Goal: Task Accomplishment & Management: Manage account settings

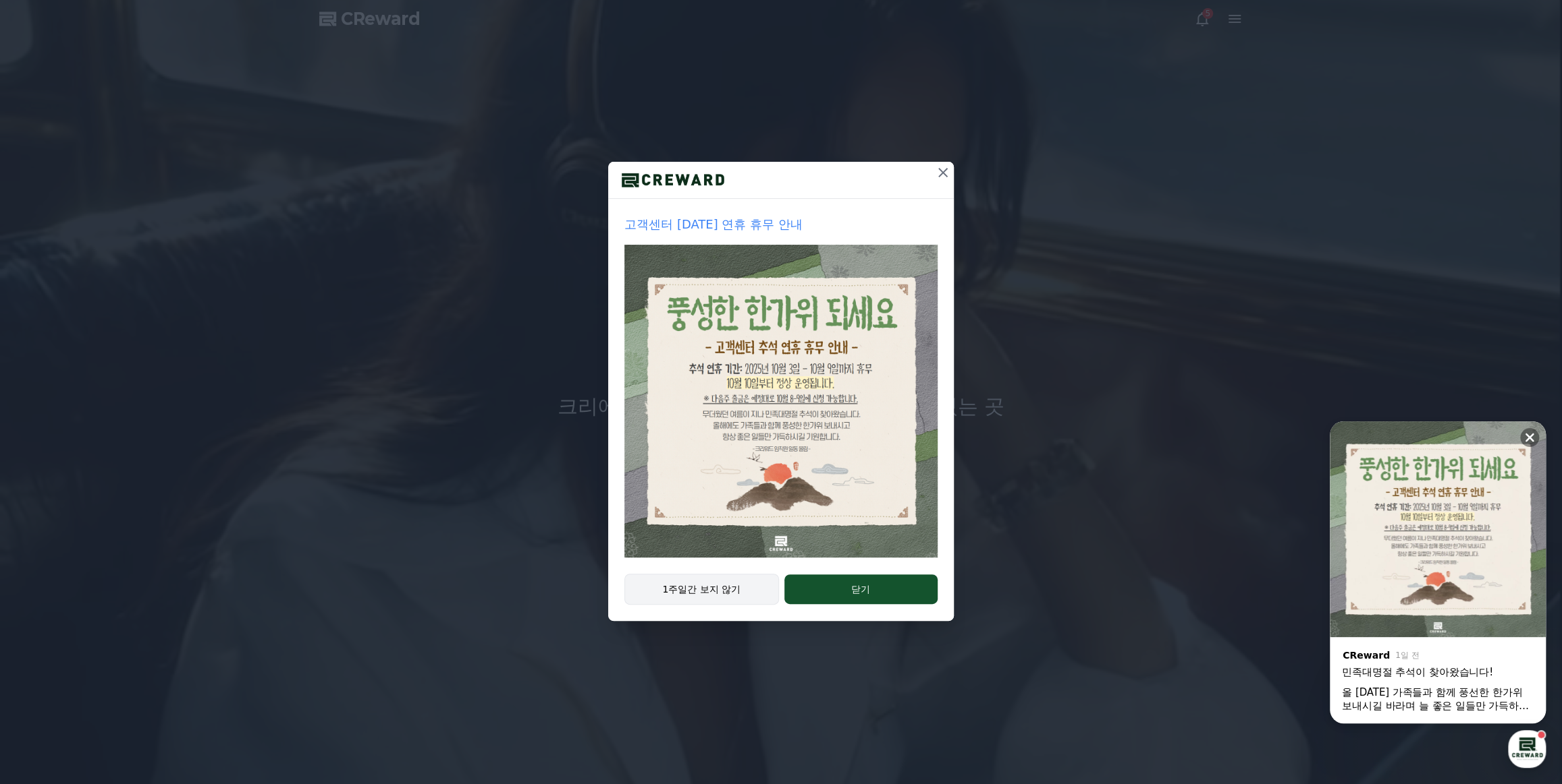
click at [716, 588] on button "1주일간 보지 않기" at bounding box center [702, 589] width 155 height 31
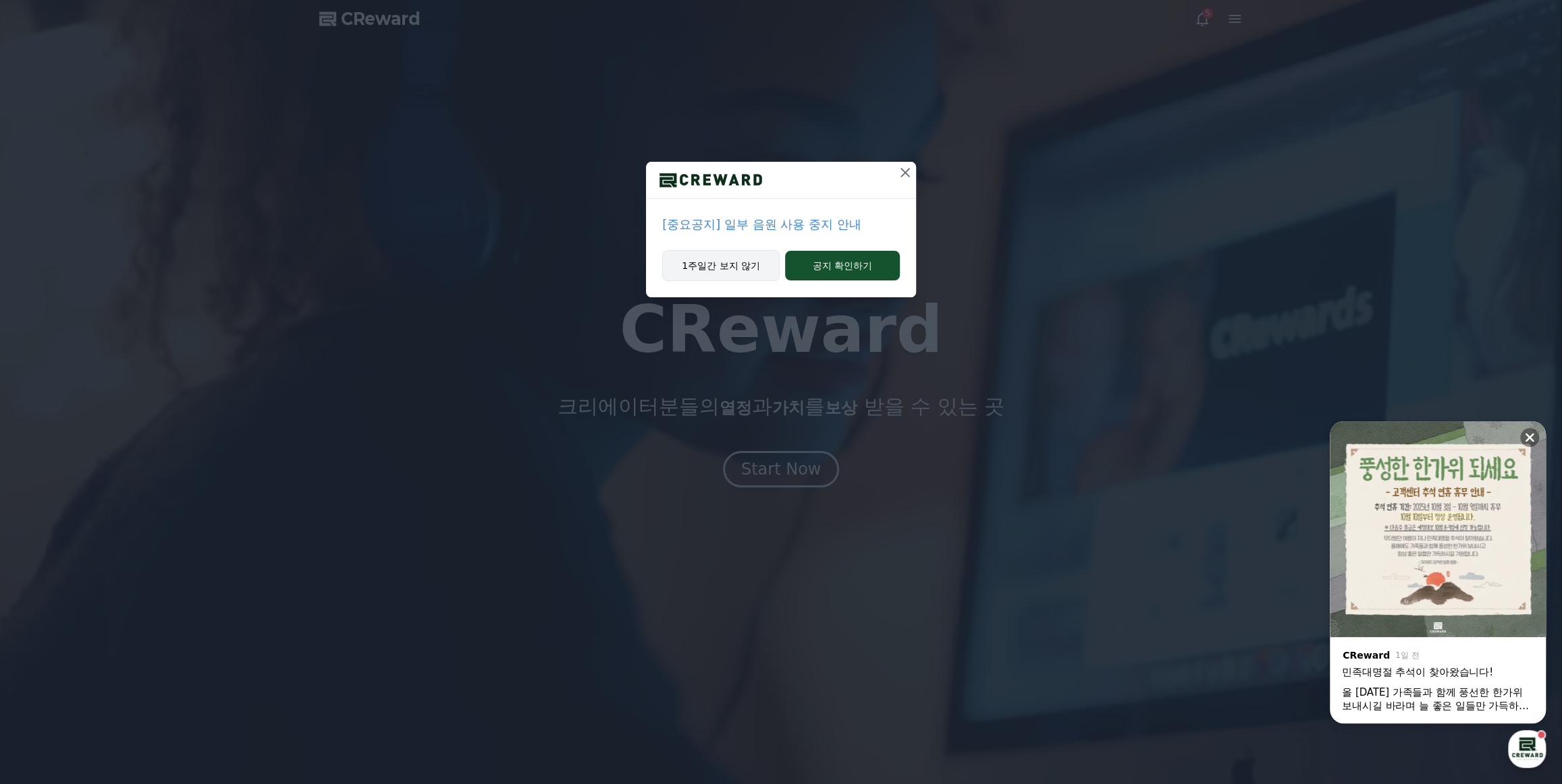
click at [740, 275] on button "1주일간 보지 않기" at bounding box center [720, 266] width 117 height 31
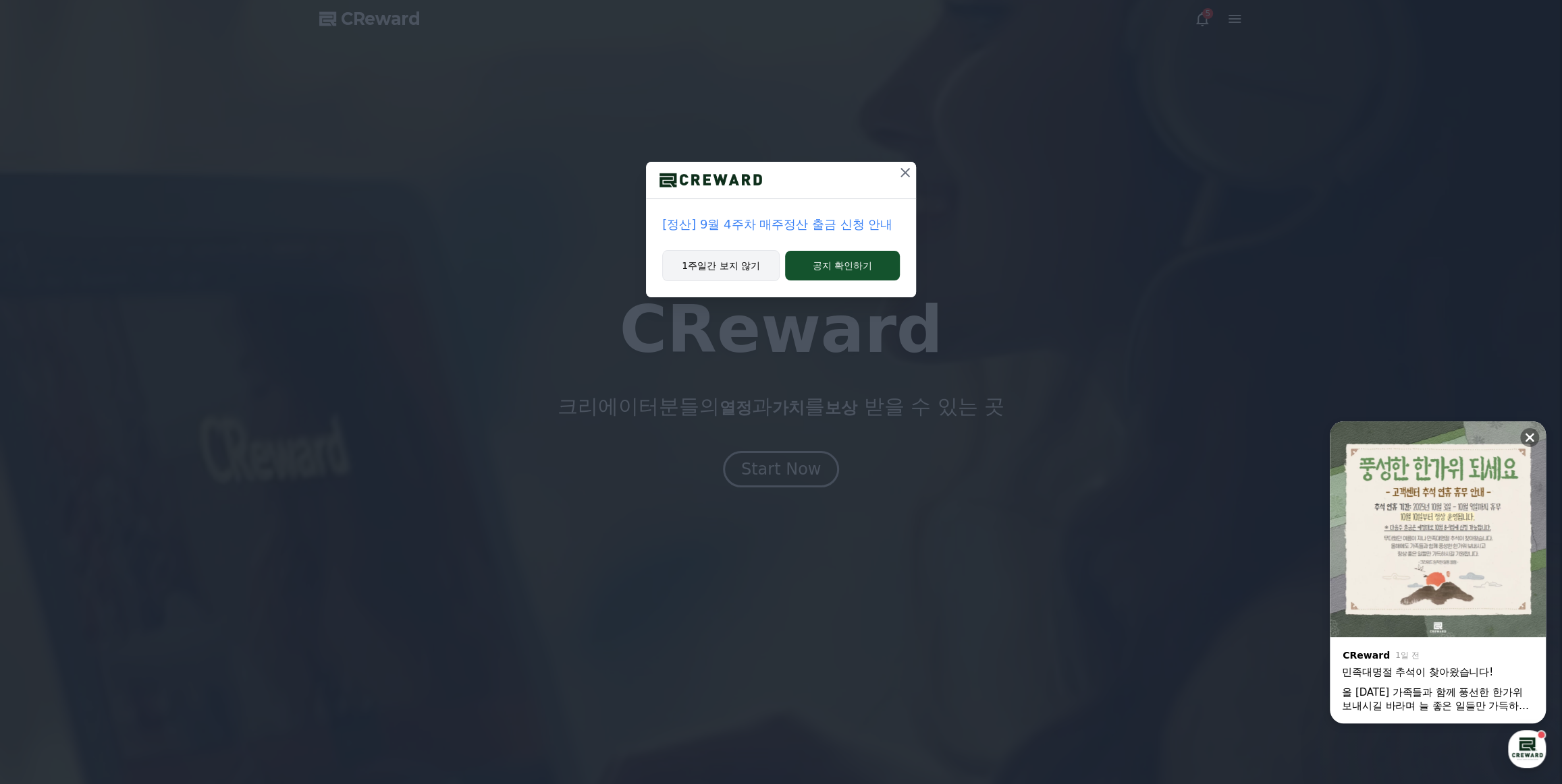
click at [745, 273] on button "1주일간 보지 않기" at bounding box center [720, 266] width 117 height 31
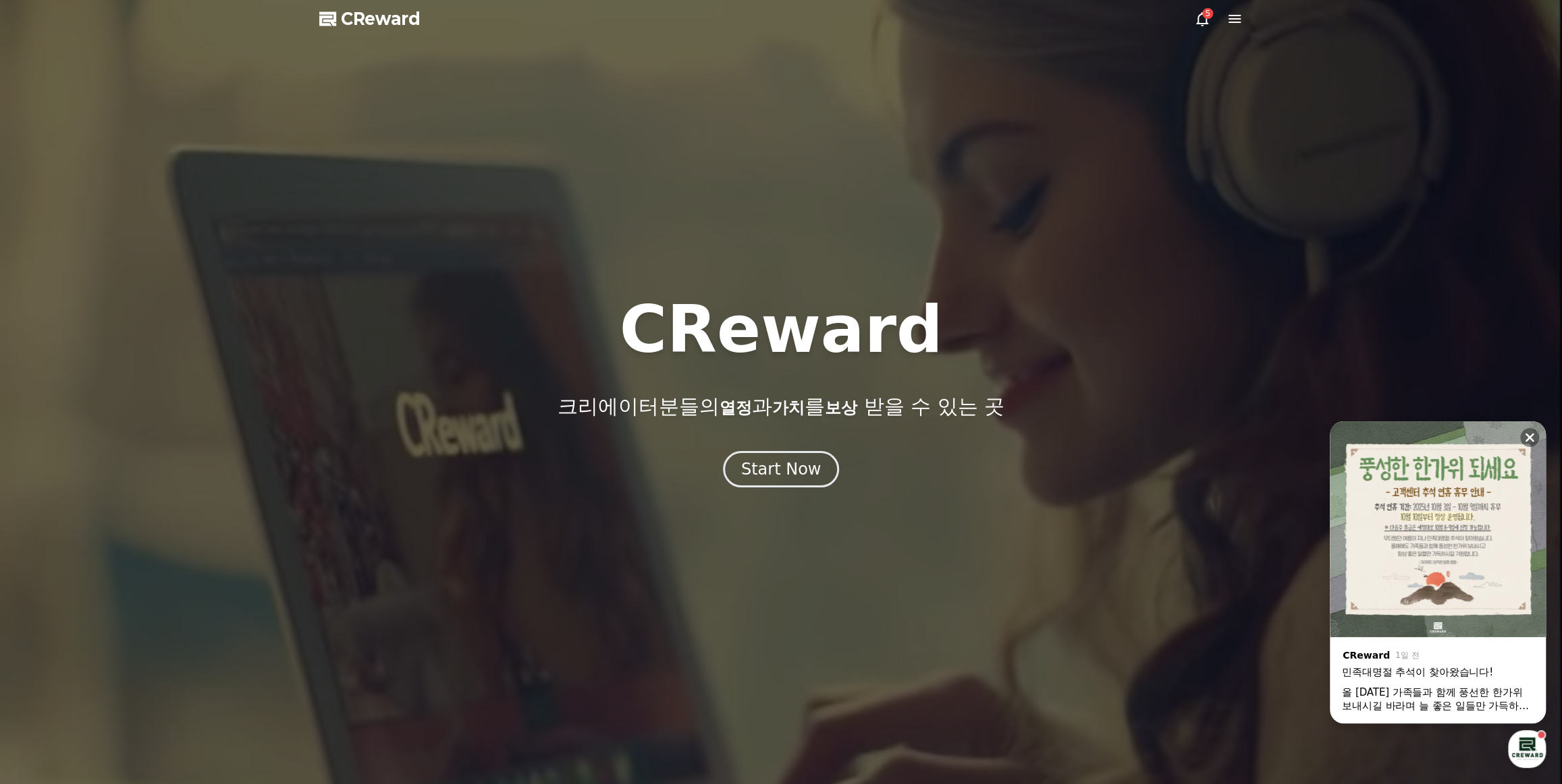
click at [1199, 20] on icon at bounding box center [1202, 18] width 16 height 16
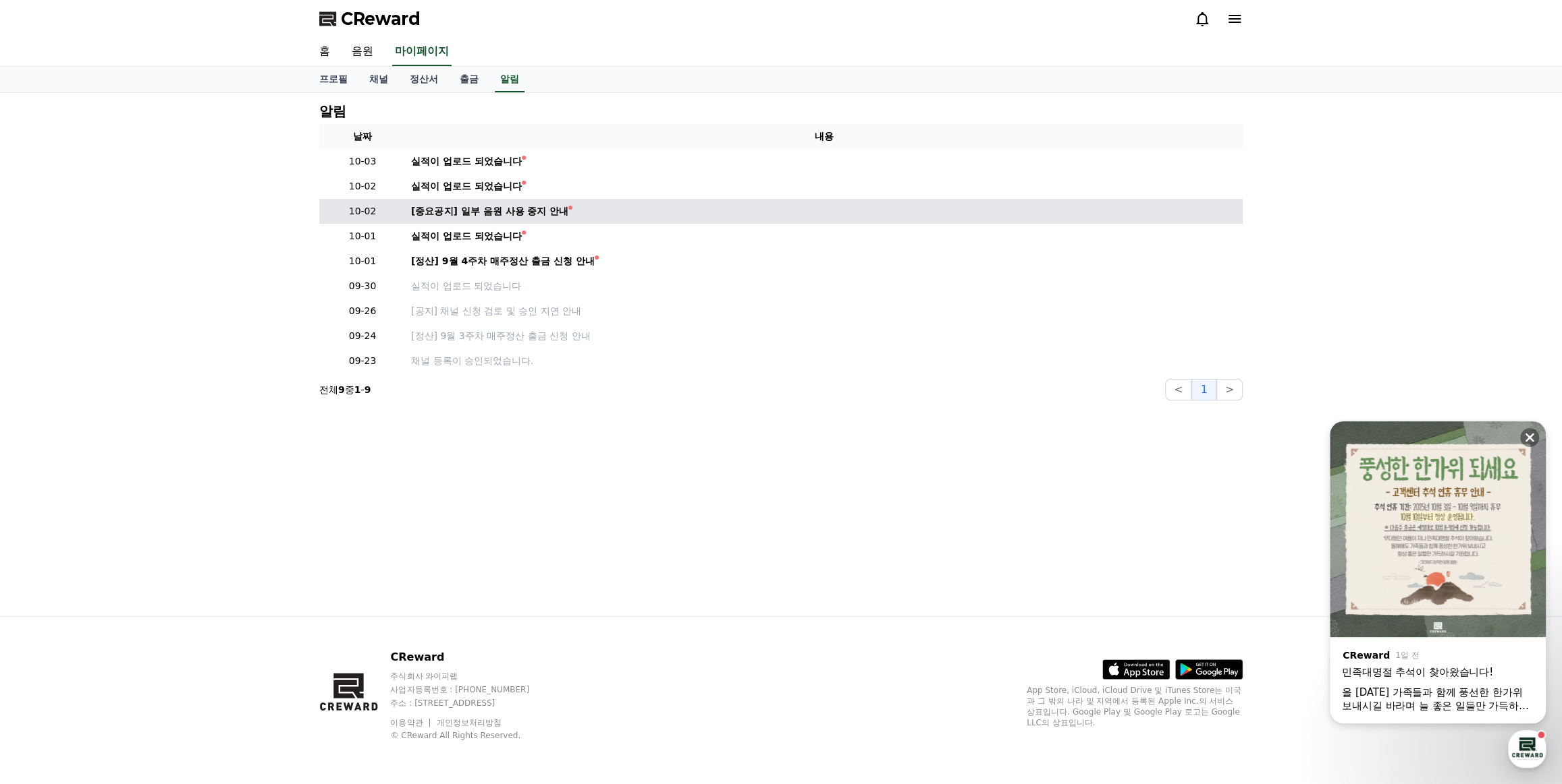
click at [513, 218] on td "[중요공지] 일부 음원 사용 중지 안내" at bounding box center [824, 212] width 837 height 25
click at [512, 217] on div "[중요공지] 일부 음원 사용 중지 안내" at bounding box center [489, 211] width 157 height 15
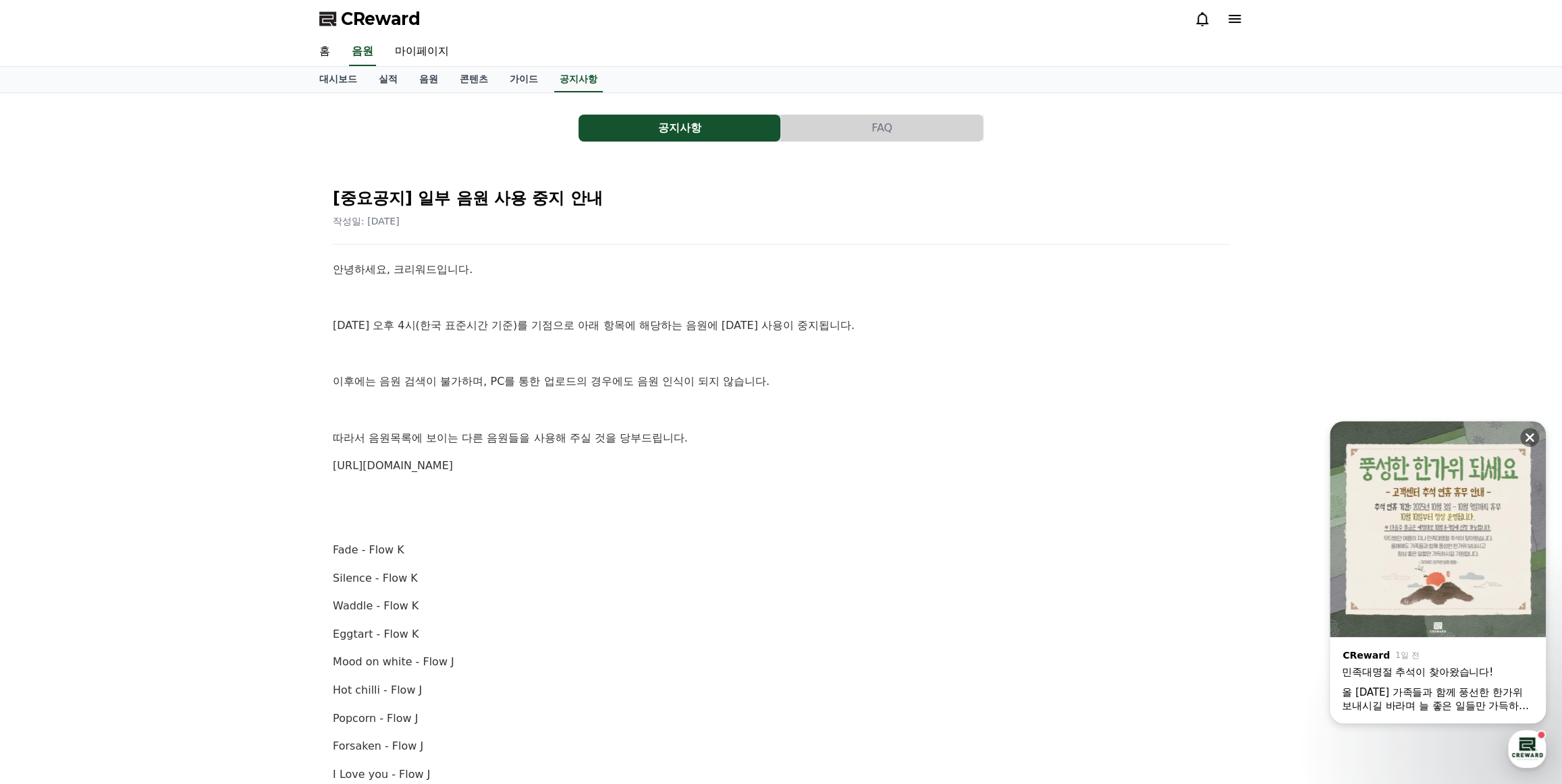
click at [512, 216] on div "작성일: [DATE]" at bounding box center [781, 222] width 896 height 14
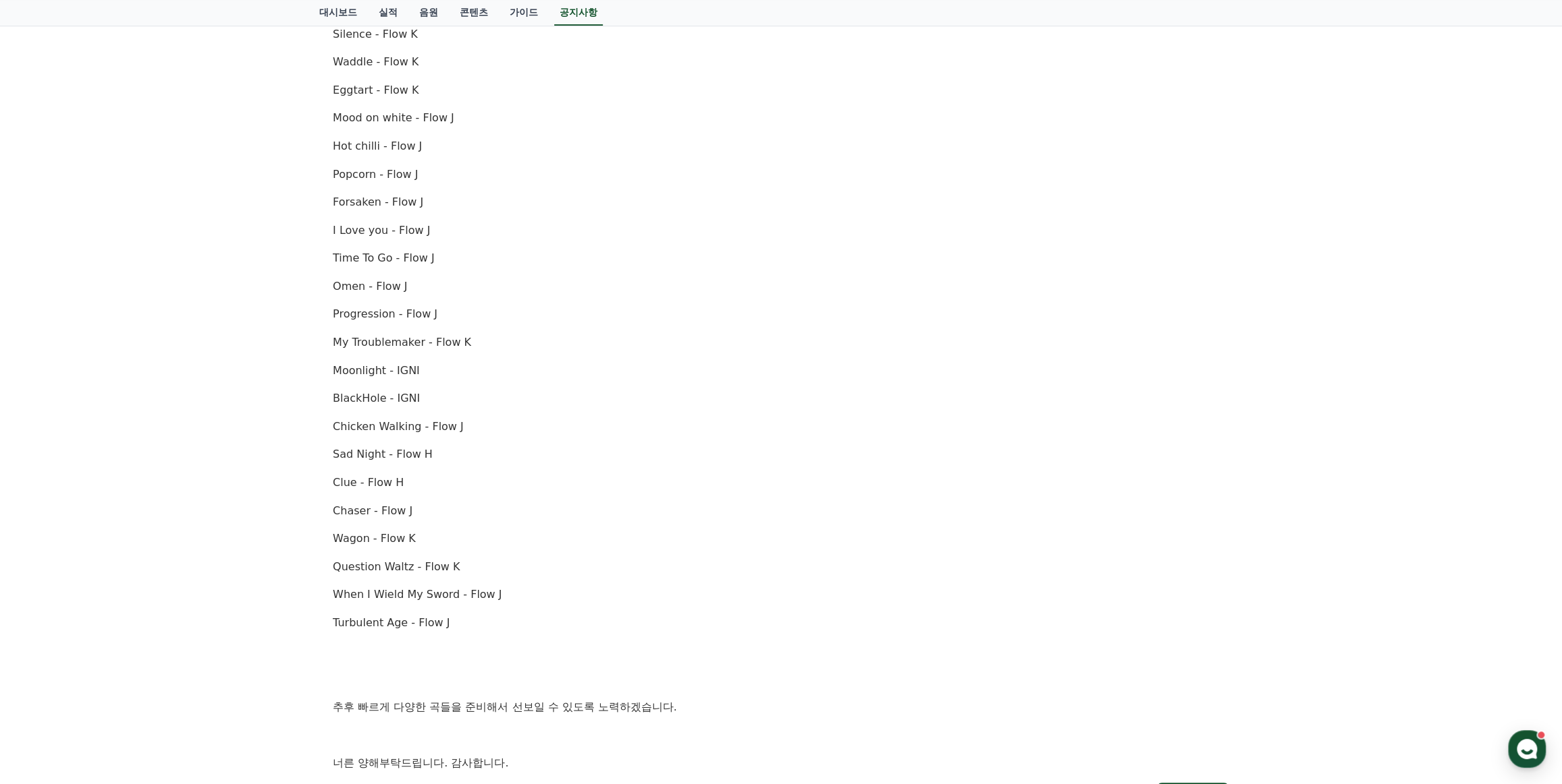
scroll to position [736, 0]
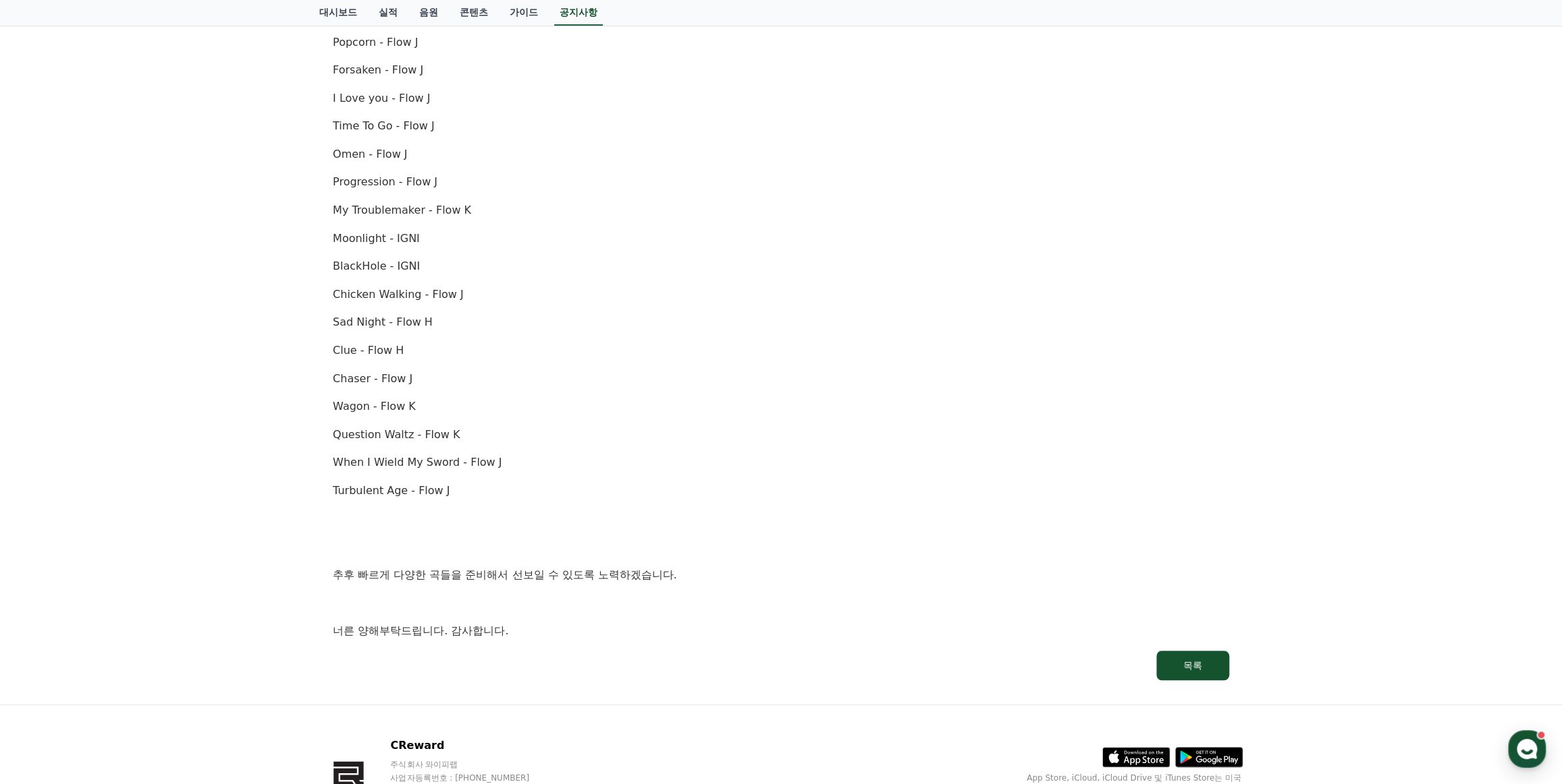
drag, startPoint x: 733, startPoint y: 493, endPoint x: 665, endPoint y: 426, distance: 95.5
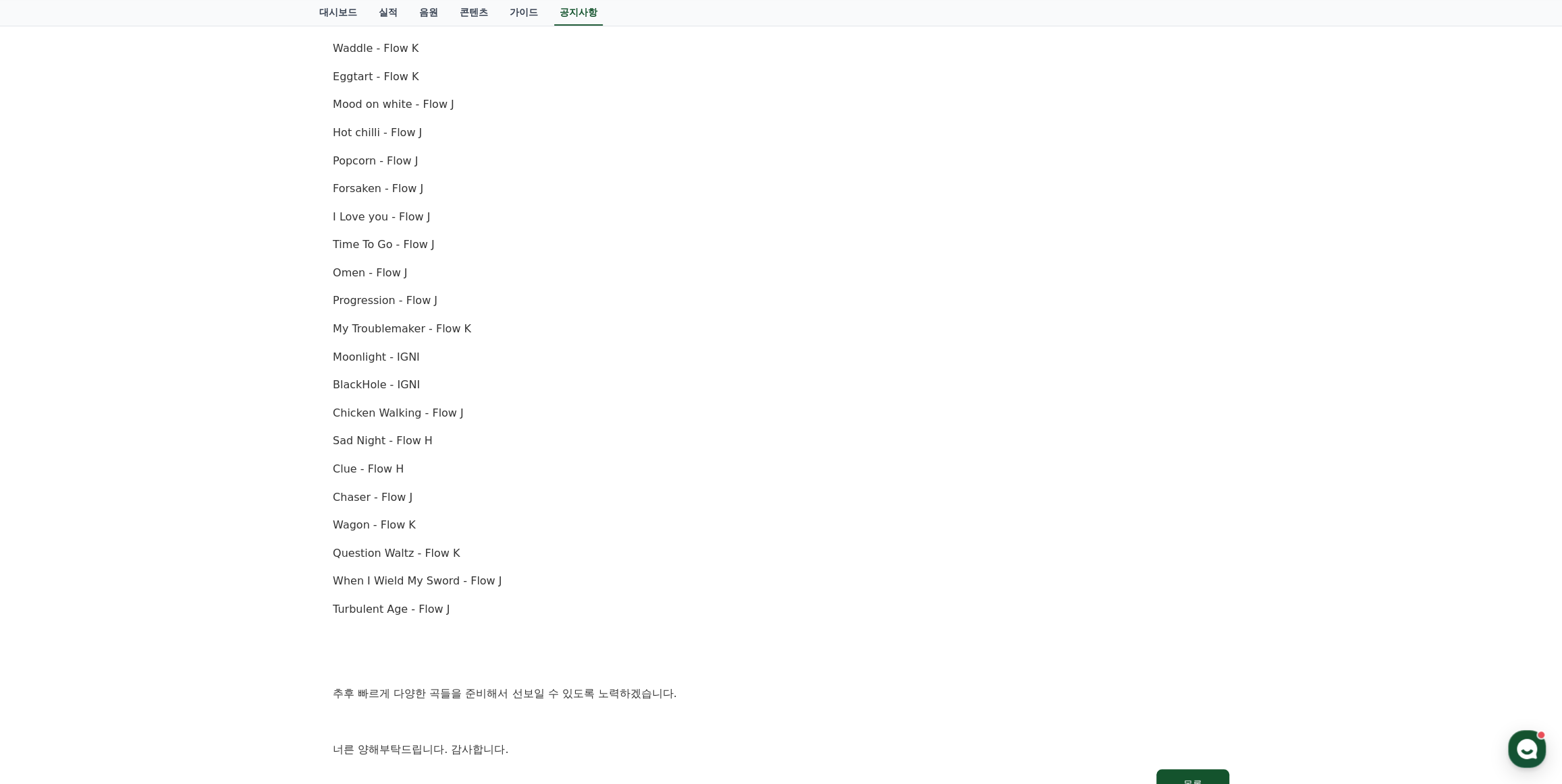
drag, startPoint x: 743, startPoint y: 511, endPoint x: 491, endPoint y: 333, distance: 308.5
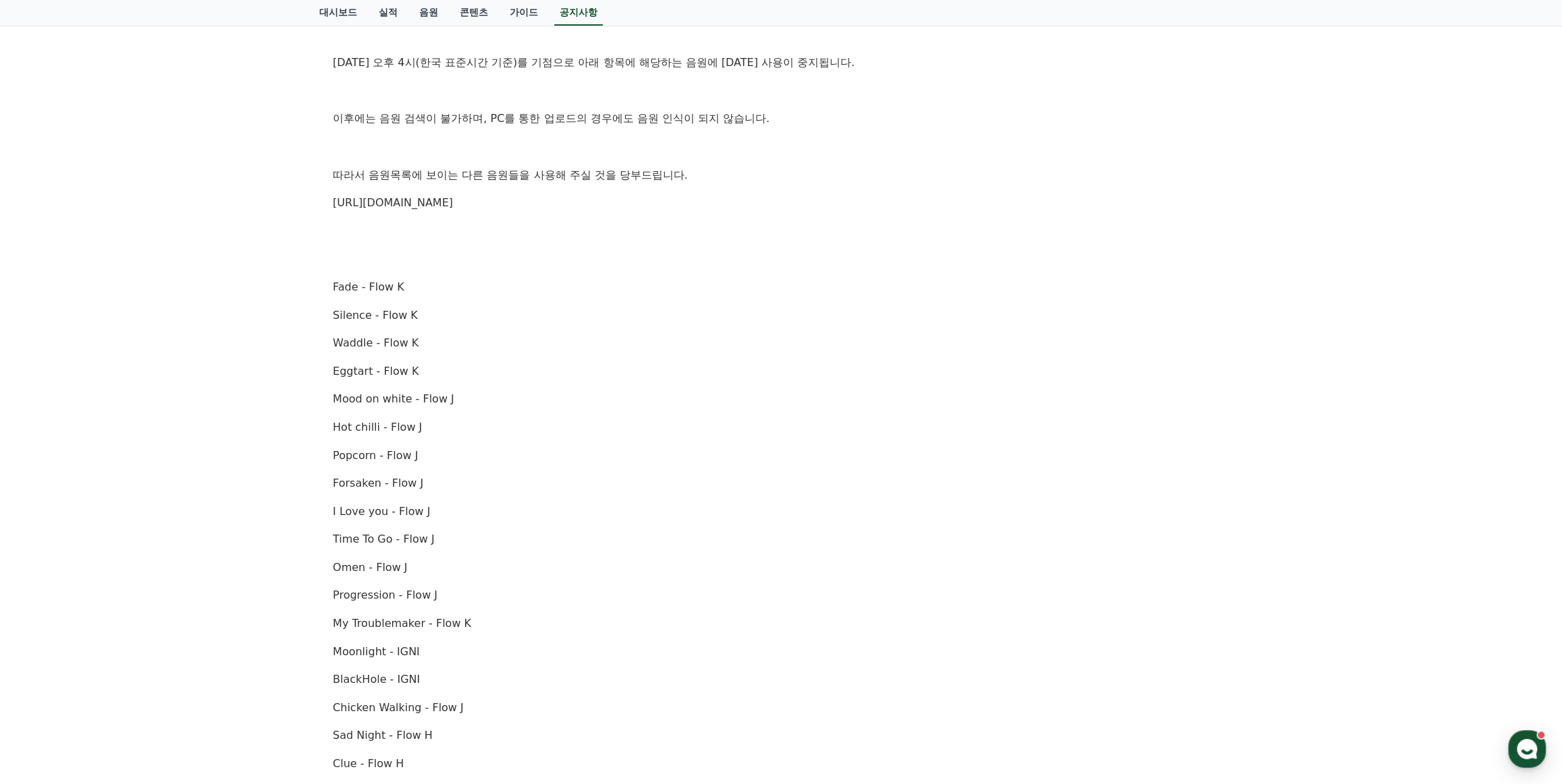
scroll to position [64, 0]
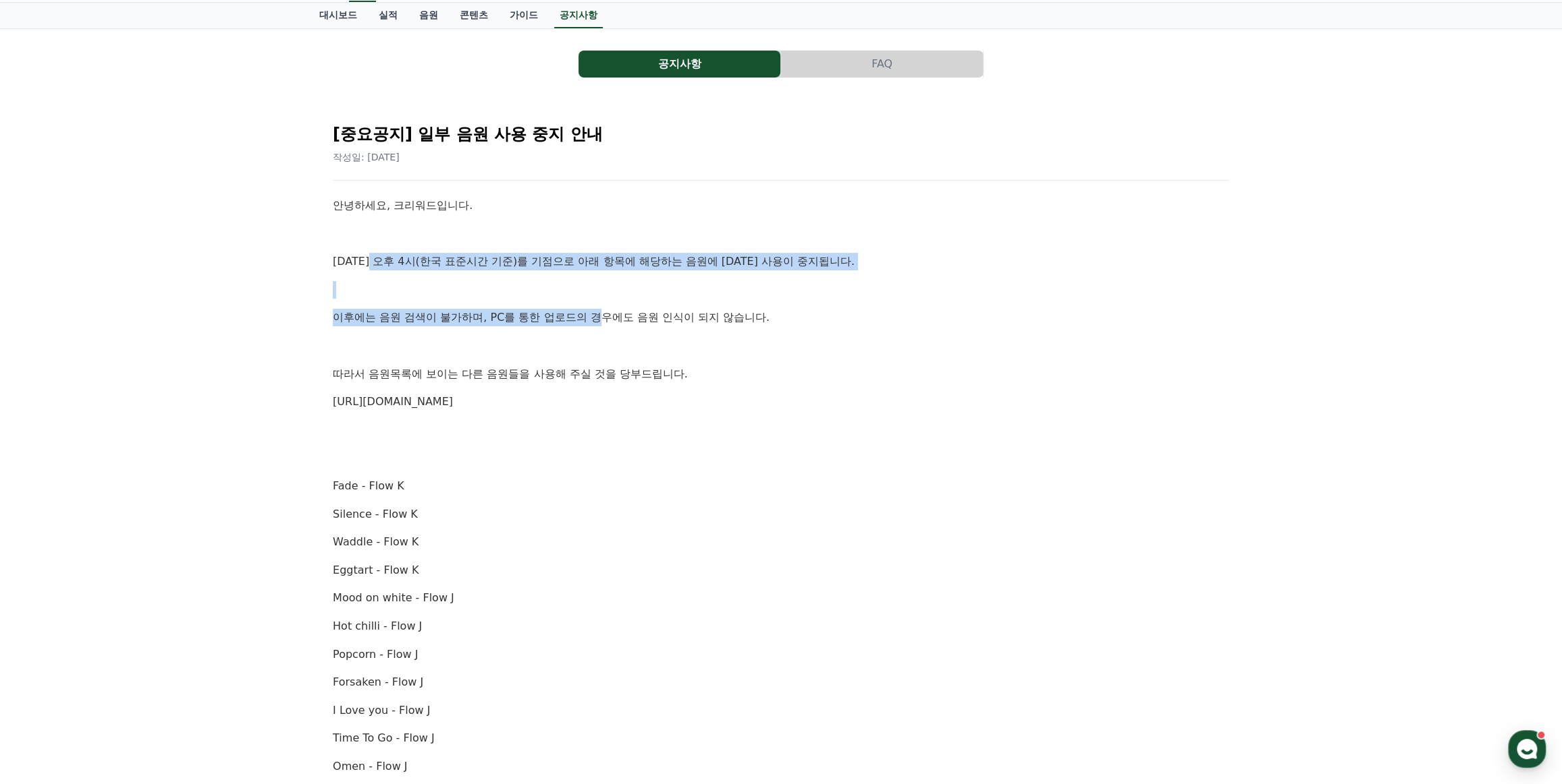
drag, startPoint x: 428, startPoint y: 263, endPoint x: 604, endPoint y: 308, distance: 181.7
click at [604, 308] on div "안녕하세요, 크리워드입니다. 10월 2일 오후 4시(한국 표준시간 기준)를 기점으로 아래 항목에 해당하는 음원에 대한 사용이 중지됩니다. 이후…" at bounding box center [781, 724] width 896 height 1056
click at [604, 309] on p "이후에는 음원 검색이 불가하며, PC를 통한 업로드의 경우에도 음원 인식이 되지 않습니다." at bounding box center [781, 317] width 896 height 17
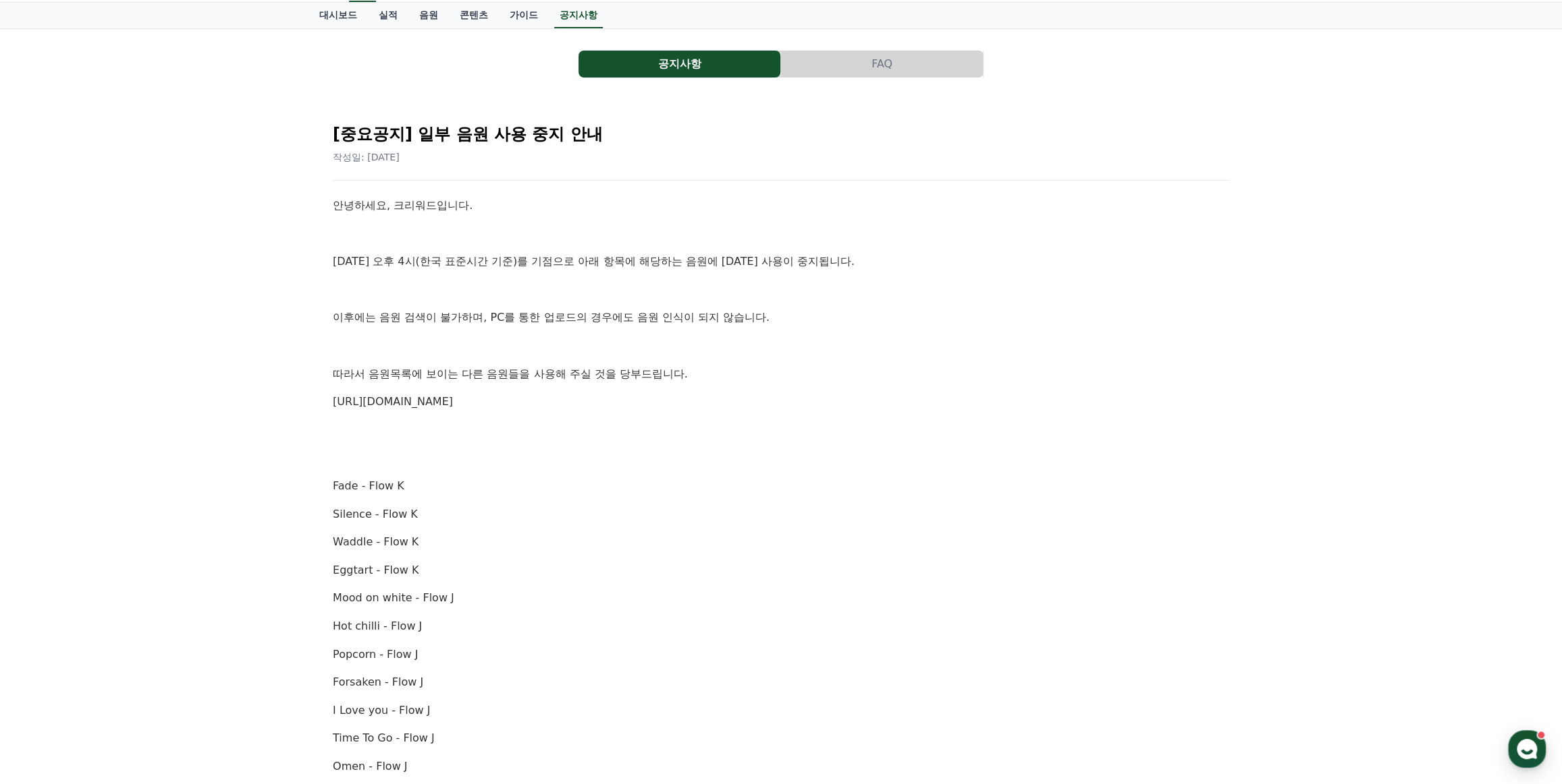
click at [433, 406] on link "[URL][DOMAIN_NAME]" at bounding box center [393, 401] width 120 height 13
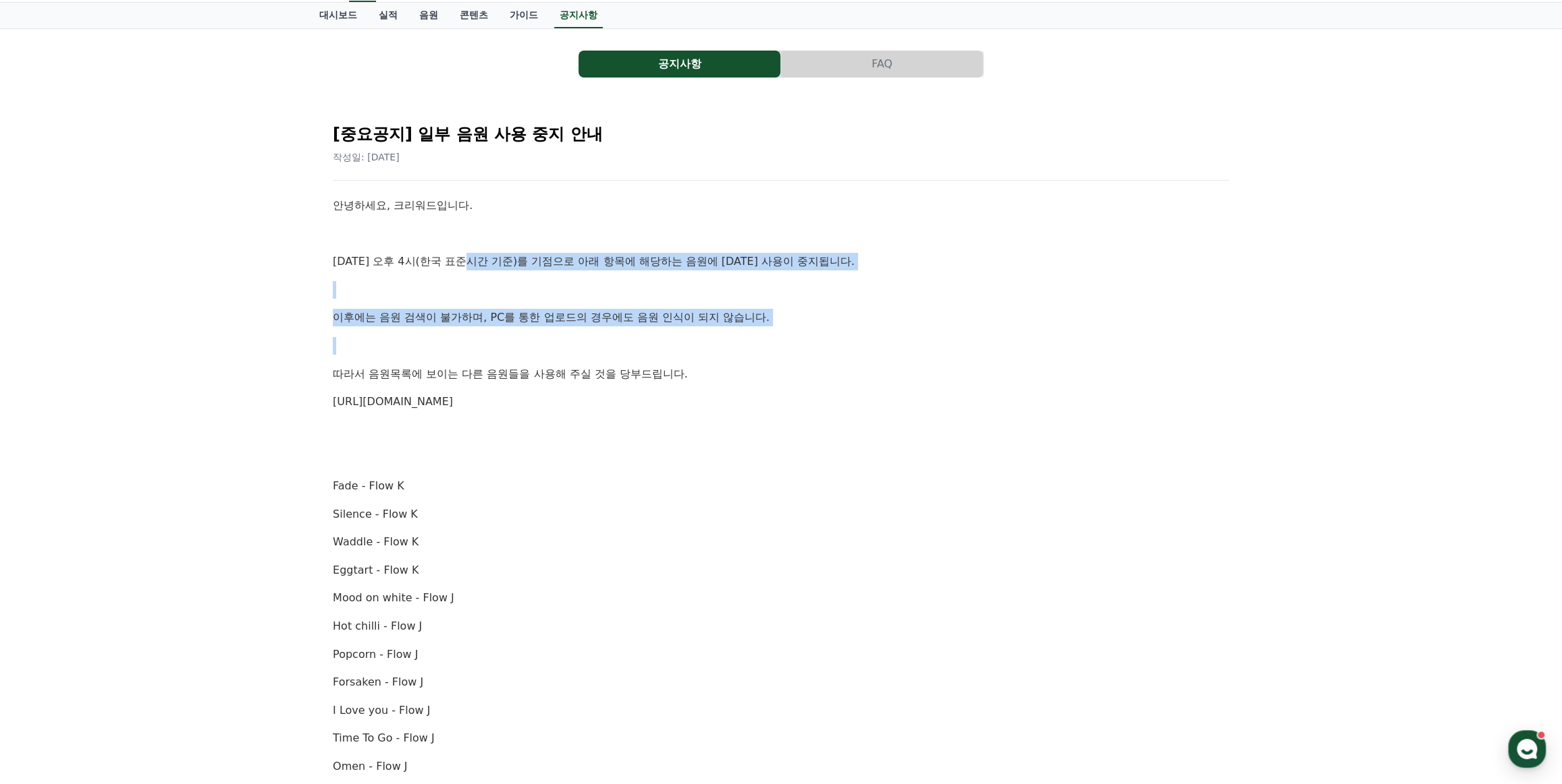
drag, startPoint x: 468, startPoint y: 253, endPoint x: 680, endPoint y: 359, distance: 237.0
click at [672, 359] on div "안녕하세요, 크리워드입니다. 10월 2일 오후 4시(한국 표준시간 기준)를 기점으로 아래 항목에 해당하는 음원에 대한 사용이 중지됩니다. 이후…" at bounding box center [781, 724] width 896 height 1056
click at [680, 359] on div "안녕하세요, 크리워드입니다. 10월 2일 오후 4시(한국 표준시간 기준)를 기점으로 아래 항목에 해당하는 음원에 대한 사용이 중지됩니다. 이후…" at bounding box center [781, 724] width 896 height 1056
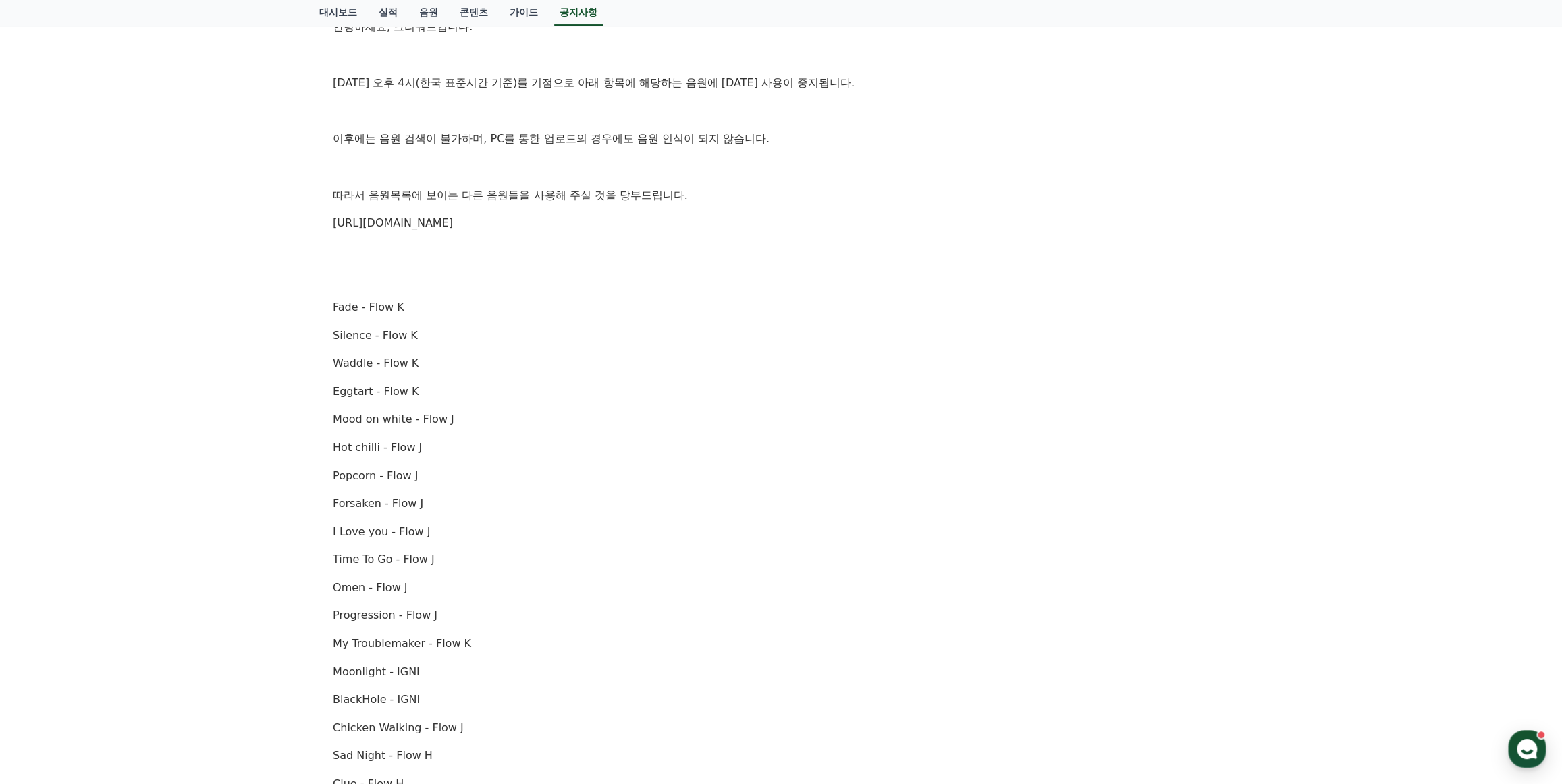
scroll to position [0, 0]
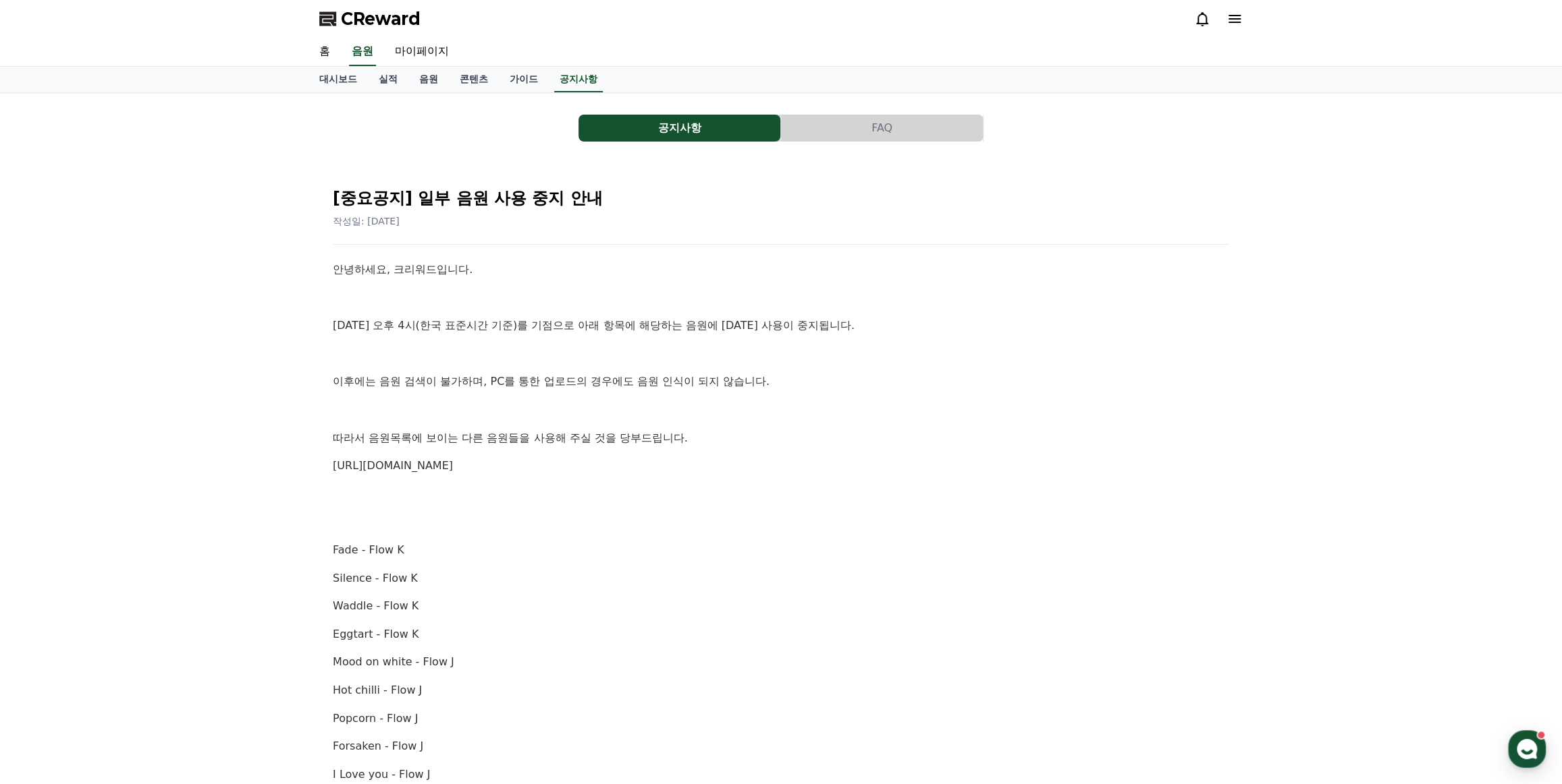
drag, startPoint x: 955, startPoint y: 533, endPoint x: 435, endPoint y: -47, distance: 779.0
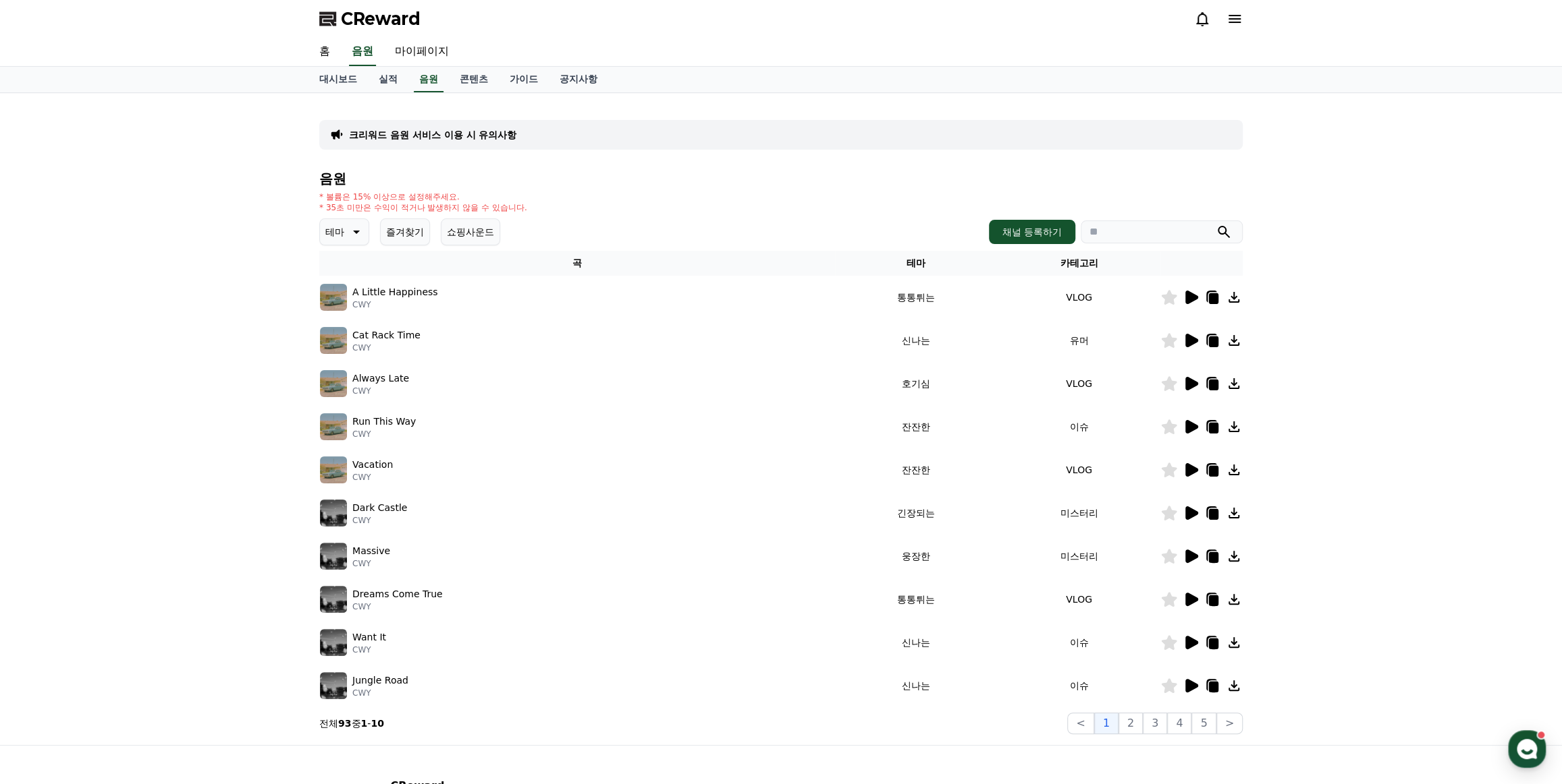
click at [405, 15] on span "CReward" at bounding box center [381, 18] width 79 height 21
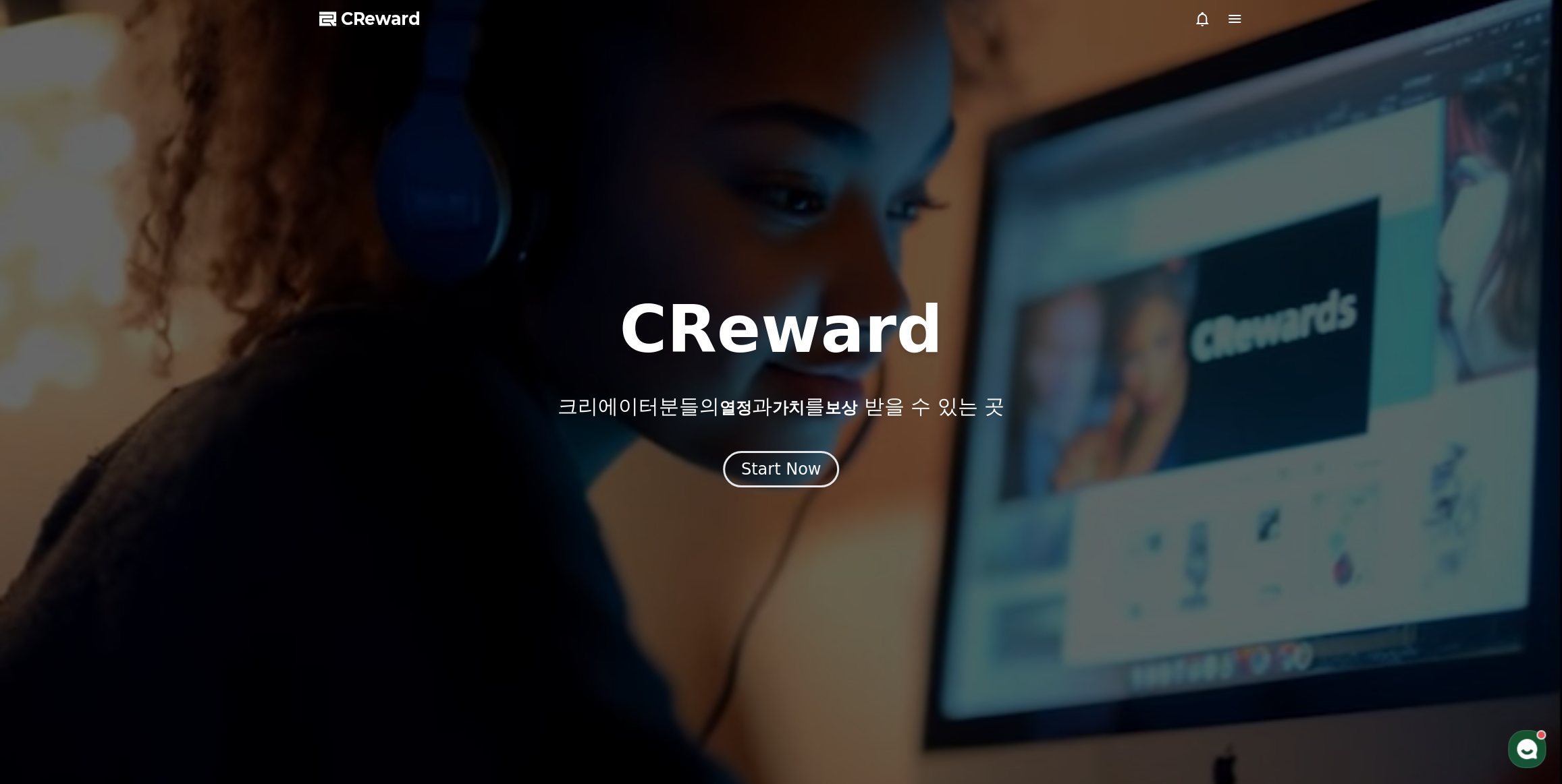
click at [818, 489] on div at bounding box center [781, 392] width 1562 height 784
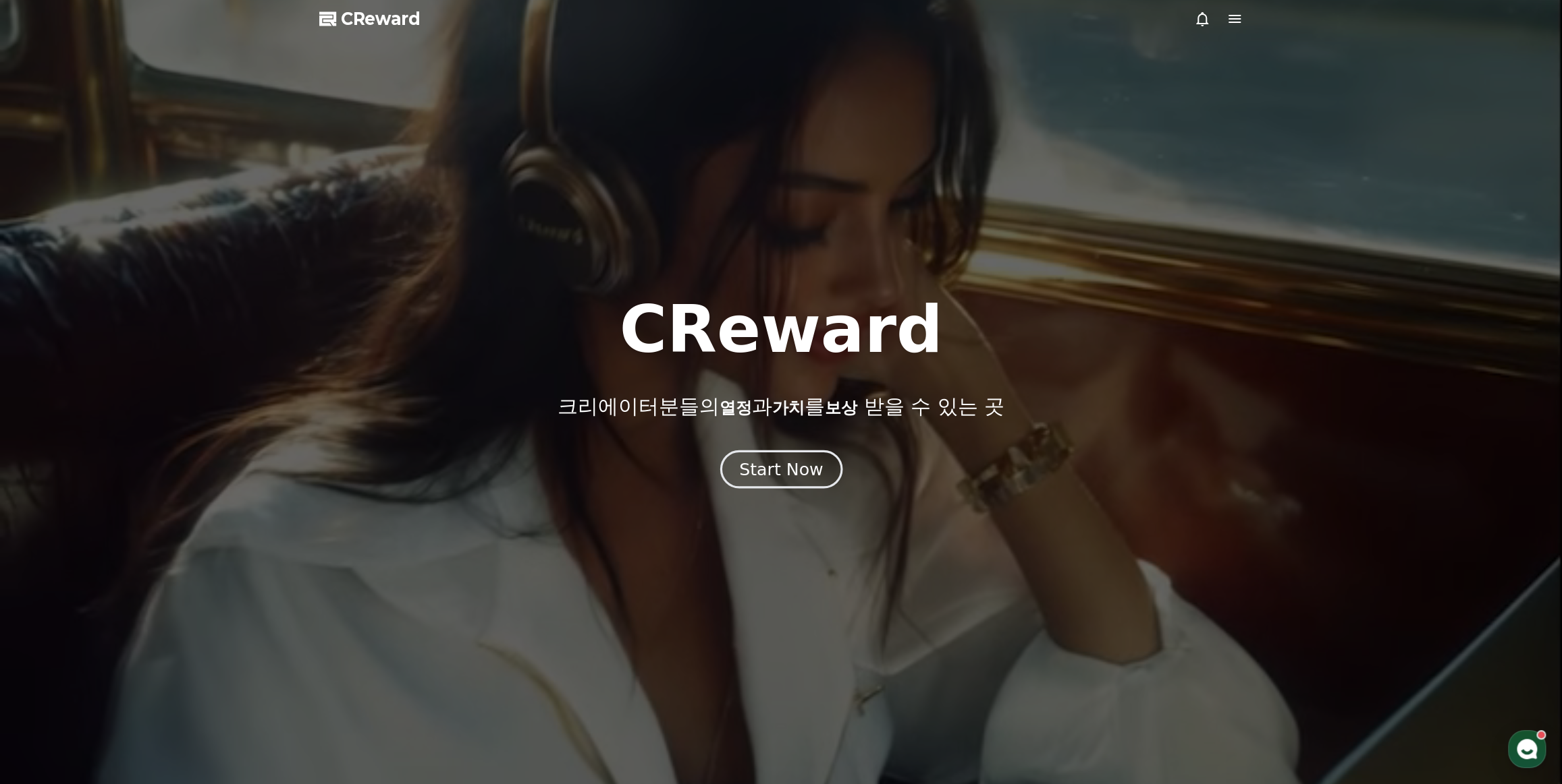
click at [810, 468] on div "Start Now" at bounding box center [781, 469] width 83 height 23
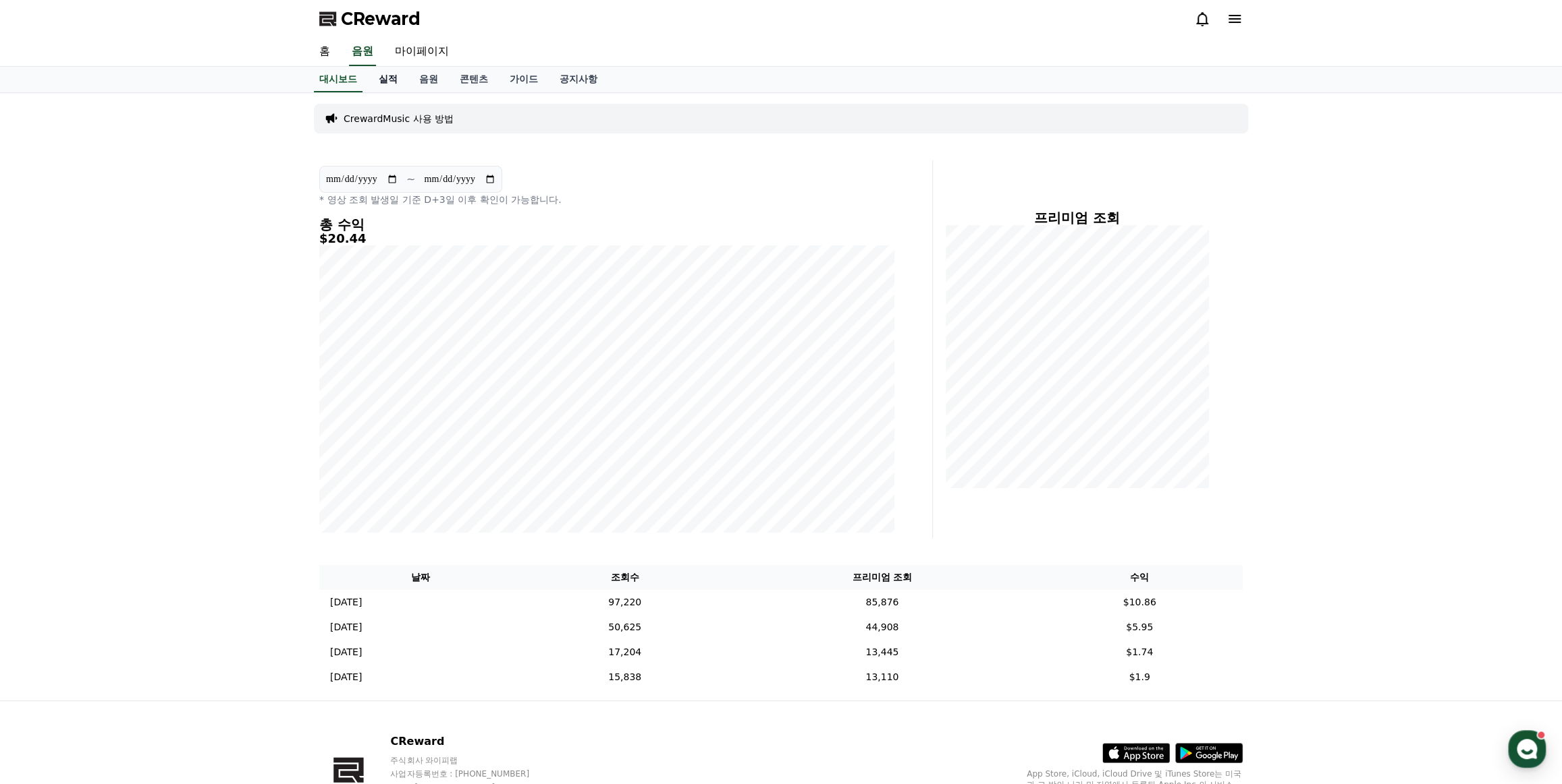
click at [390, 80] on link "실적" at bounding box center [388, 79] width 41 height 25
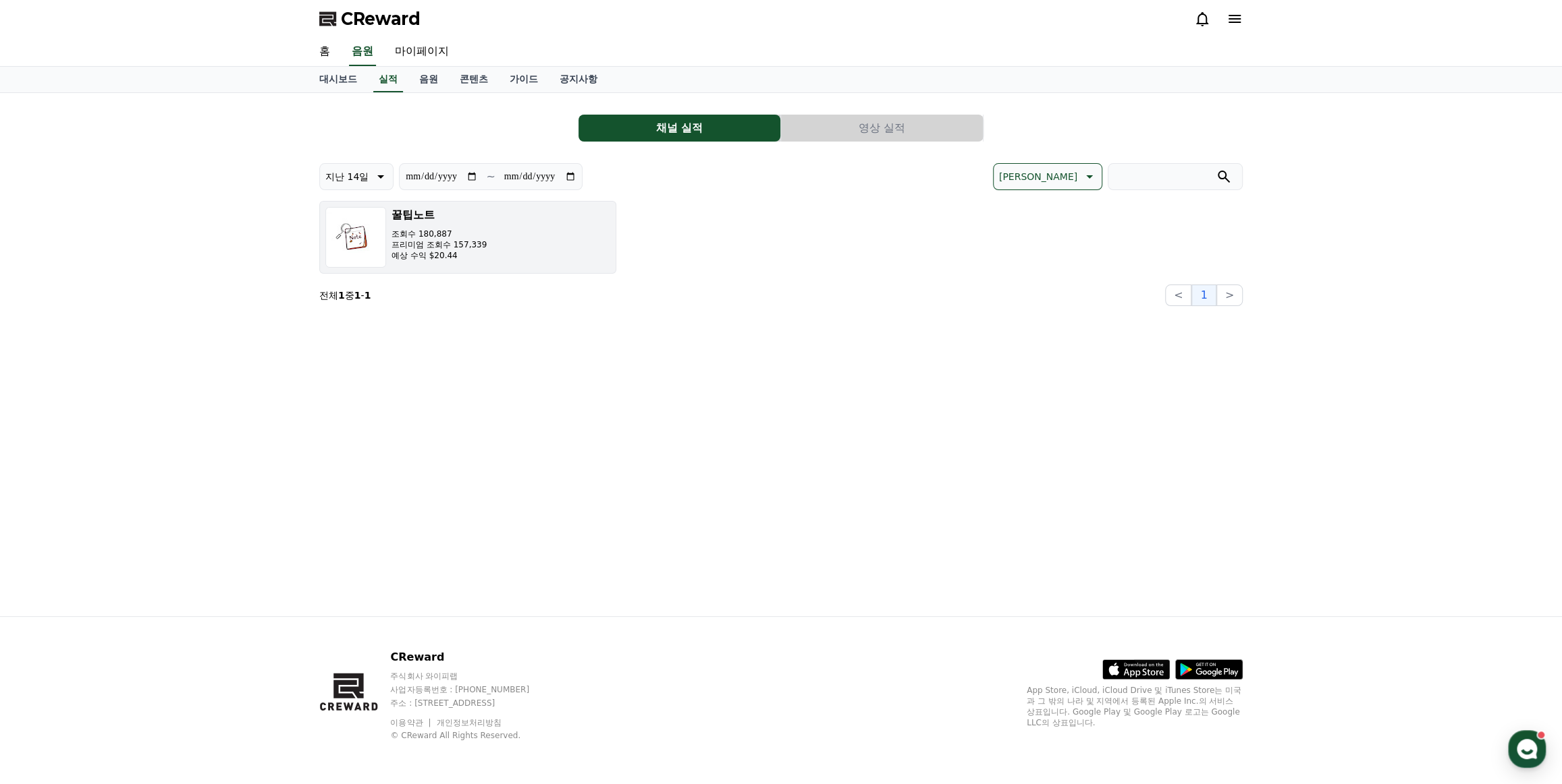
click at [505, 259] on button "꿀팁노트 조회수 180,887 프리미엄 조회수 157,339 예상 수익 $20.44" at bounding box center [468, 237] width 297 height 73
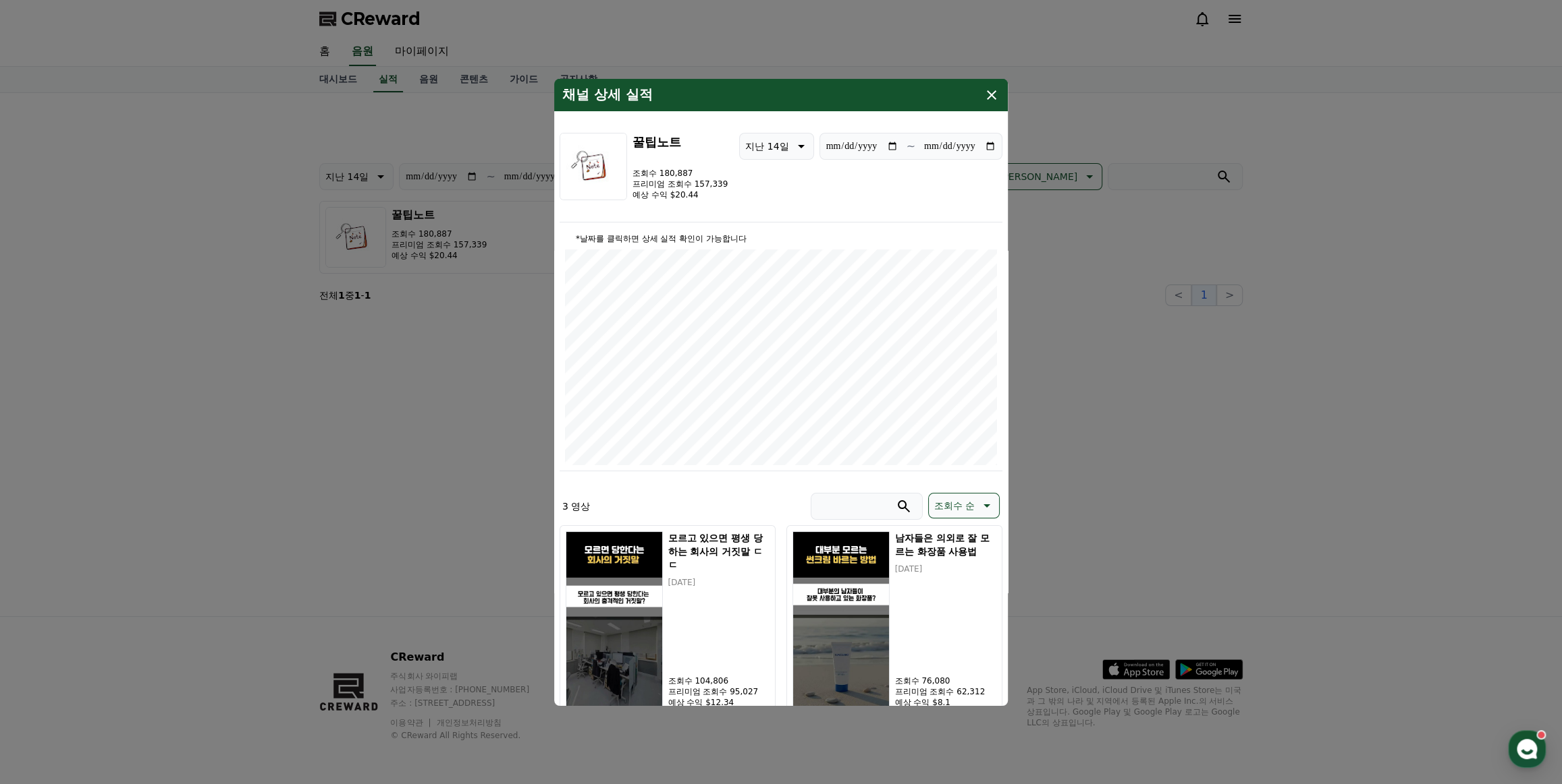
click at [1344, 400] on button "close modal" at bounding box center [781, 392] width 1562 height 784
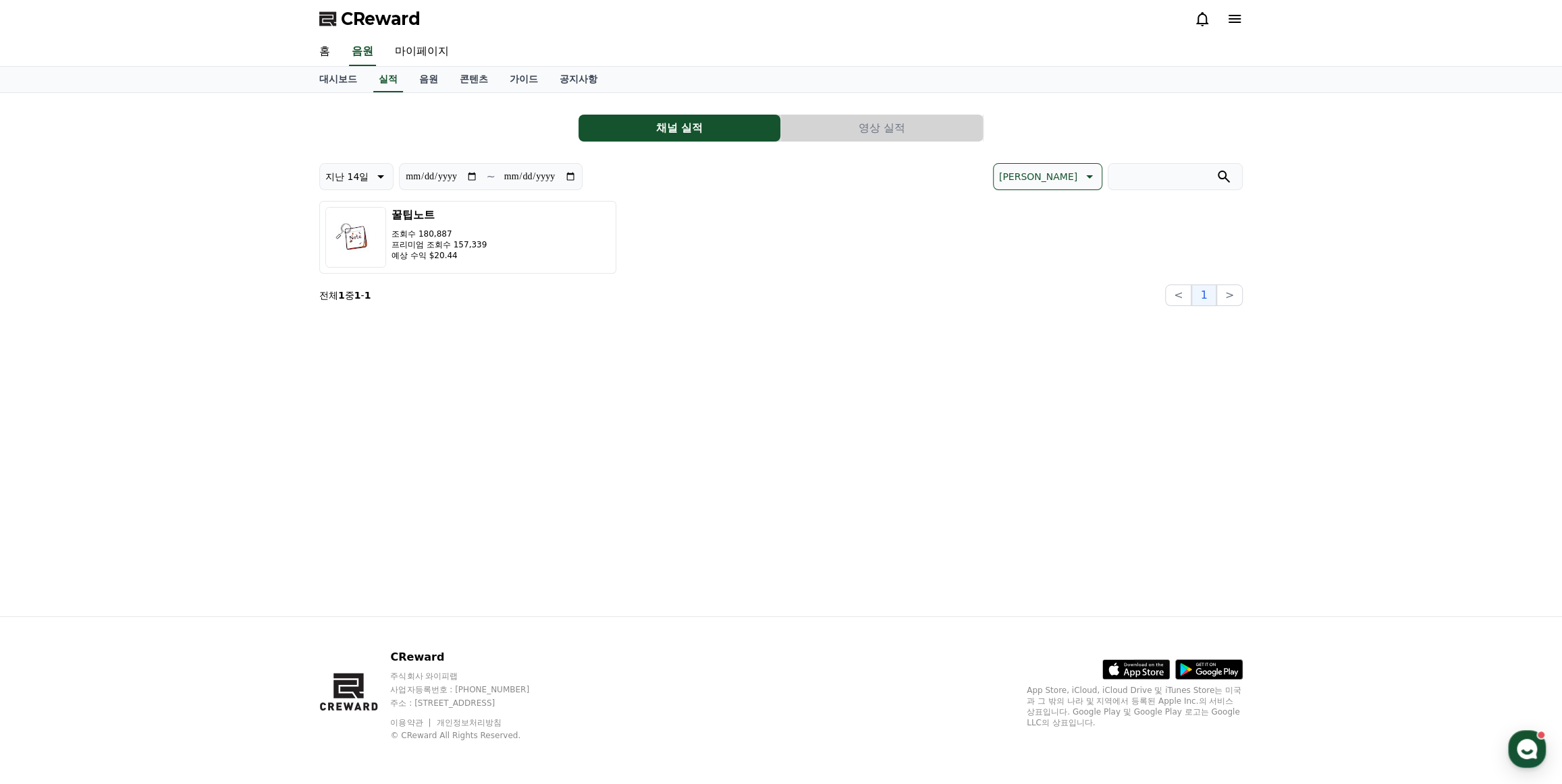
click at [918, 150] on div "**********" at bounding box center [781, 204] width 923 height 202
click at [904, 125] on button "영상 실적" at bounding box center [881, 128] width 201 height 27
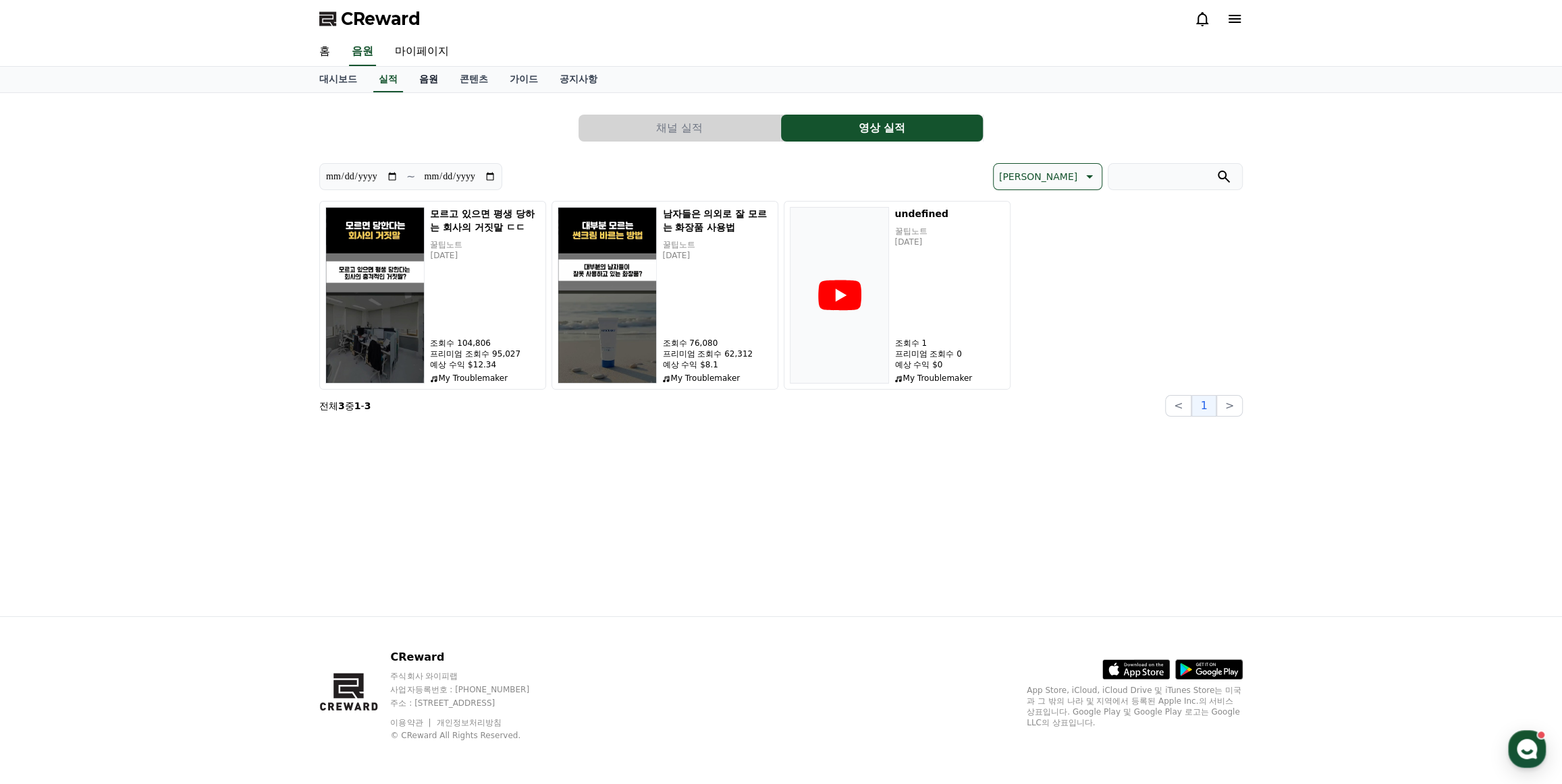
click at [440, 79] on link "음원" at bounding box center [429, 79] width 41 height 25
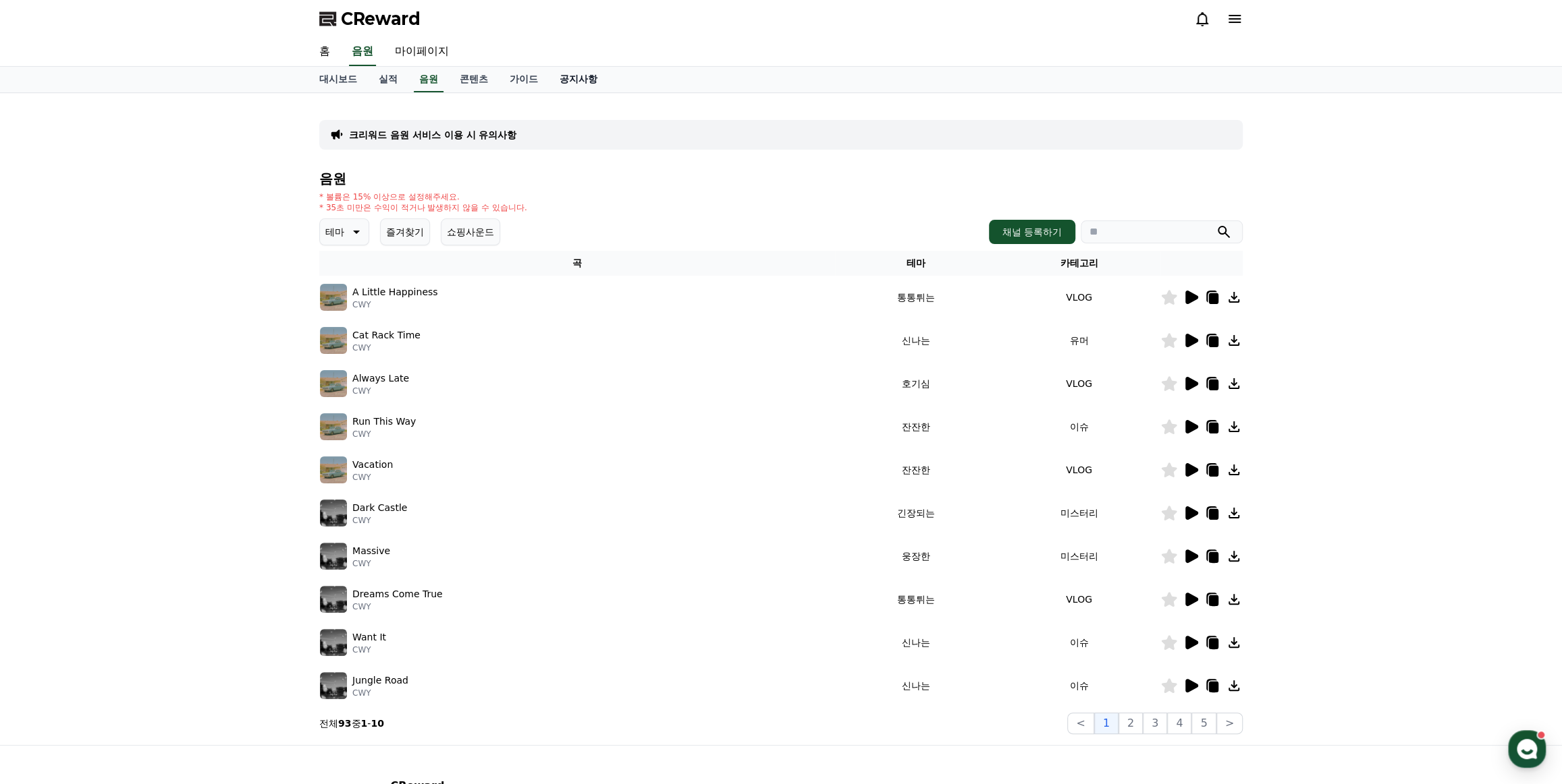
click at [574, 78] on link "공지사항" at bounding box center [578, 79] width 59 height 25
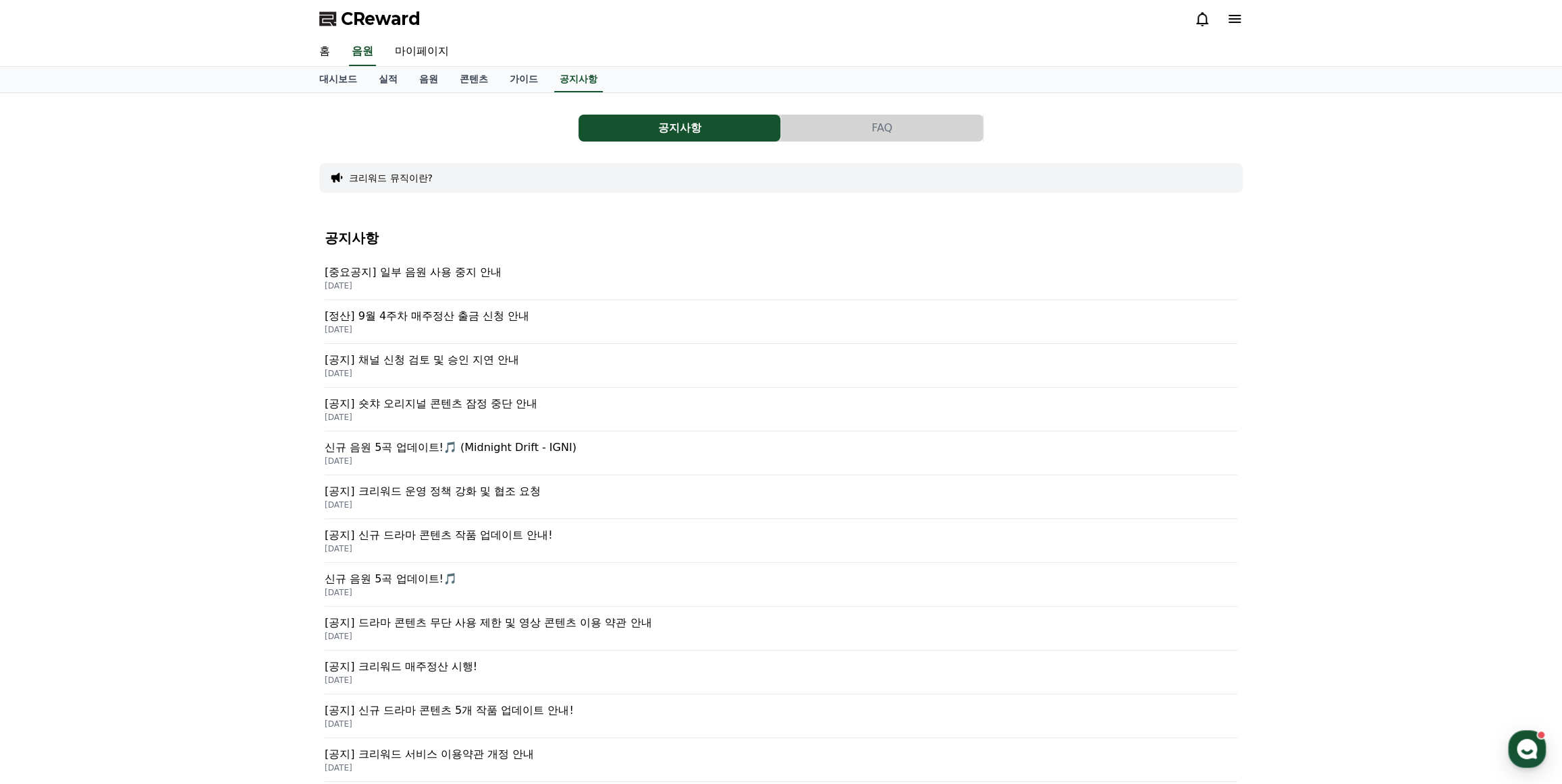
click at [430, 266] on p "[중요공지] 일부 음원 사용 중지 안내" at bounding box center [781, 272] width 912 height 16
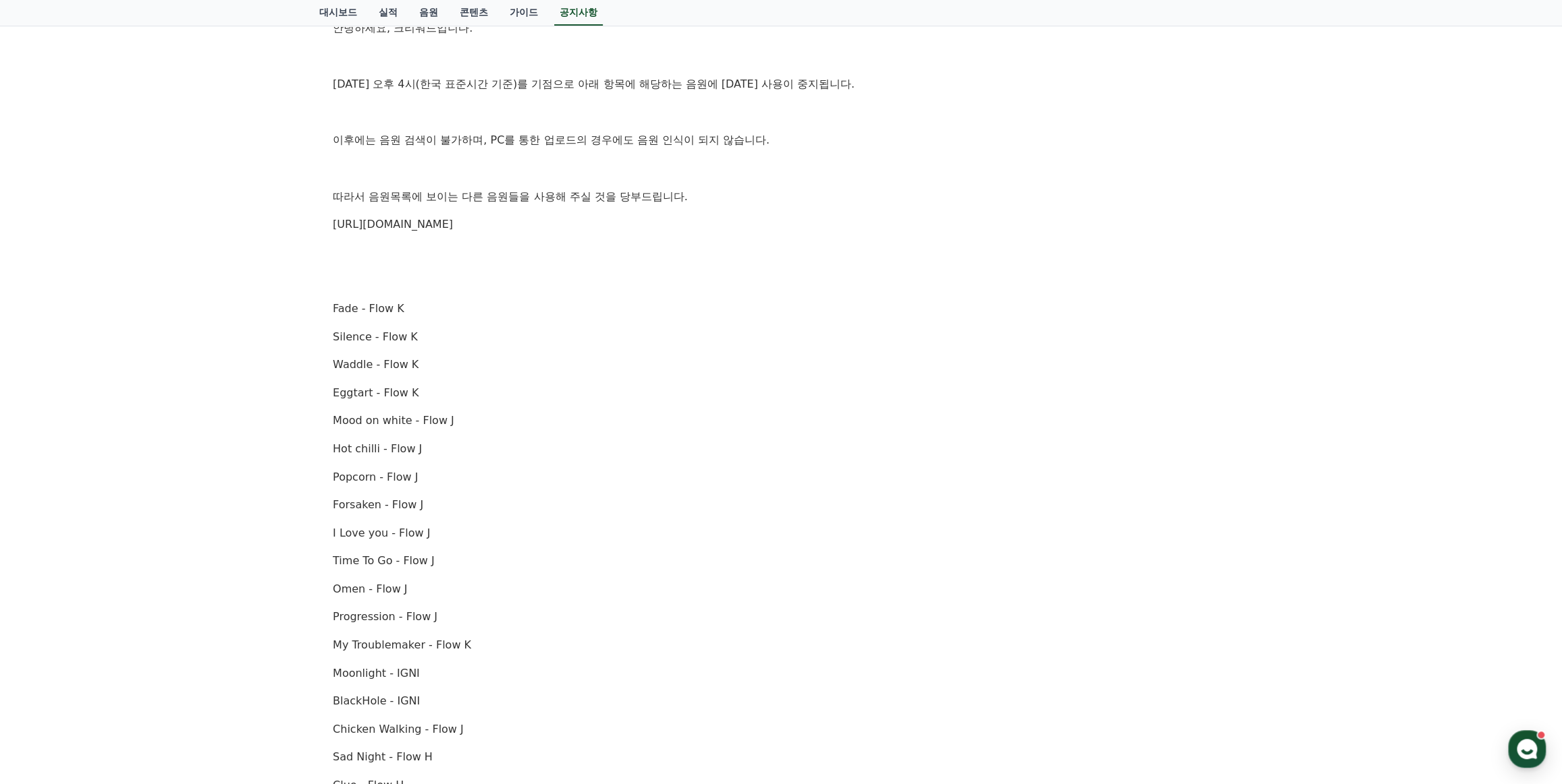
scroll to position [306, 0]
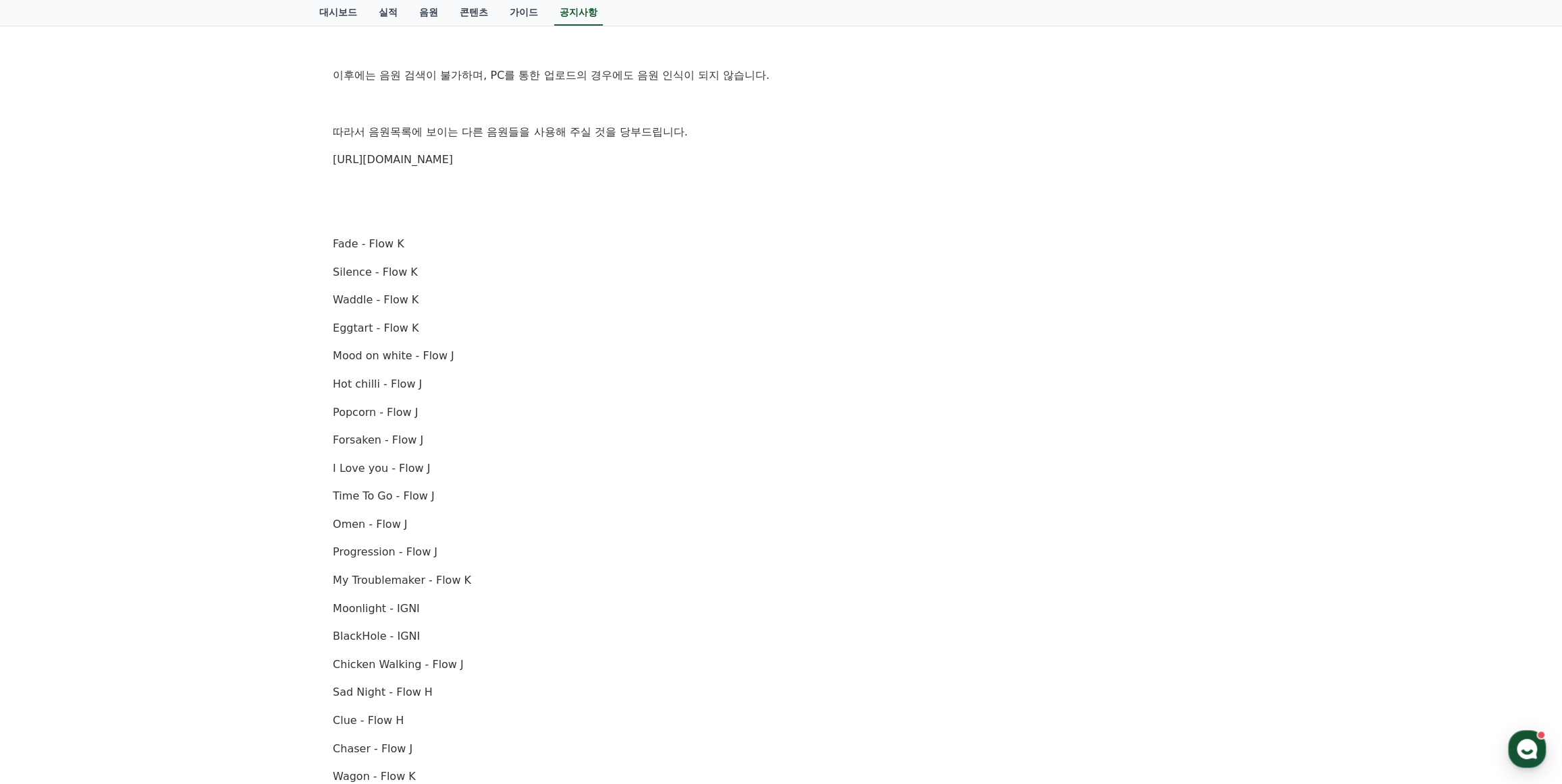
click at [390, 573] on p "My Troublemaker - Flow K" at bounding box center [781, 581] width 896 height 17
click at [629, 586] on p "My Troublemaker - Flow K" at bounding box center [781, 581] width 896 height 17
click at [633, 577] on p "My Troublemaker - Flow K" at bounding box center [781, 581] width 896 height 17
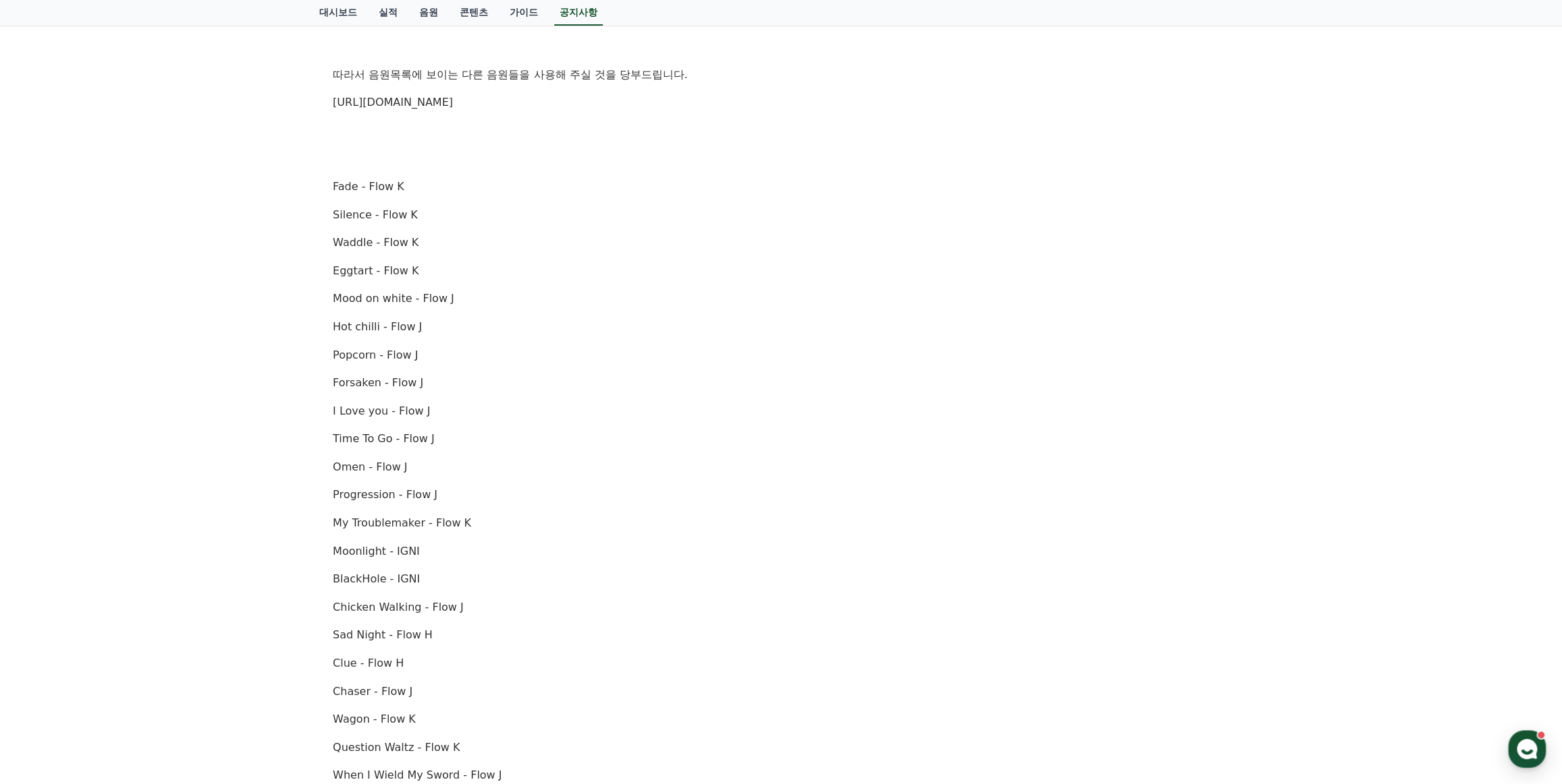
scroll to position [0, 0]
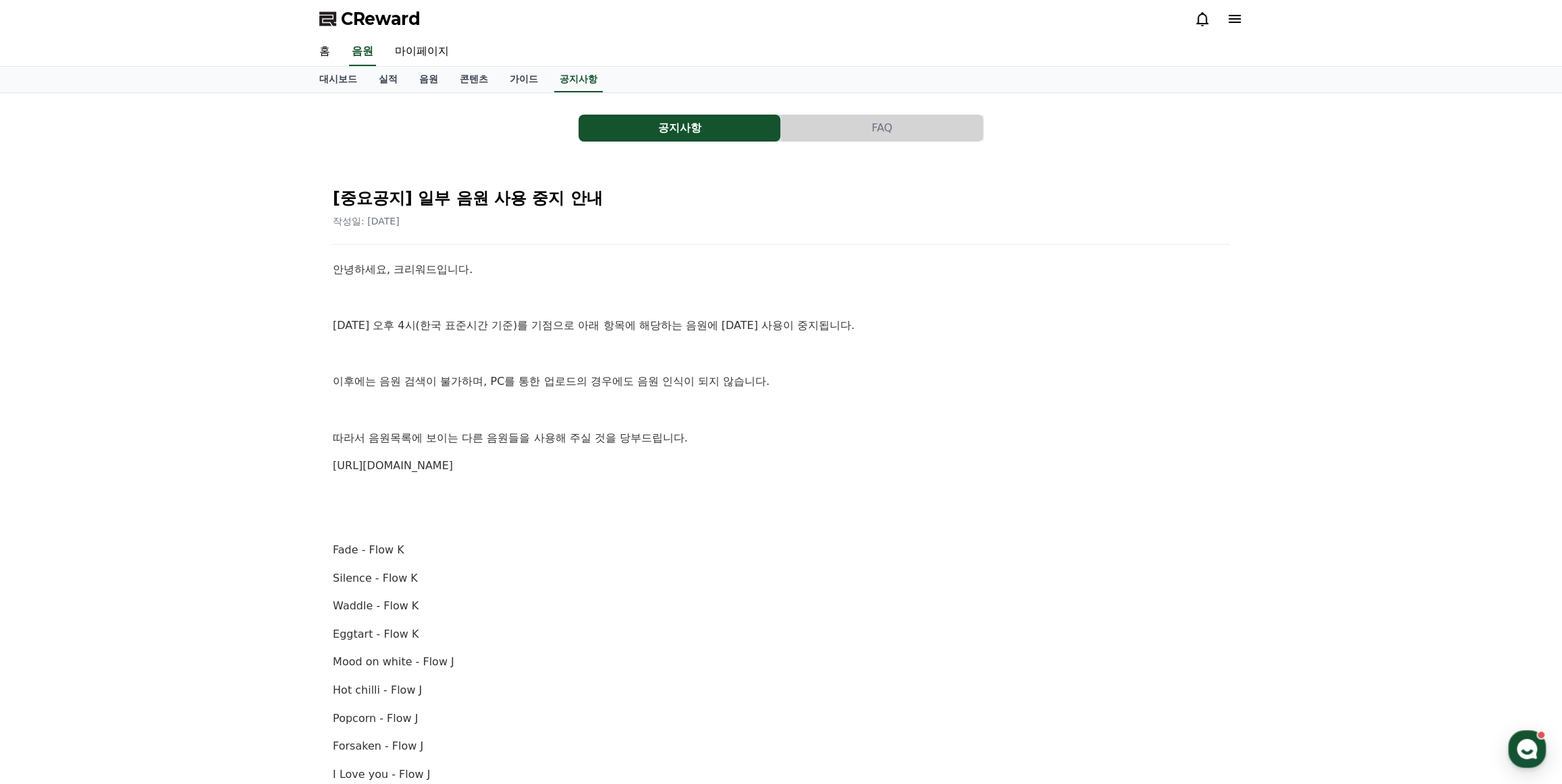
drag, startPoint x: 680, startPoint y: 528, endPoint x: 437, endPoint y: 201, distance: 407.4
click at [430, 74] on link "음원" at bounding box center [429, 79] width 41 height 25
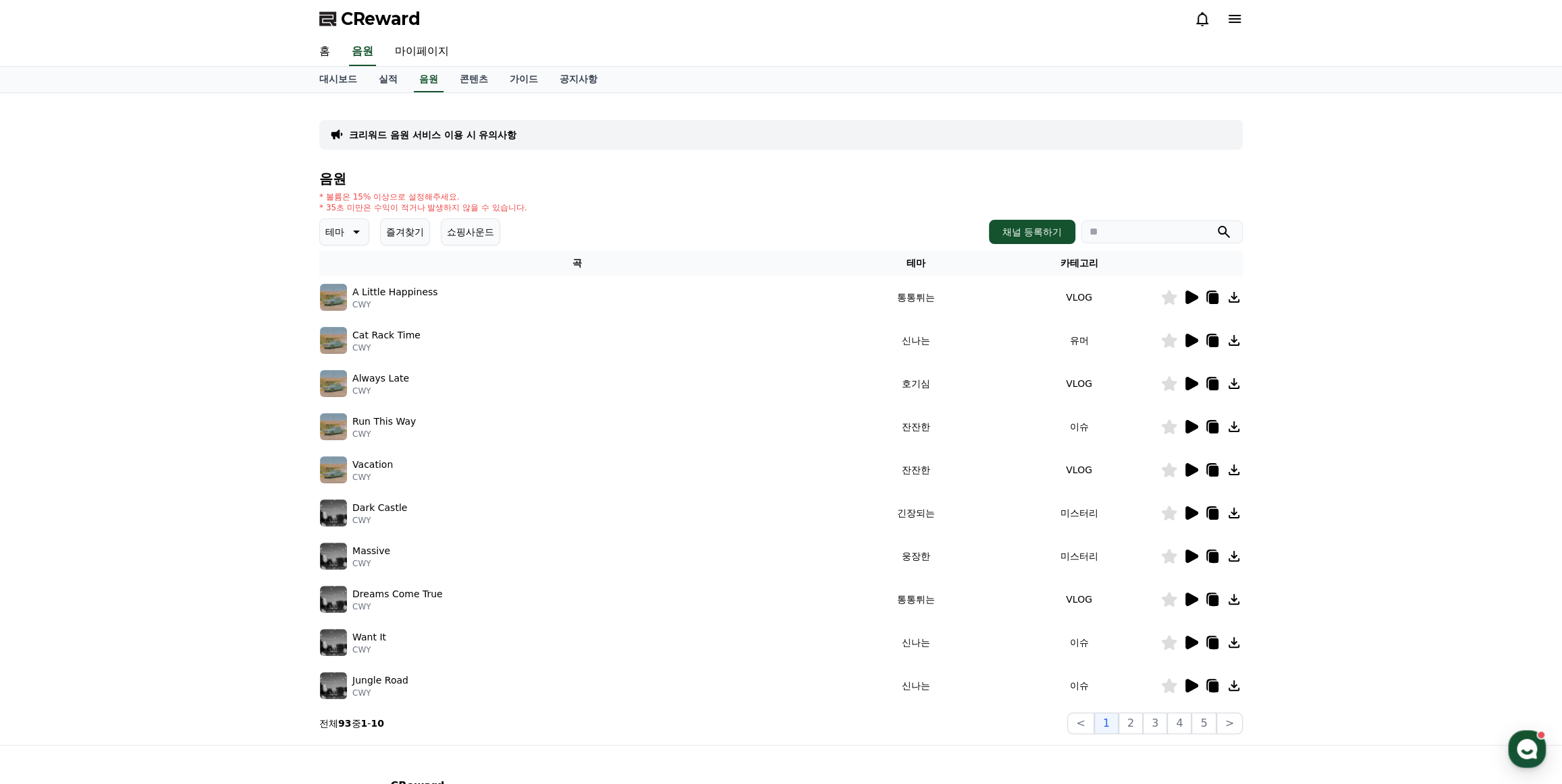
click at [1200, 297] on div at bounding box center [1202, 297] width 81 height 16
click at [1197, 299] on icon at bounding box center [1190, 297] width 16 height 16
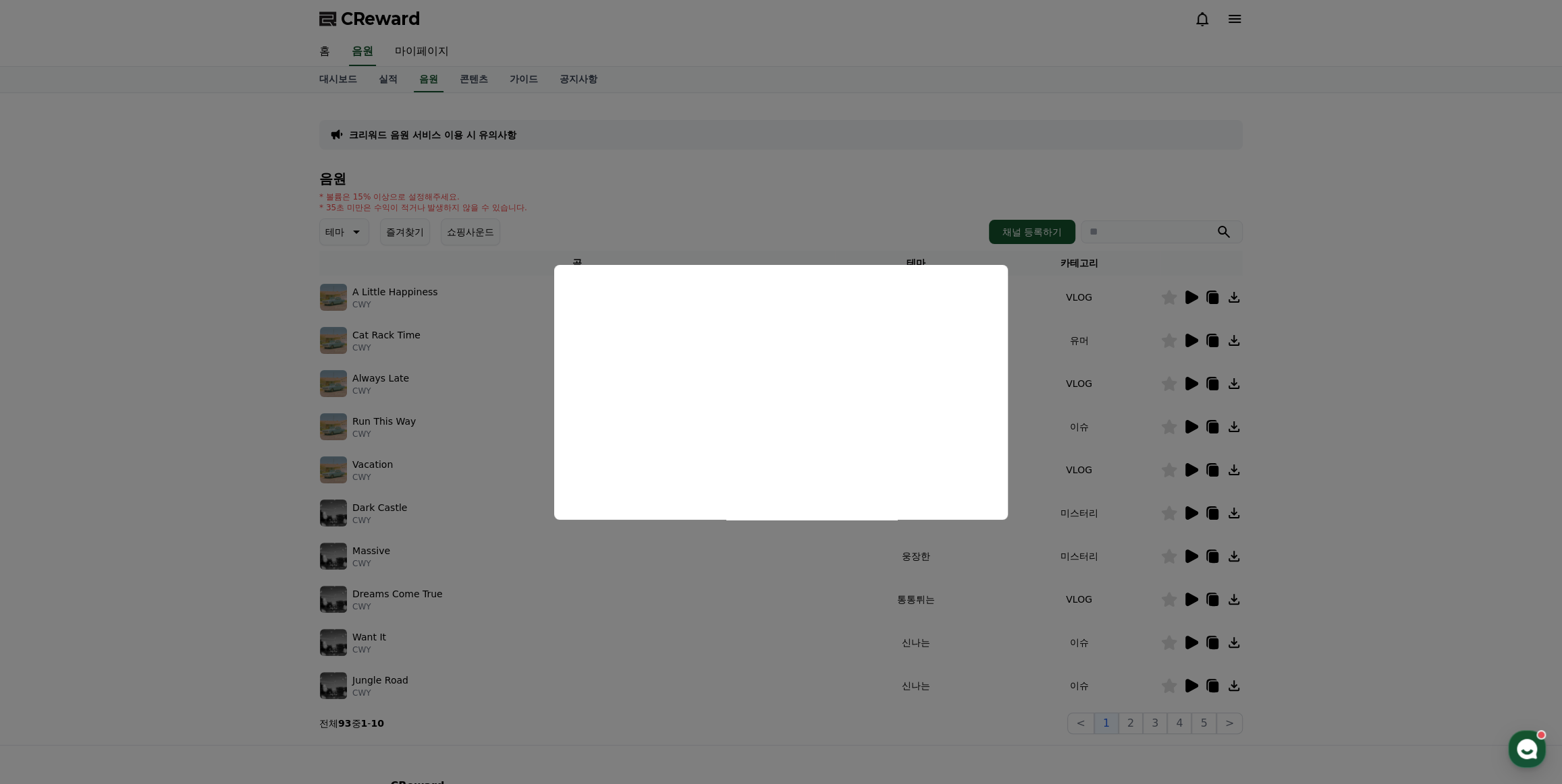
click at [1334, 394] on button "close modal" at bounding box center [781, 392] width 1562 height 784
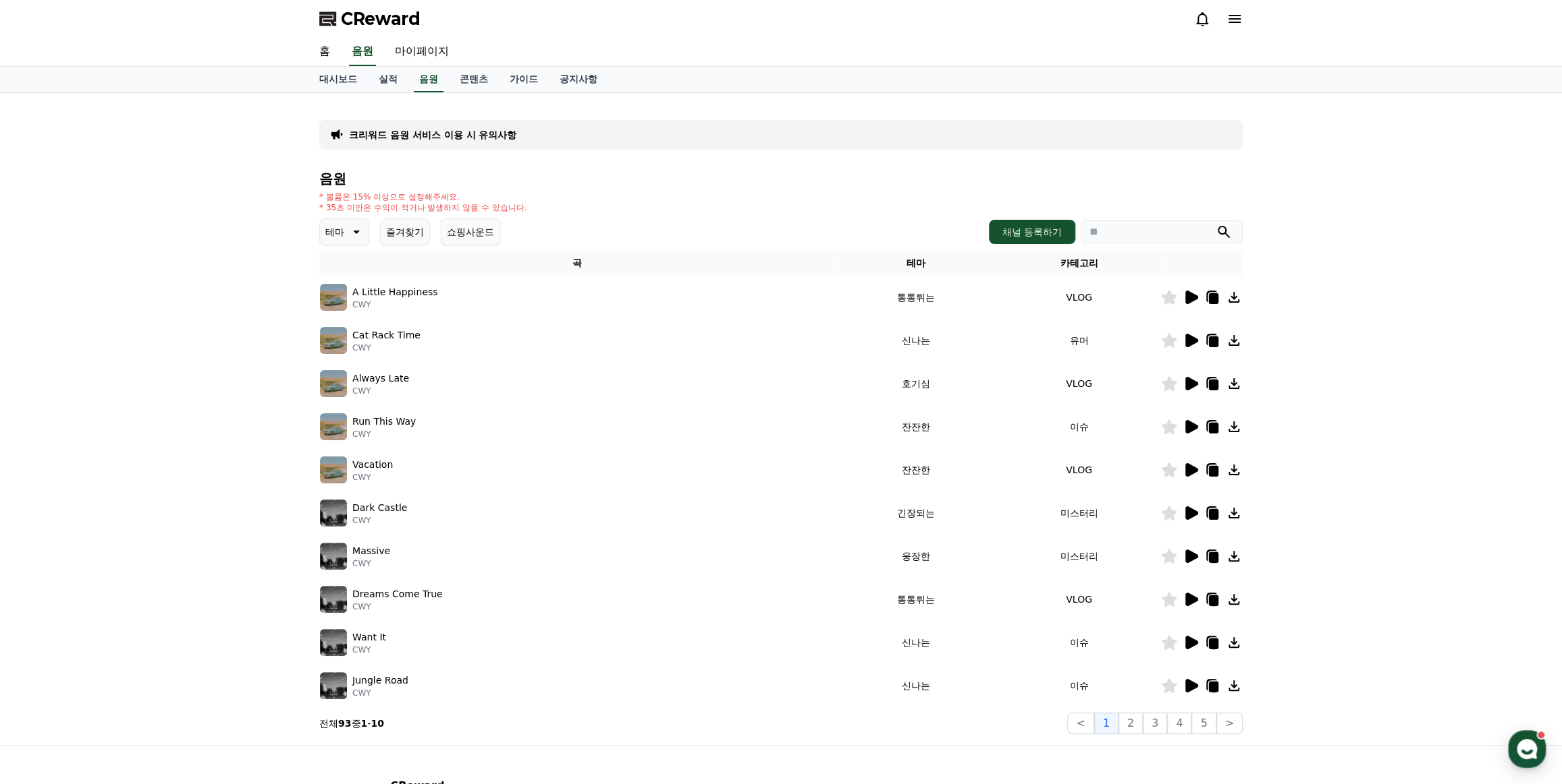
click at [1175, 338] on icon at bounding box center [1169, 340] width 15 height 15
click at [1169, 345] on icon at bounding box center [1169, 340] width 15 height 15
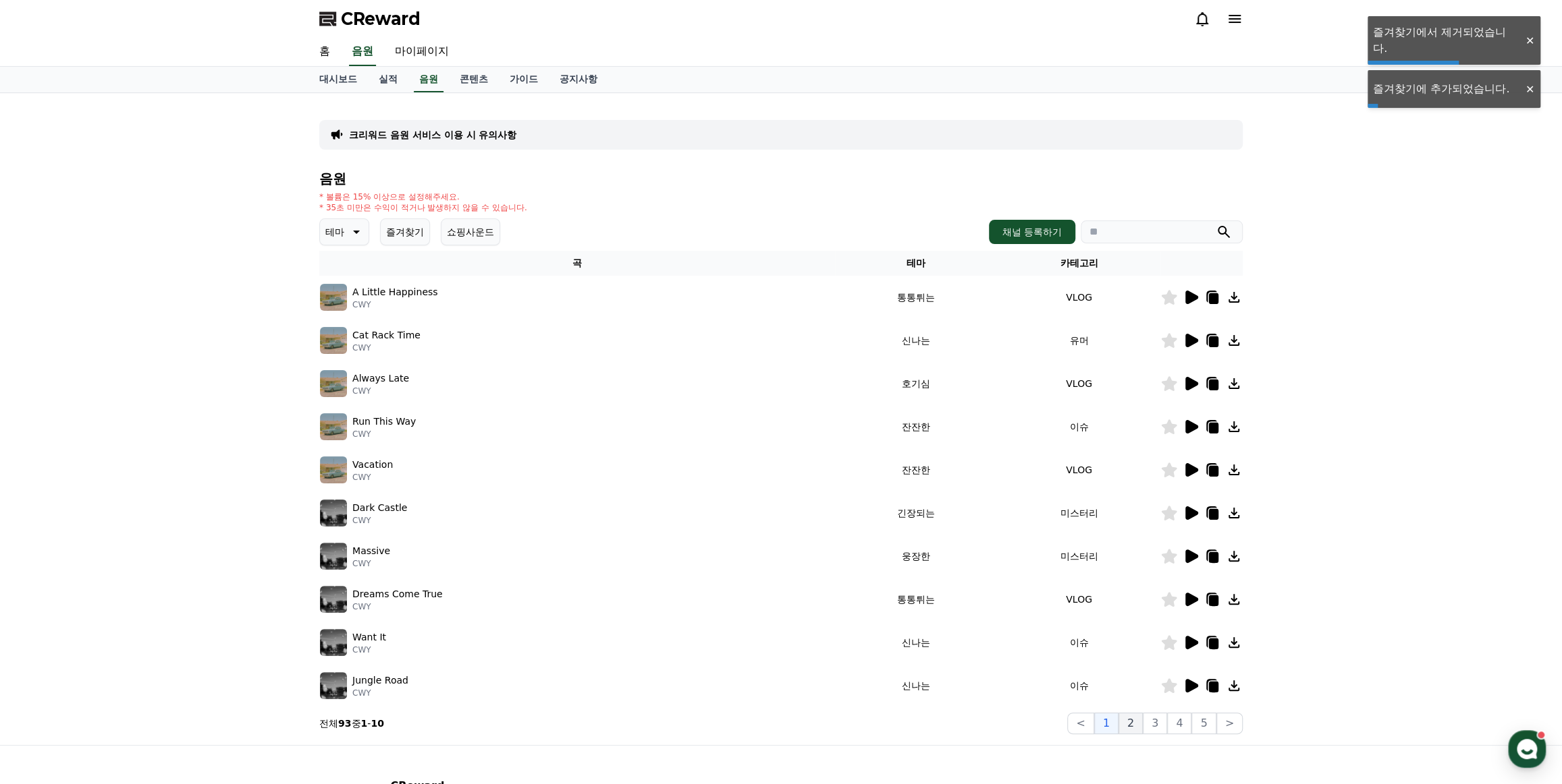
click at [1139, 722] on button "2" at bounding box center [1130, 724] width 24 height 21
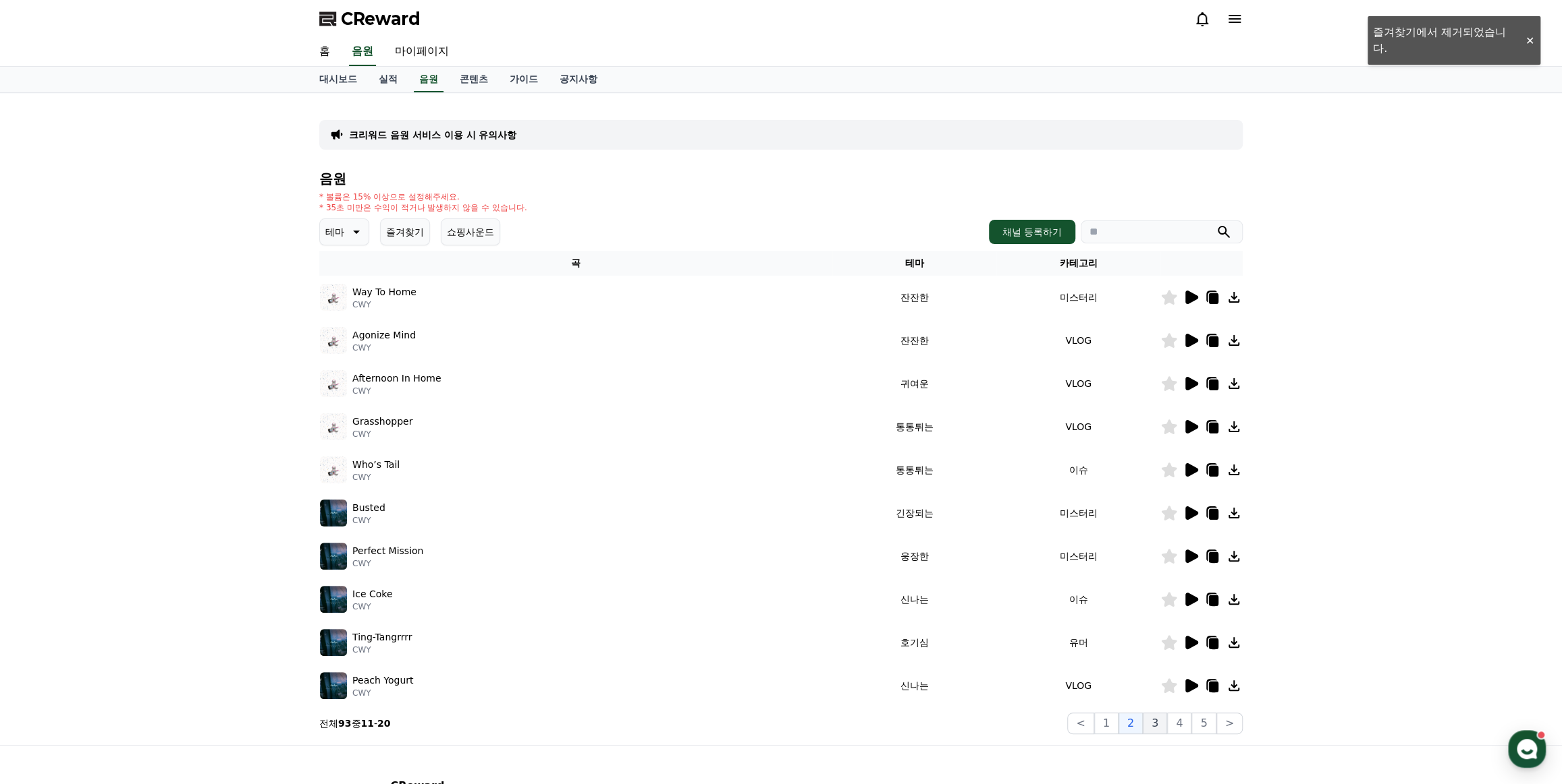
click at [1156, 728] on button "3" at bounding box center [1154, 724] width 24 height 21
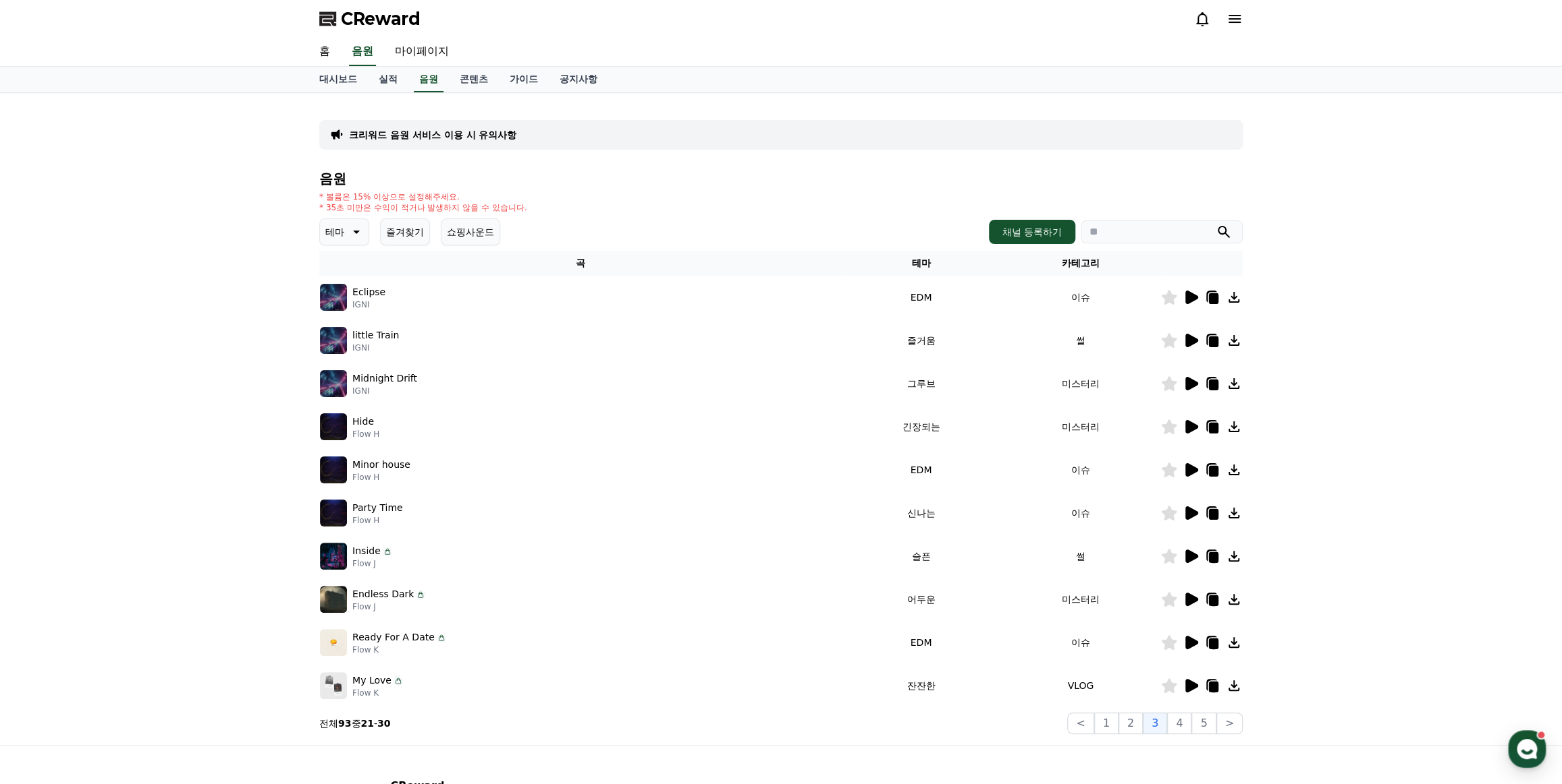
click at [477, 224] on button "쇼핑사운드" at bounding box center [470, 232] width 59 height 27
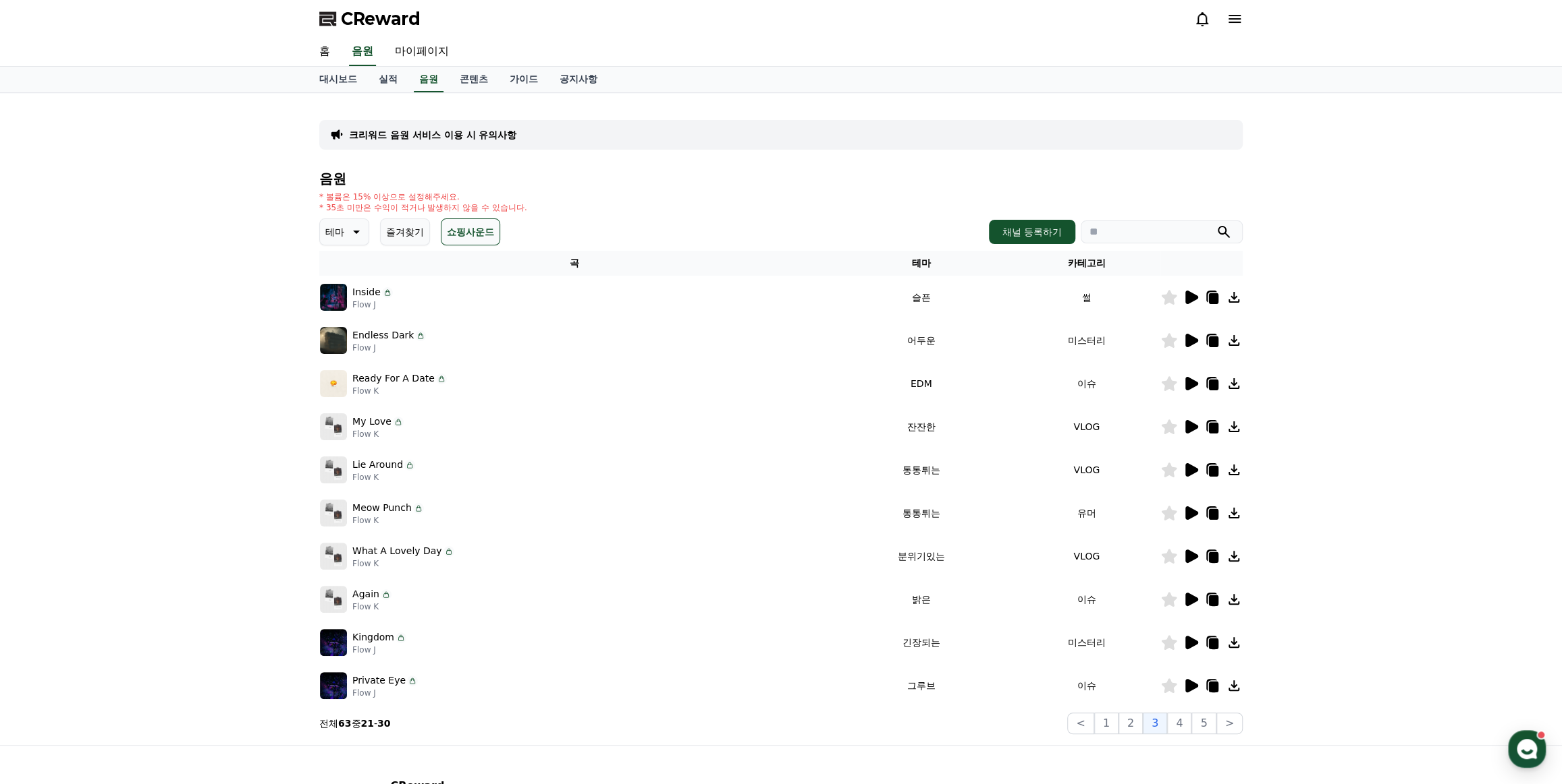
click at [1192, 289] on icon at bounding box center [1190, 297] width 16 height 16
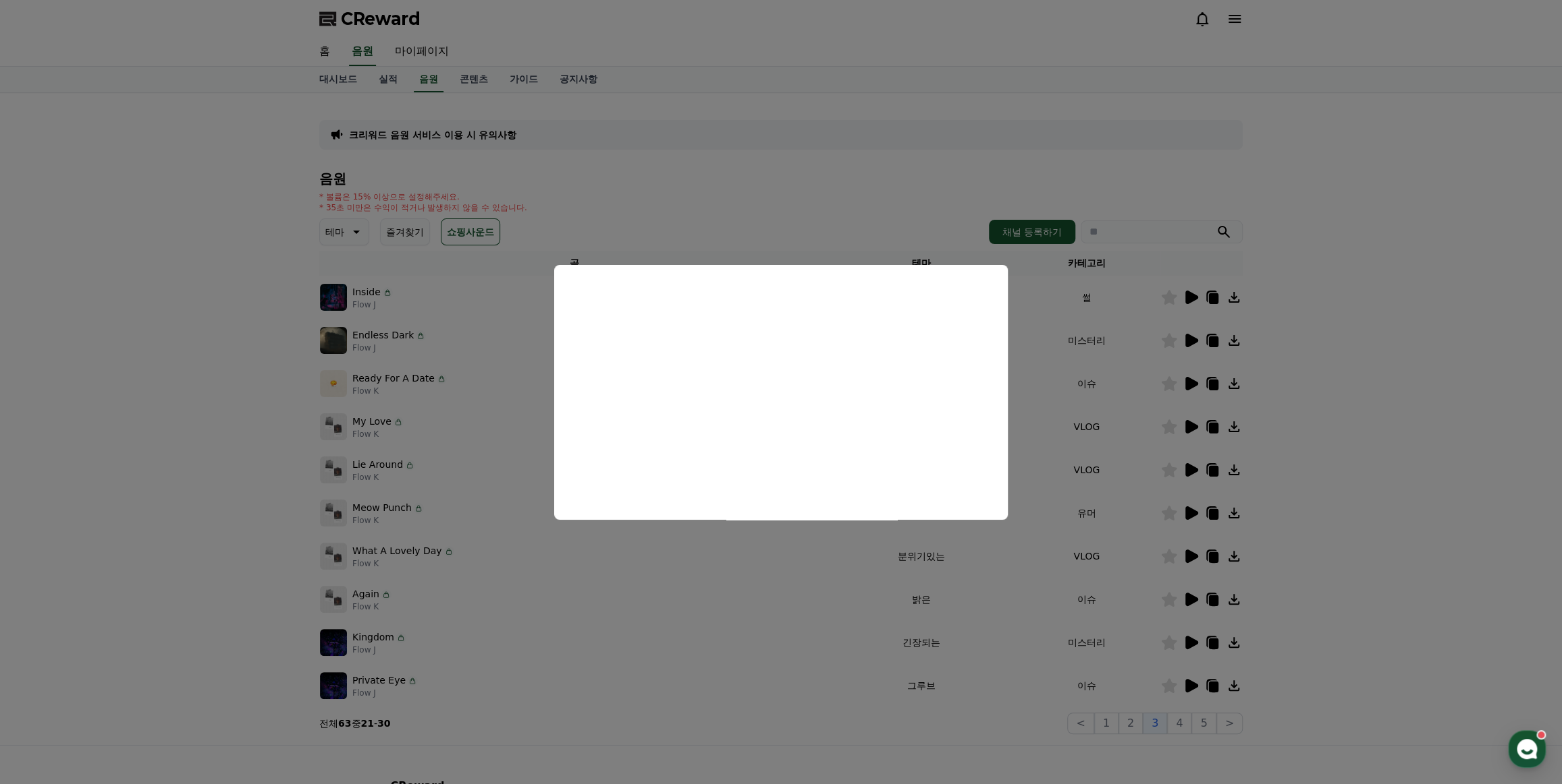
click at [690, 609] on button "close modal" at bounding box center [781, 392] width 1562 height 784
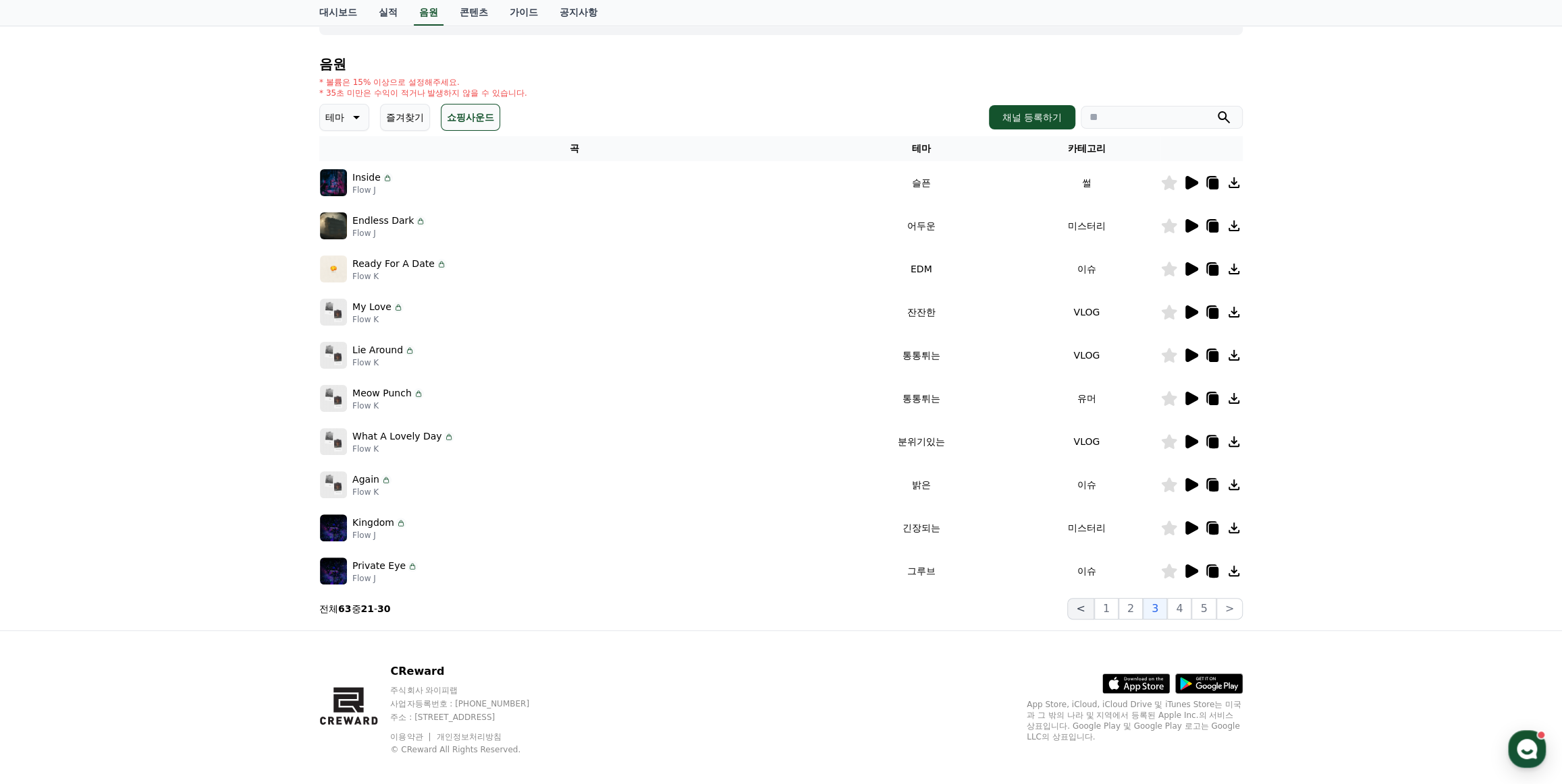
scroll to position [128, 0]
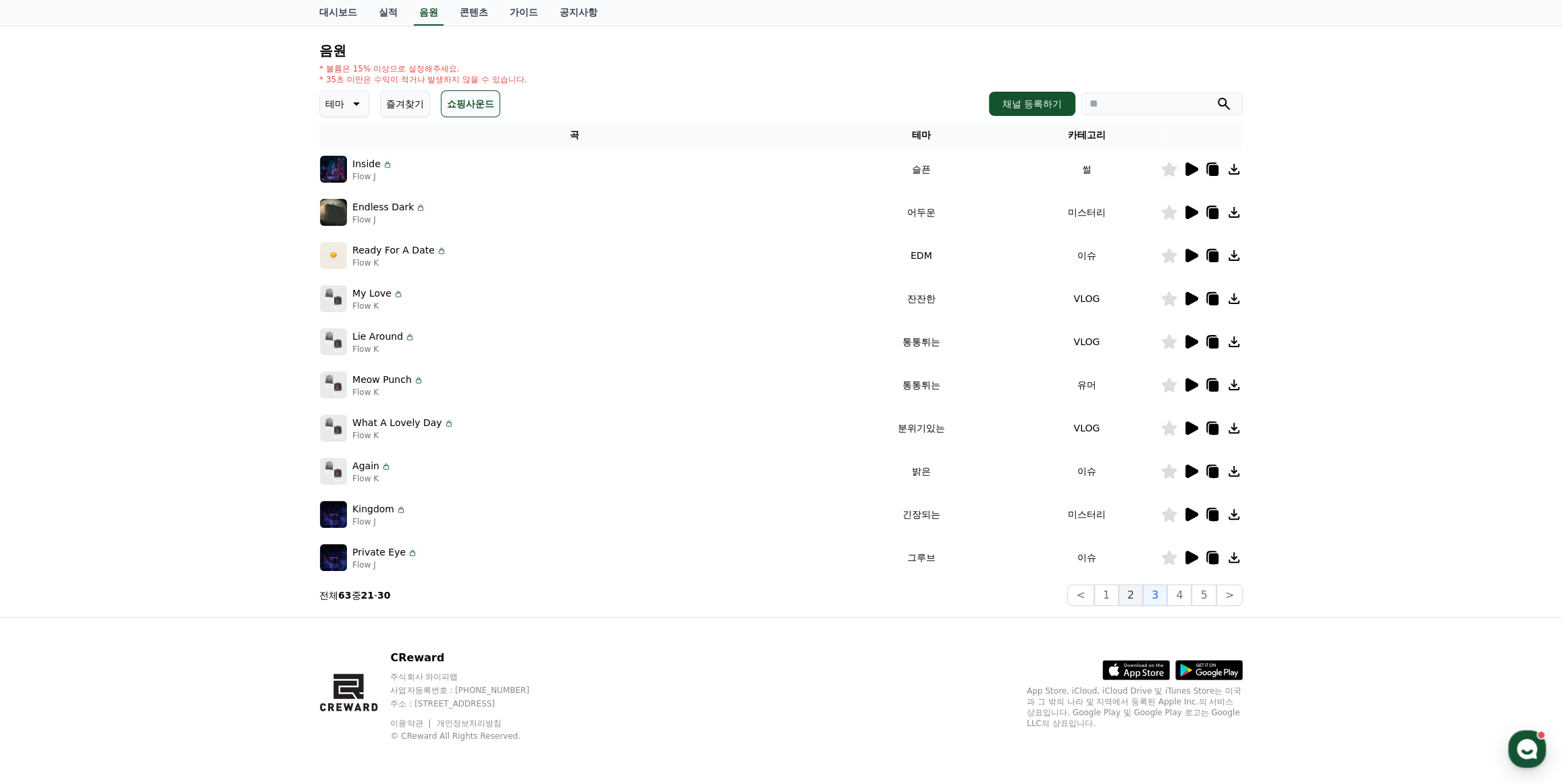
click at [1126, 602] on button "2" at bounding box center [1130, 595] width 24 height 21
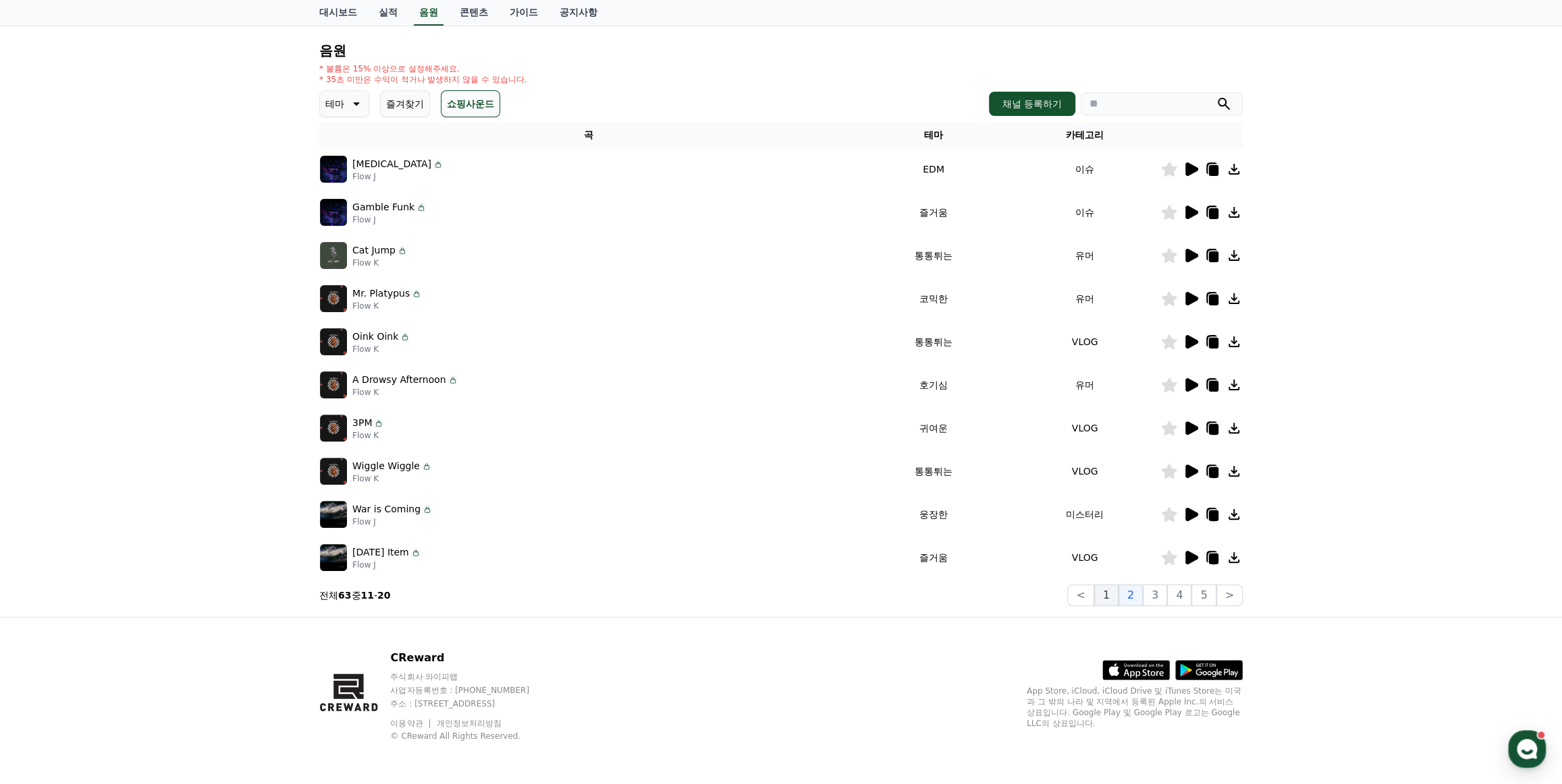
click at [1114, 595] on button "1" at bounding box center [1106, 595] width 24 height 21
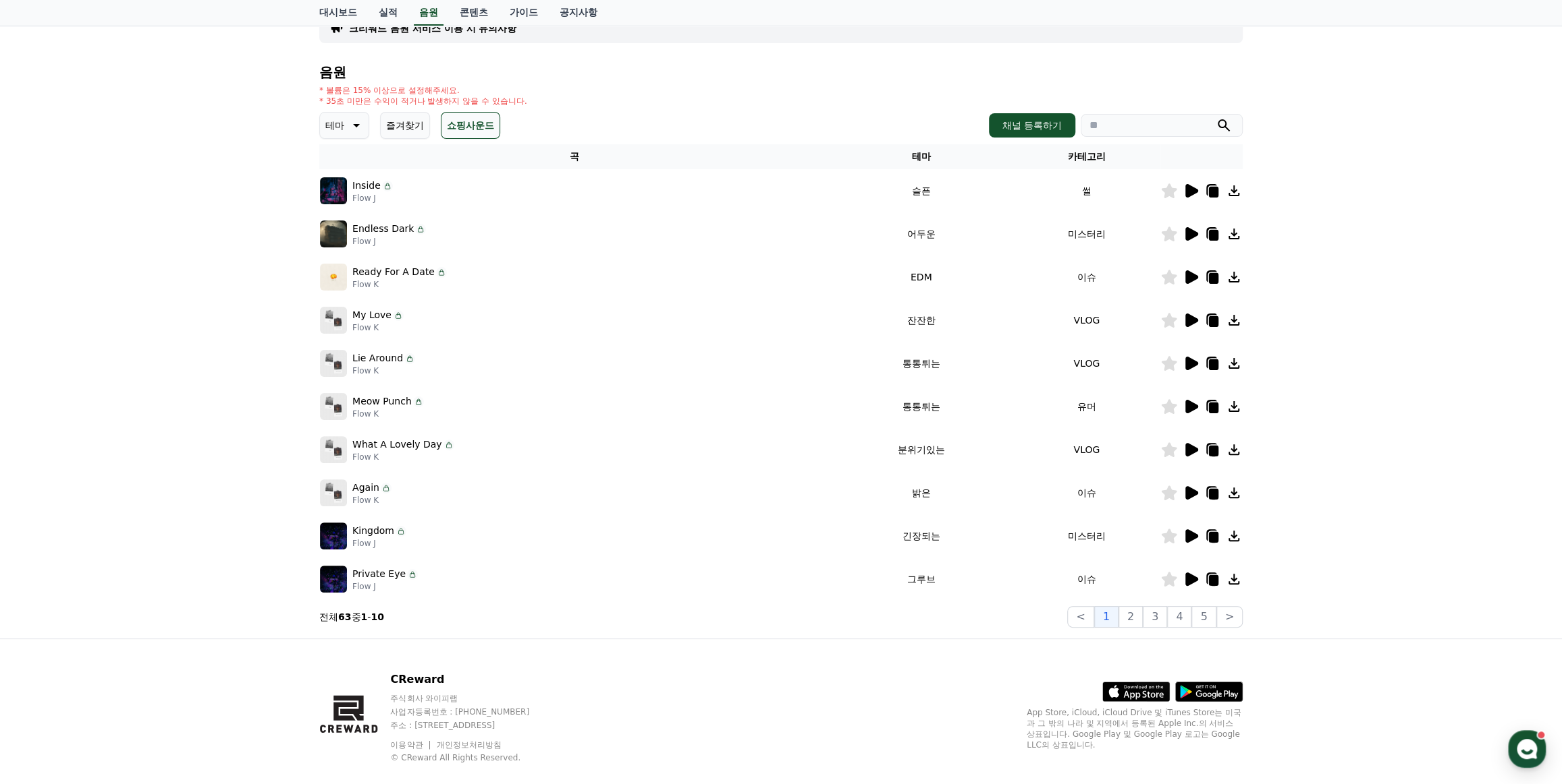
scroll to position [128, 0]
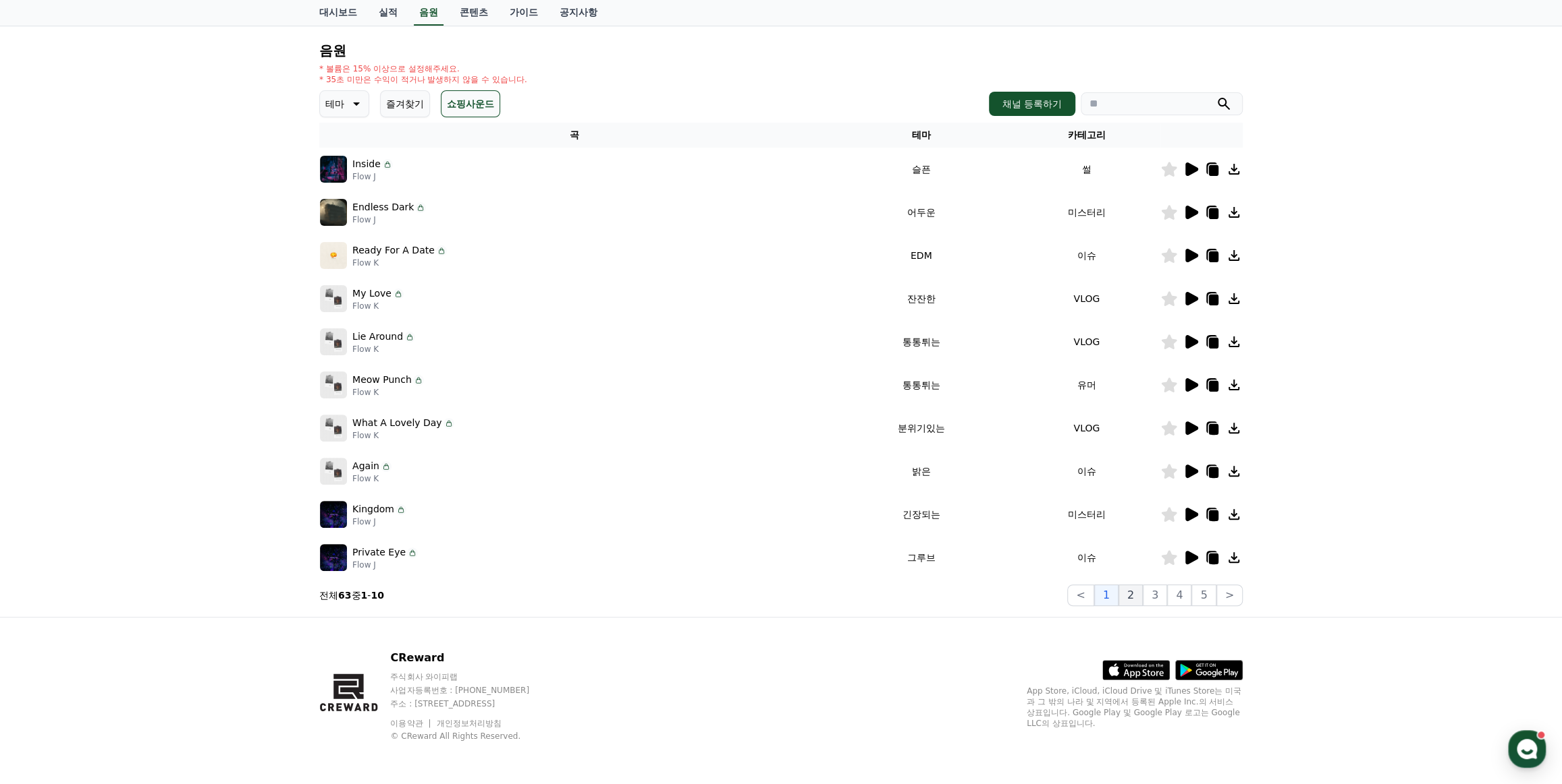
click at [1140, 593] on button "2" at bounding box center [1130, 595] width 24 height 21
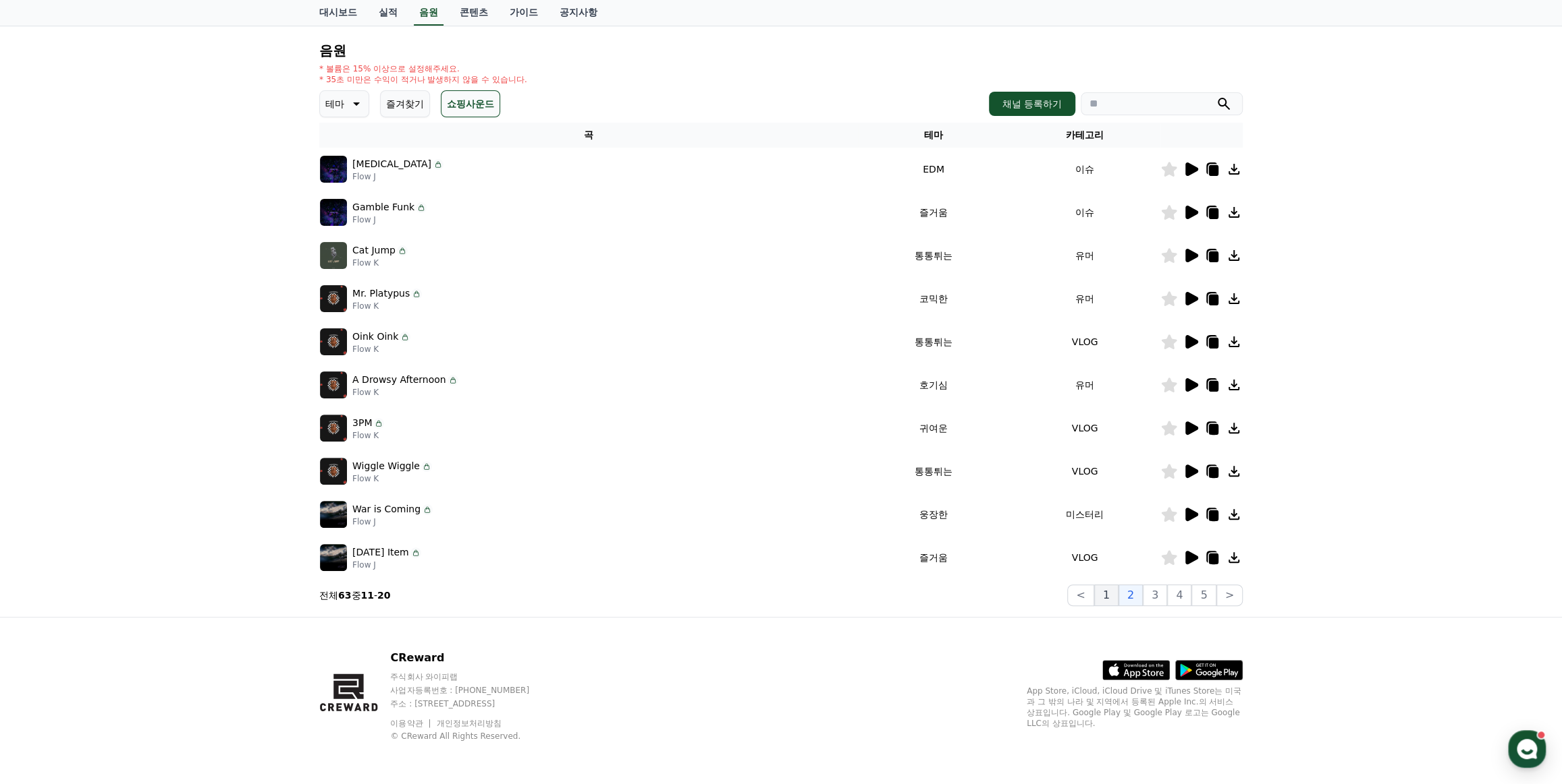
click at [1117, 595] on button "1" at bounding box center [1106, 595] width 24 height 21
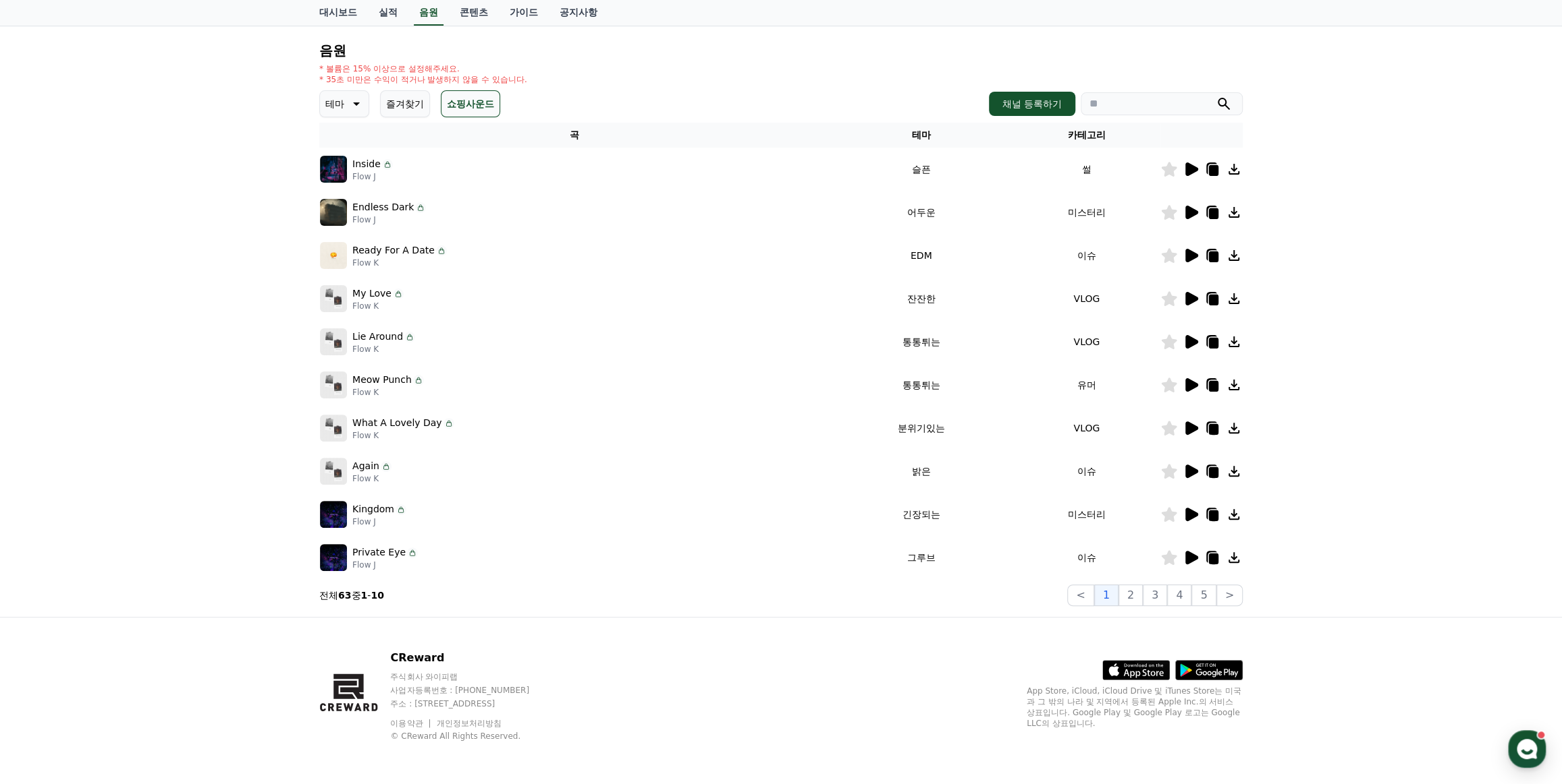
click at [1194, 172] on icon at bounding box center [1190, 169] width 16 height 16
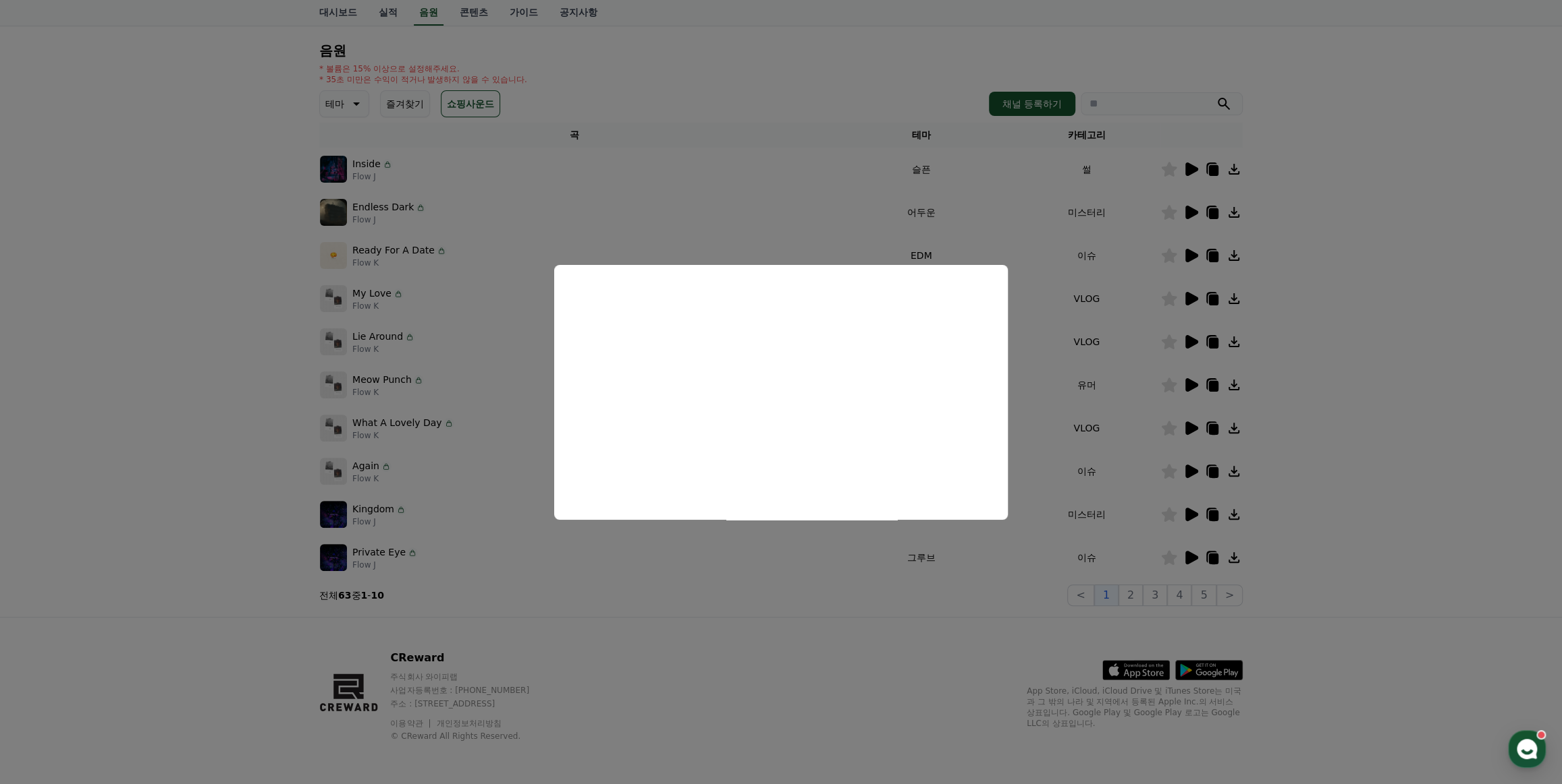
click at [830, 600] on button "close modal" at bounding box center [781, 392] width 1562 height 784
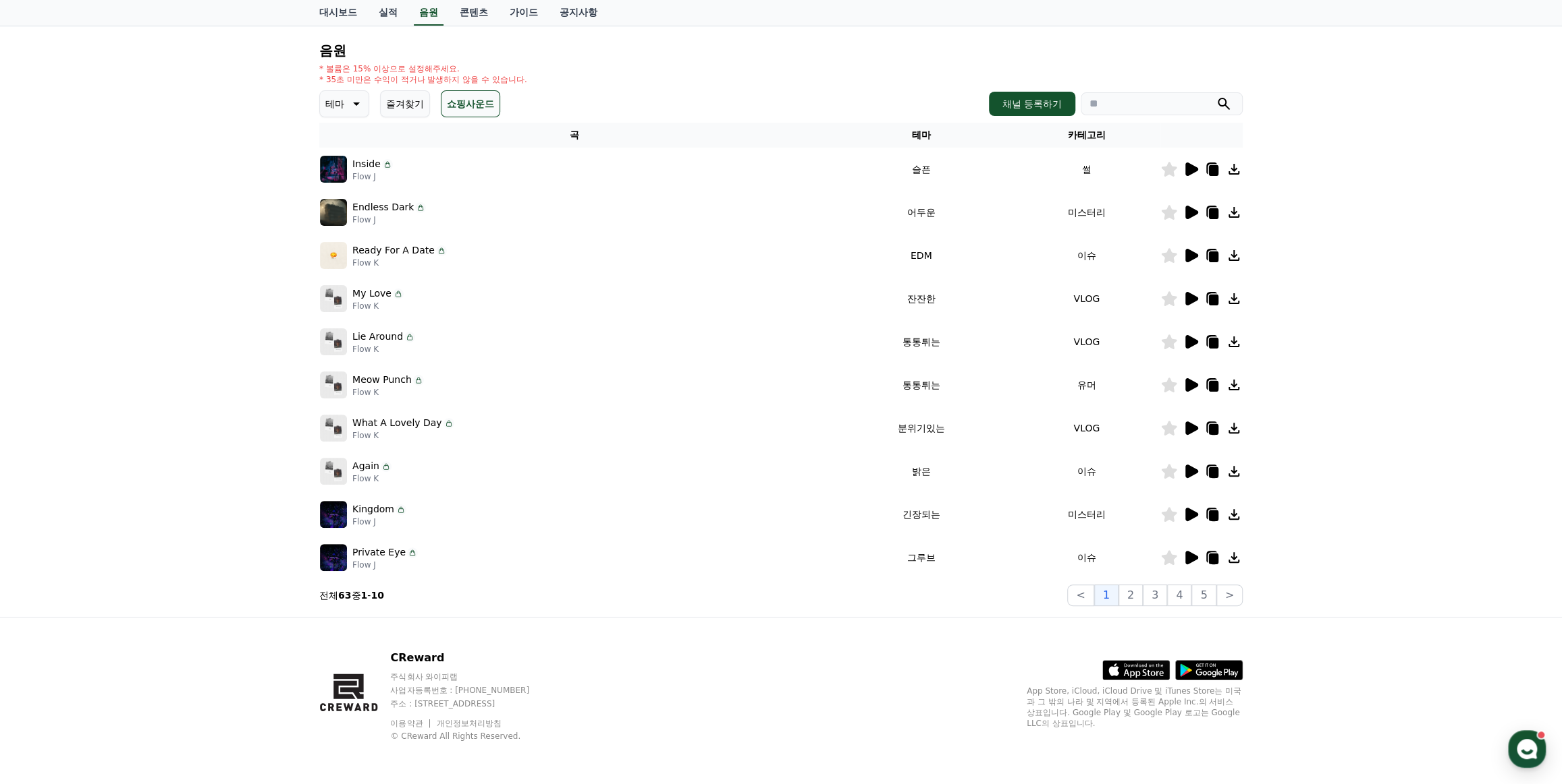
click at [1185, 213] on icon at bounding box center [1191, 213] width 13 height 14
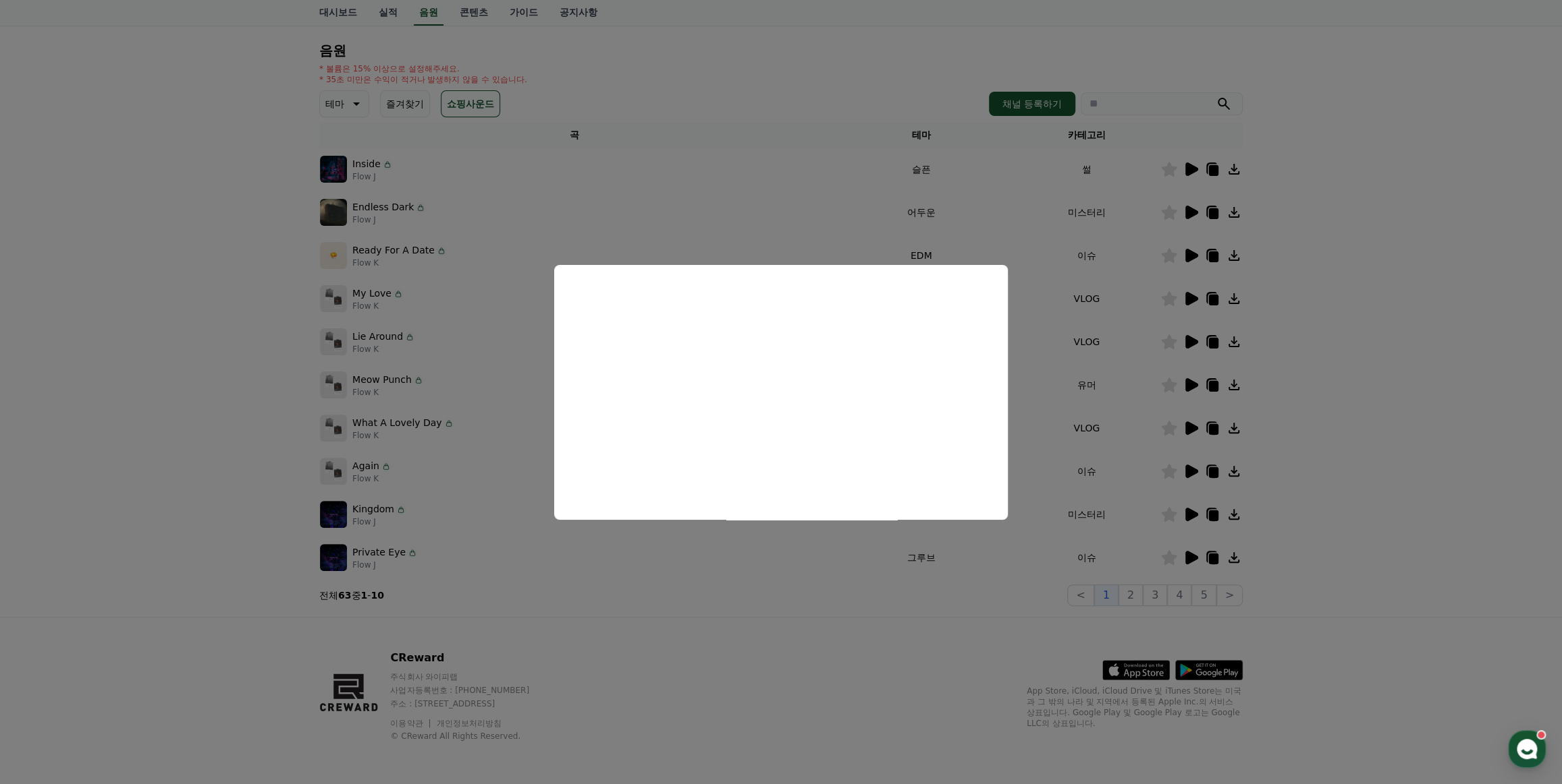
click at [811, 585] on button "close modal" at bounding box center [781, 392] width 1562 height 784
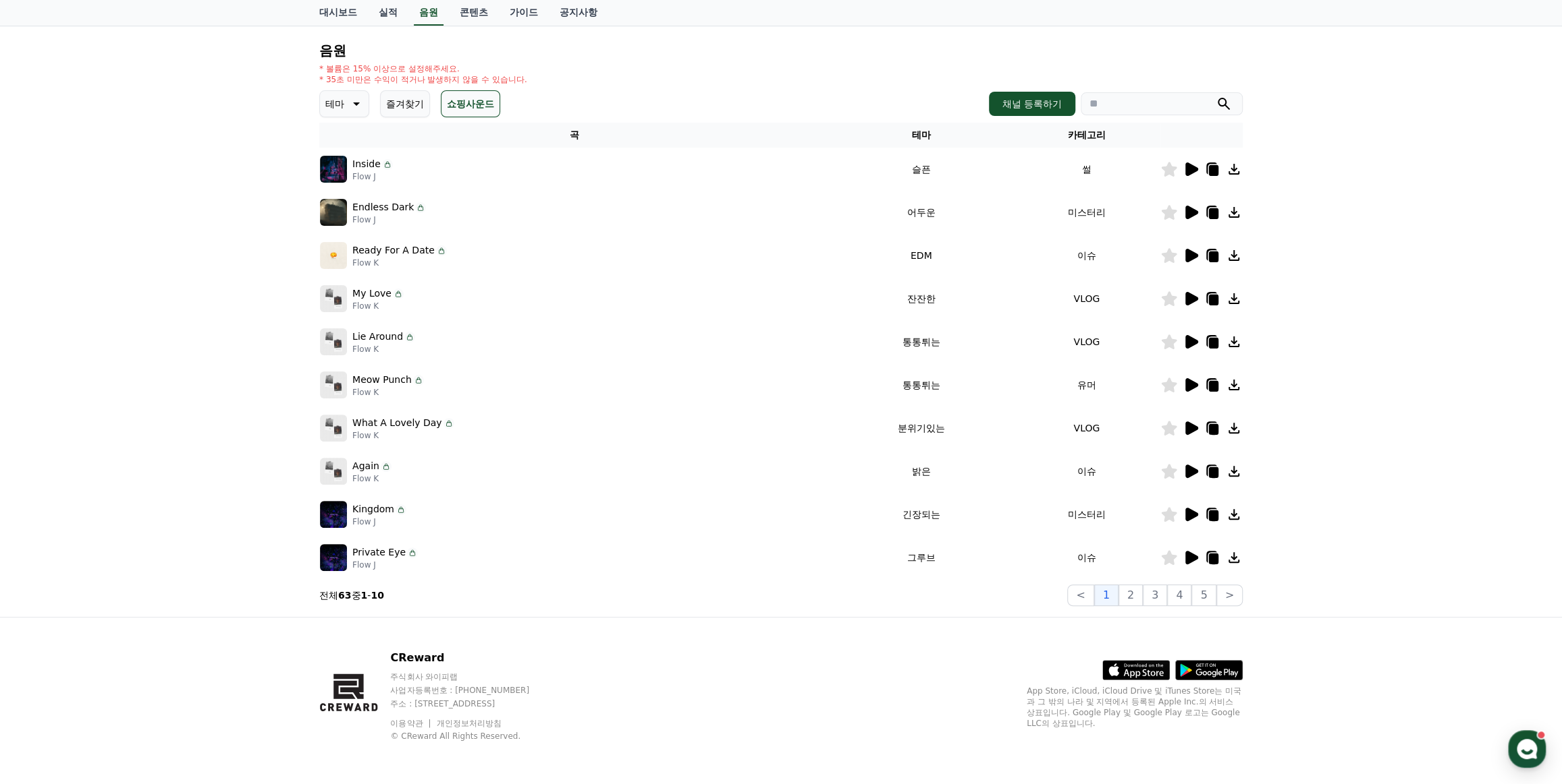
click at [1198, 258] on icon at bounding box center [1190, 256] width 16 height 16
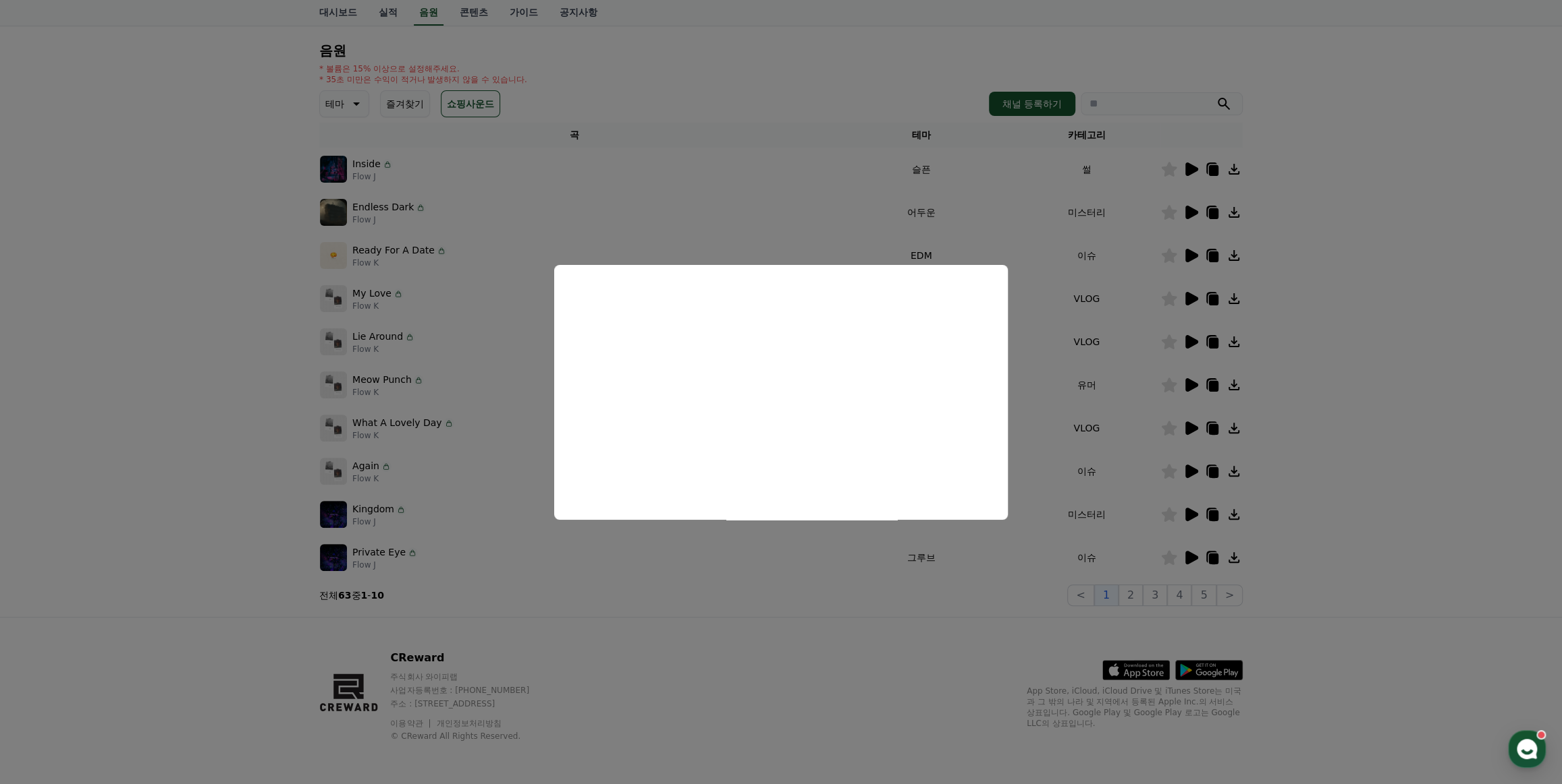
click at [787, 587] on button "close modal" at bounding box center [781, 392] width 1562 height 784
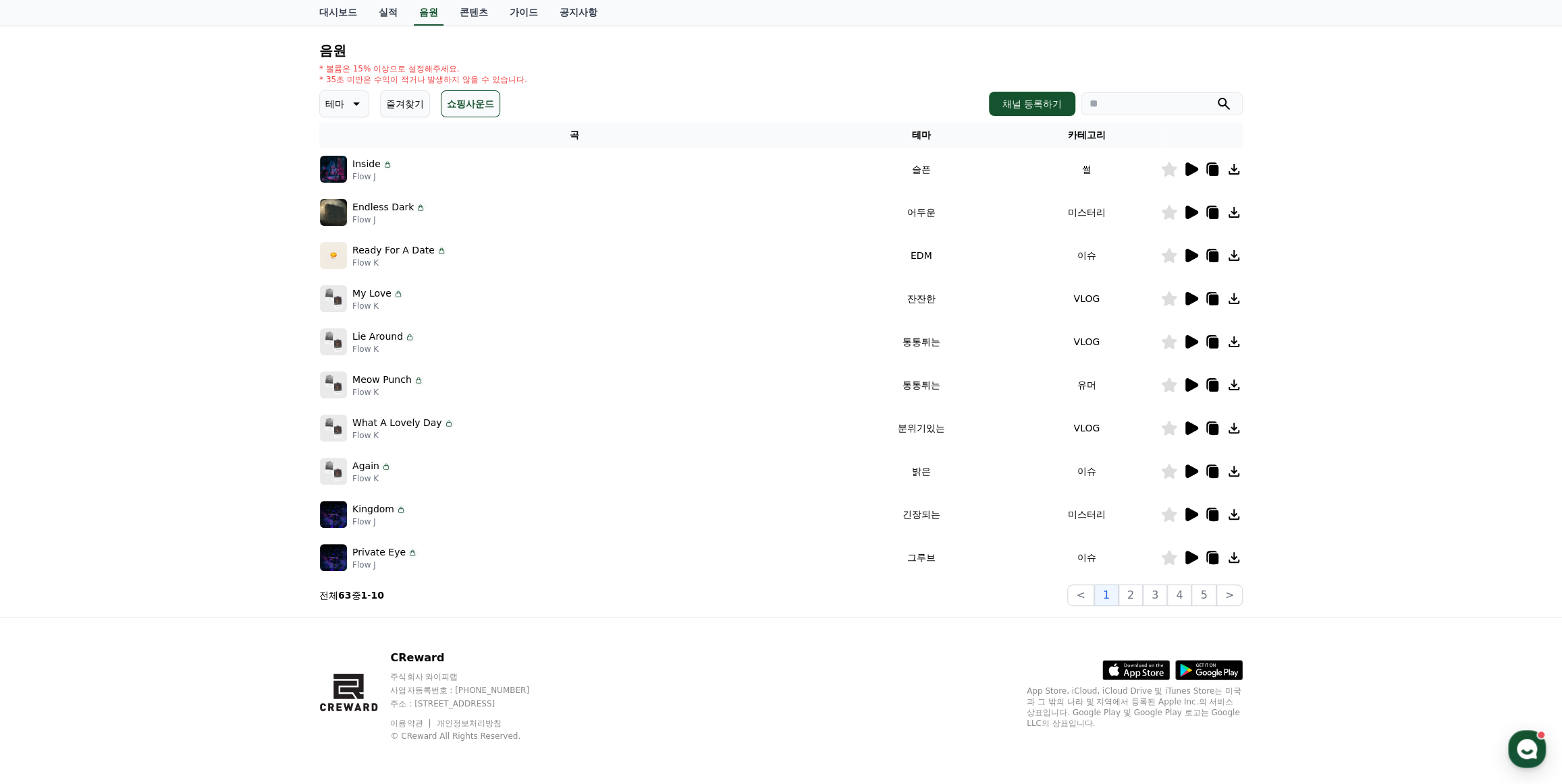
click at [1194, 558] on icon at bounding box center [1191, 558] width 13 height 14
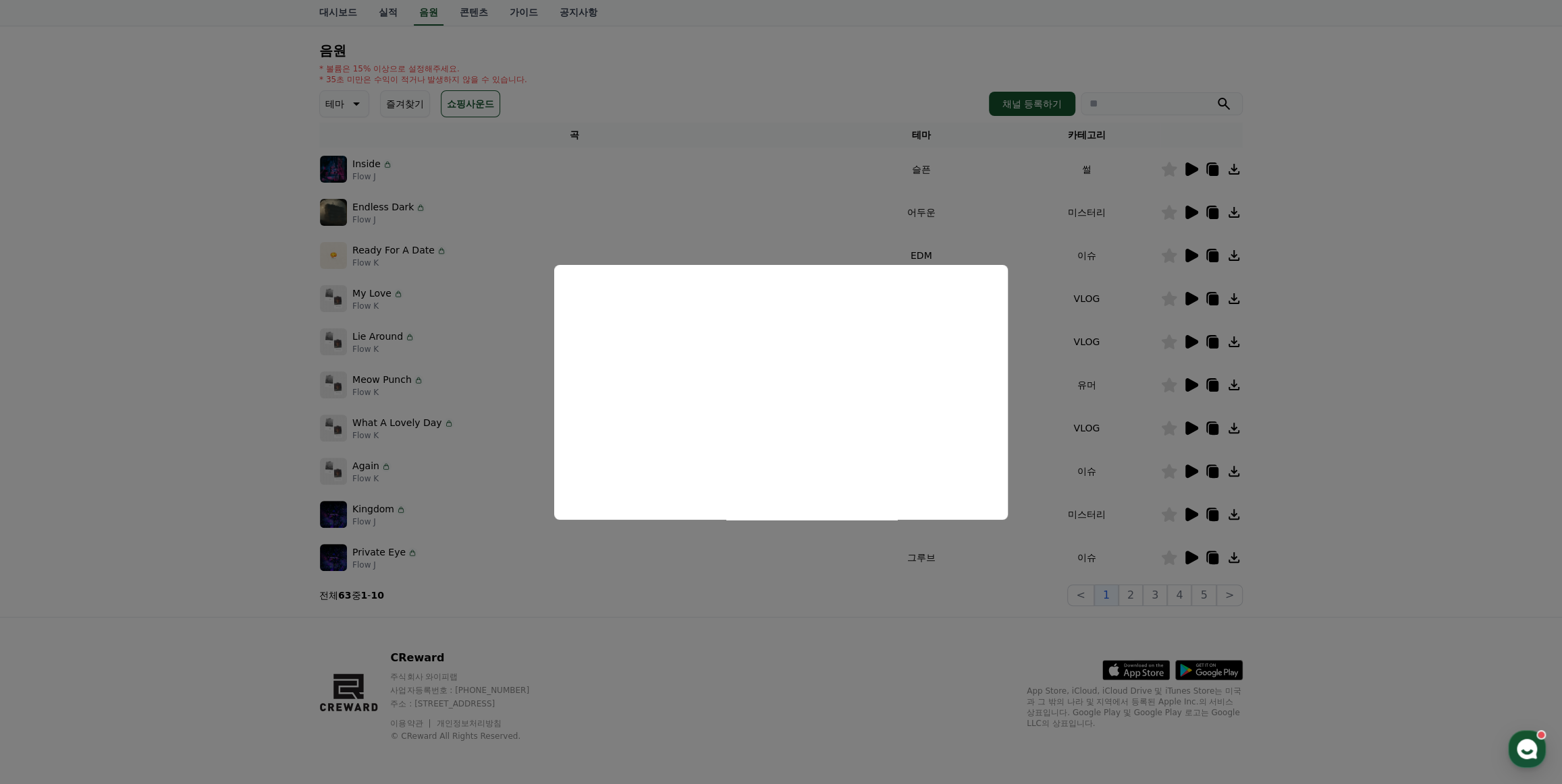
click at [841, 613] on button "close modal" at bounding box center [781, 392] width 1562 height 784
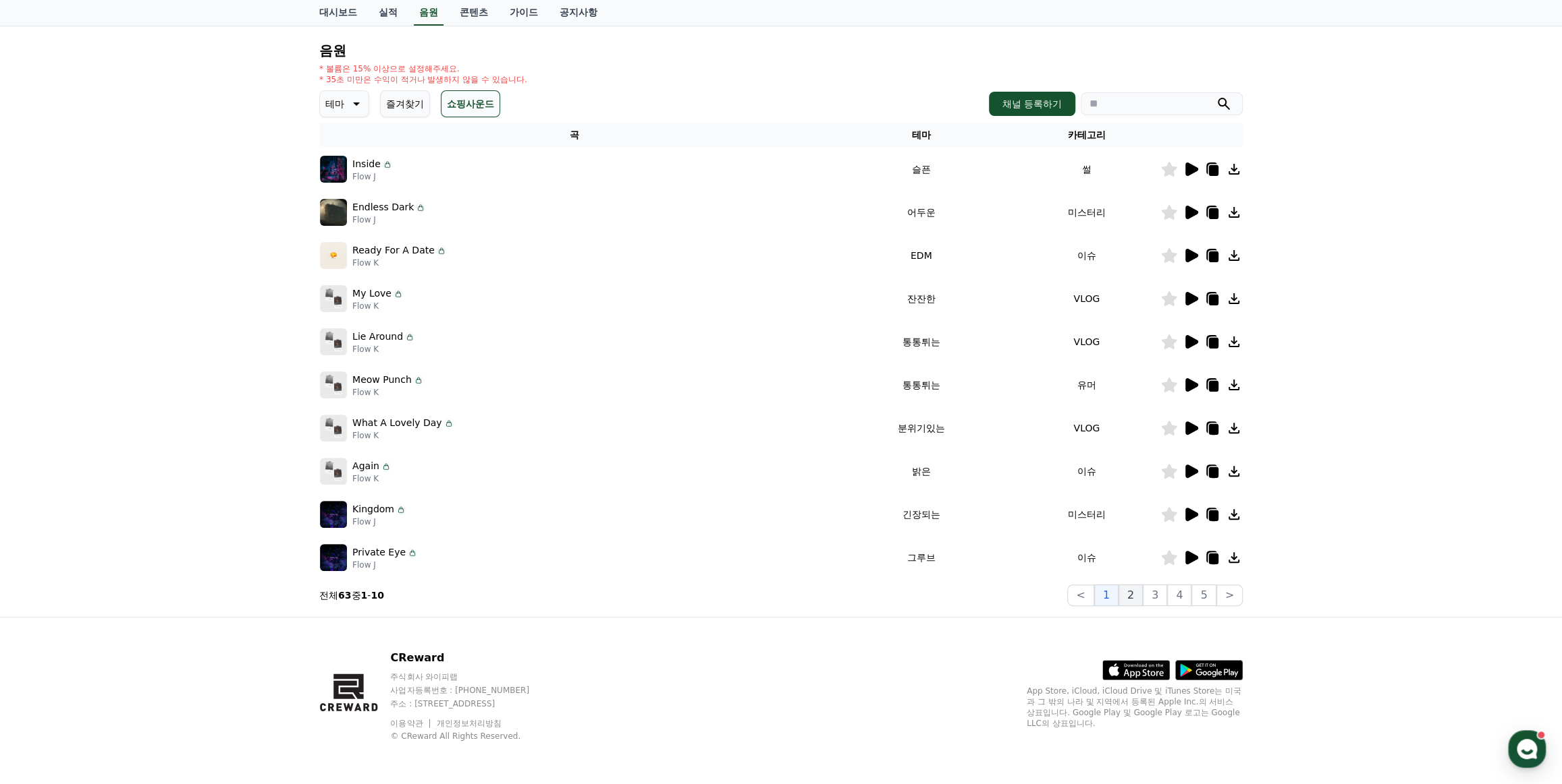
click at [1132, 593] on button "2" at bounding box center [1130, 595] width 24 height 21
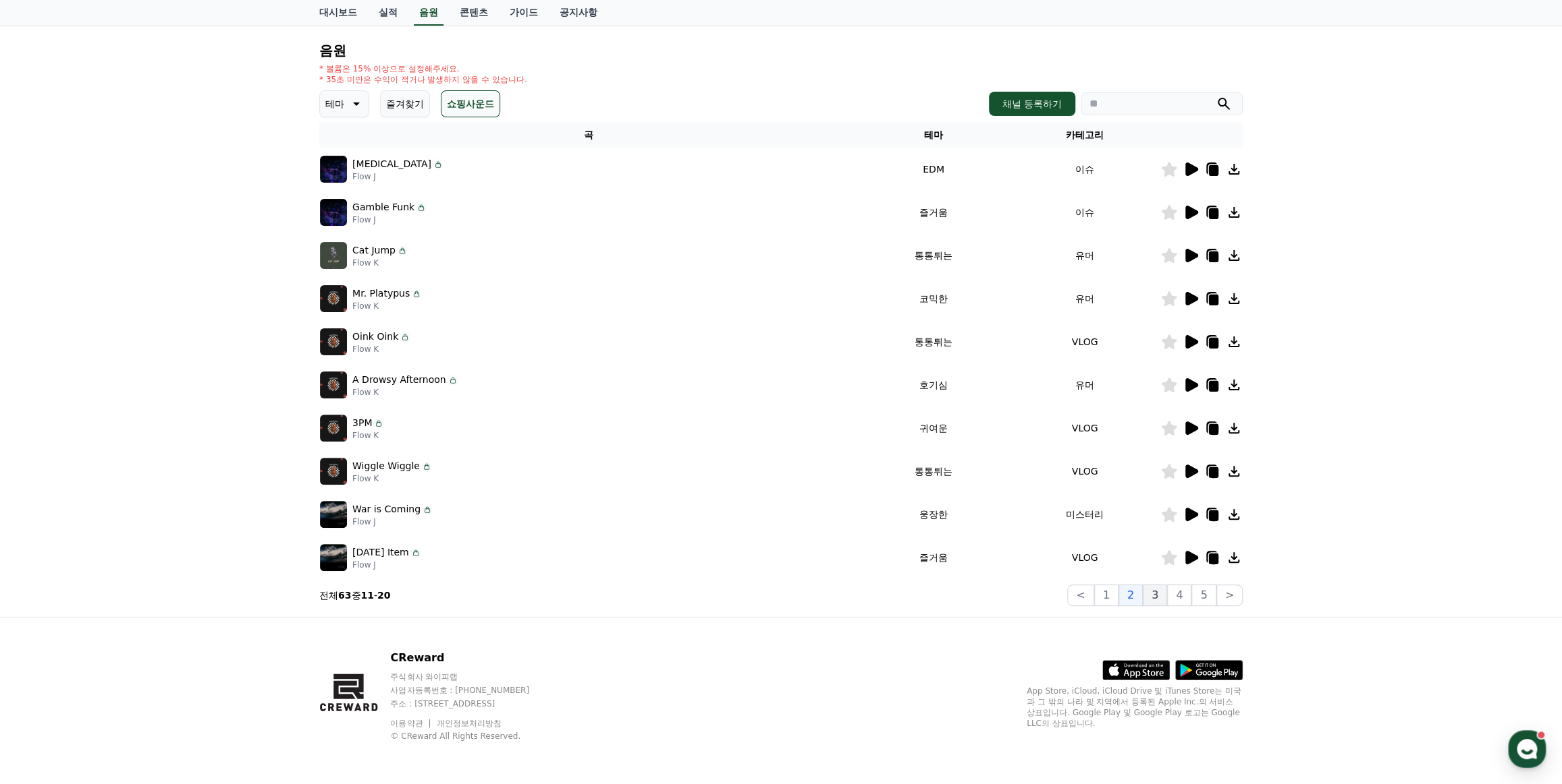
click at [1167, 602] on button "3" at bounding box center [1154, 595] width 24 height 21
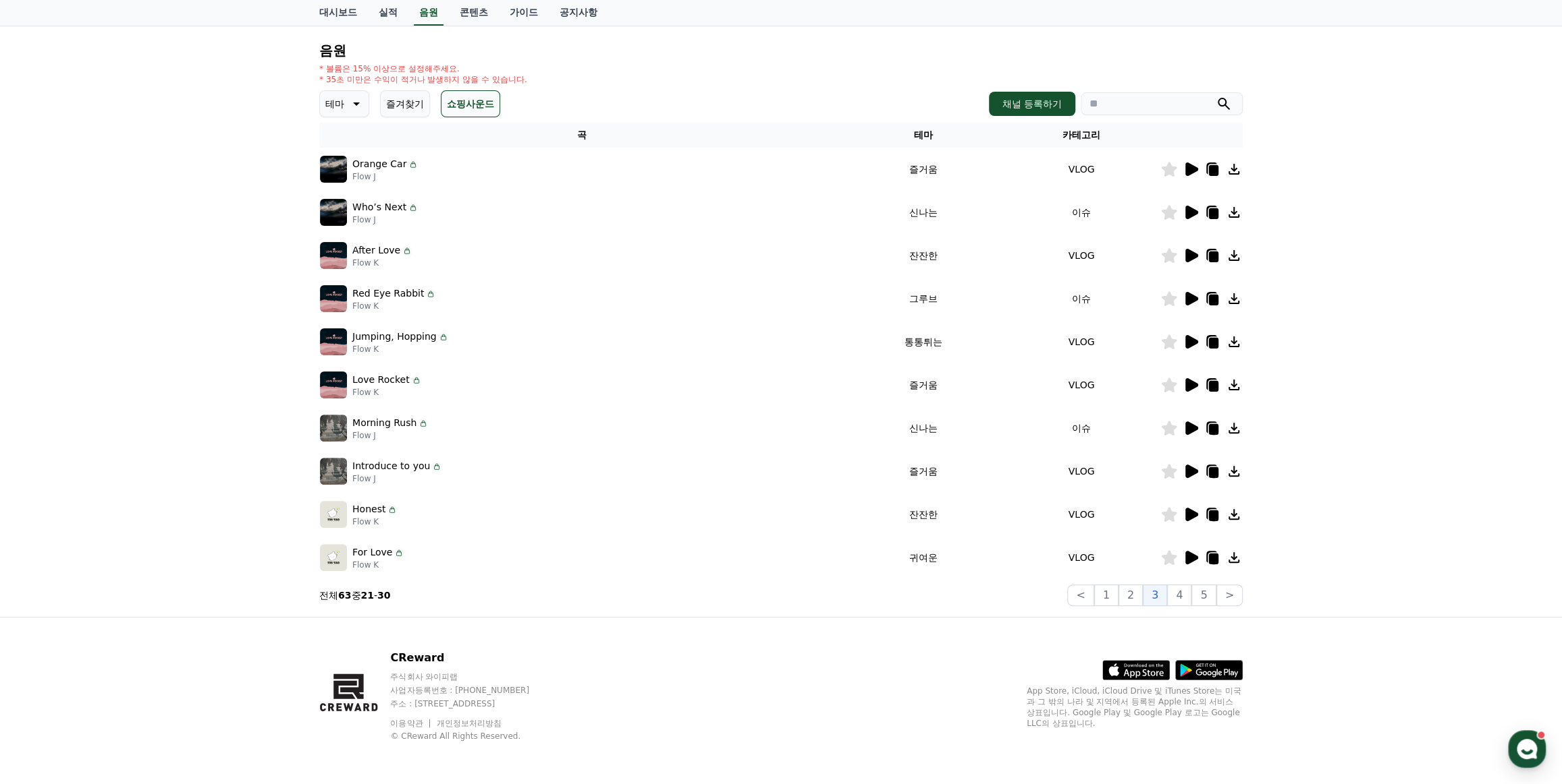
click at [1189, 295] on icon at bounding box center [1191, 299] width 13 height 14
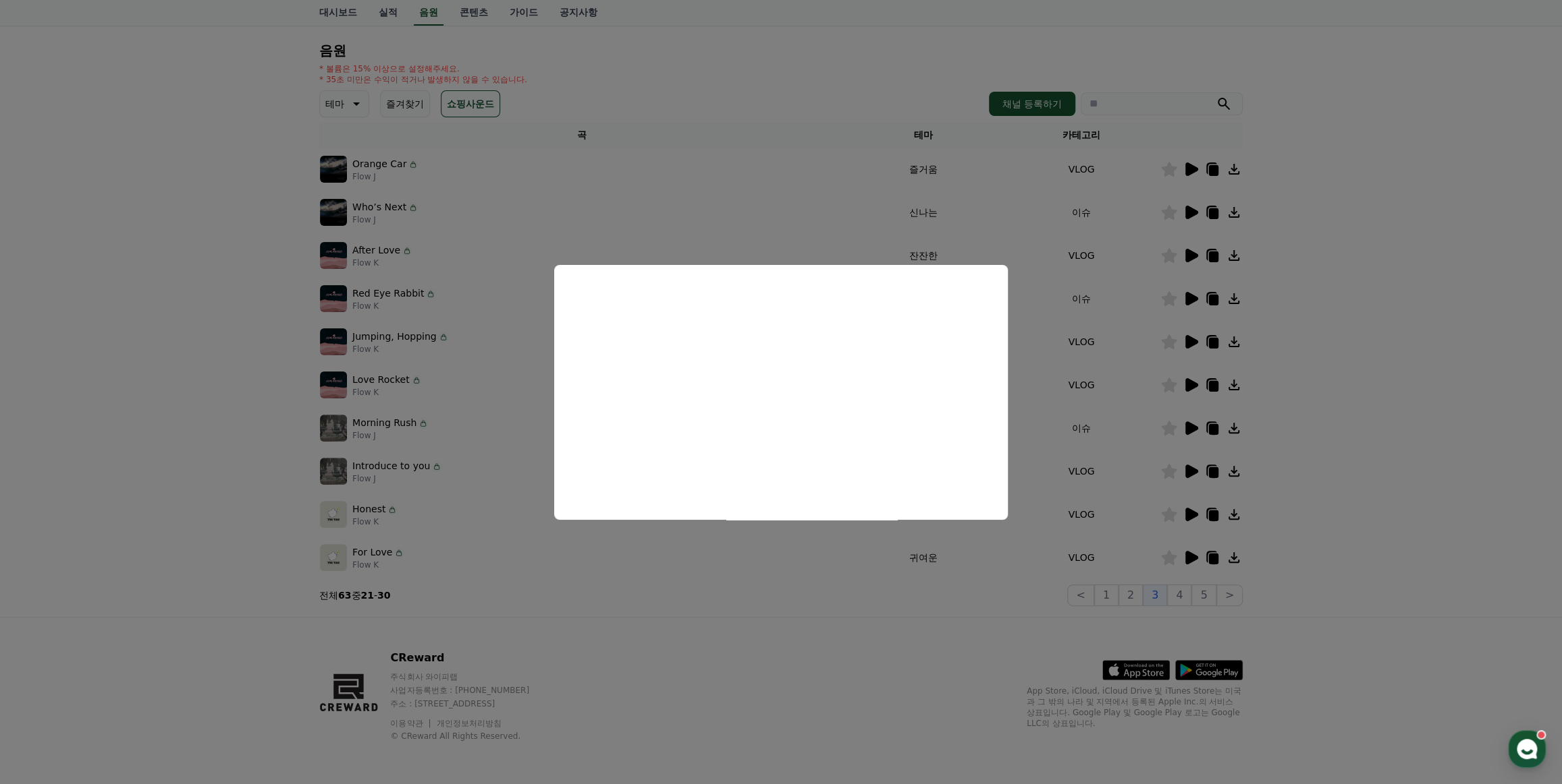
click at [1397, 401] on button "close modal" at bounding box center [781, 392] width 1562 height 784
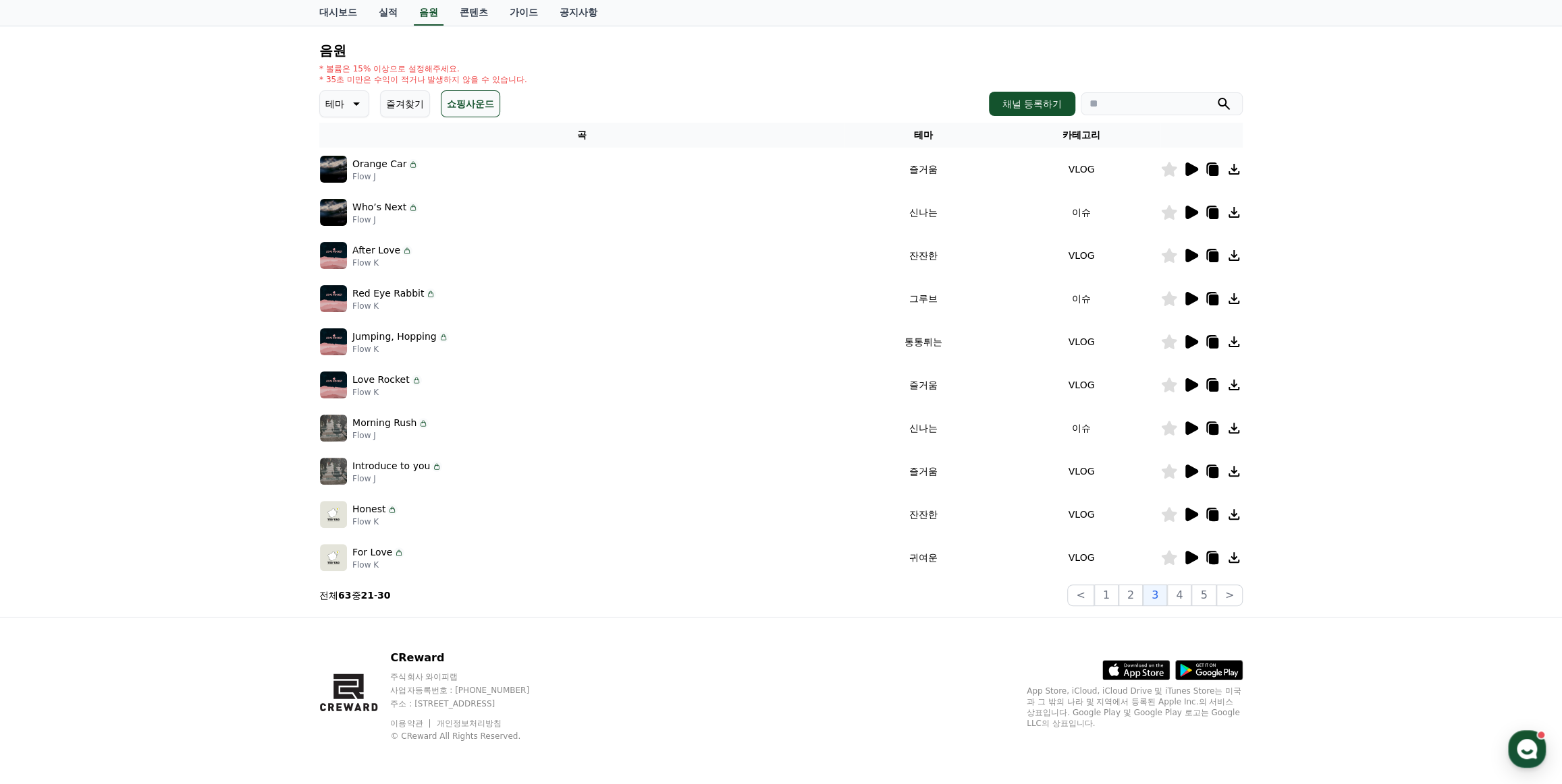
click at [1201, 210] on div at bounding box center [1202, 212] width 81 height 16
click at [1188, 209] on icon at bounding box center [1191, 213] width 13 height 14
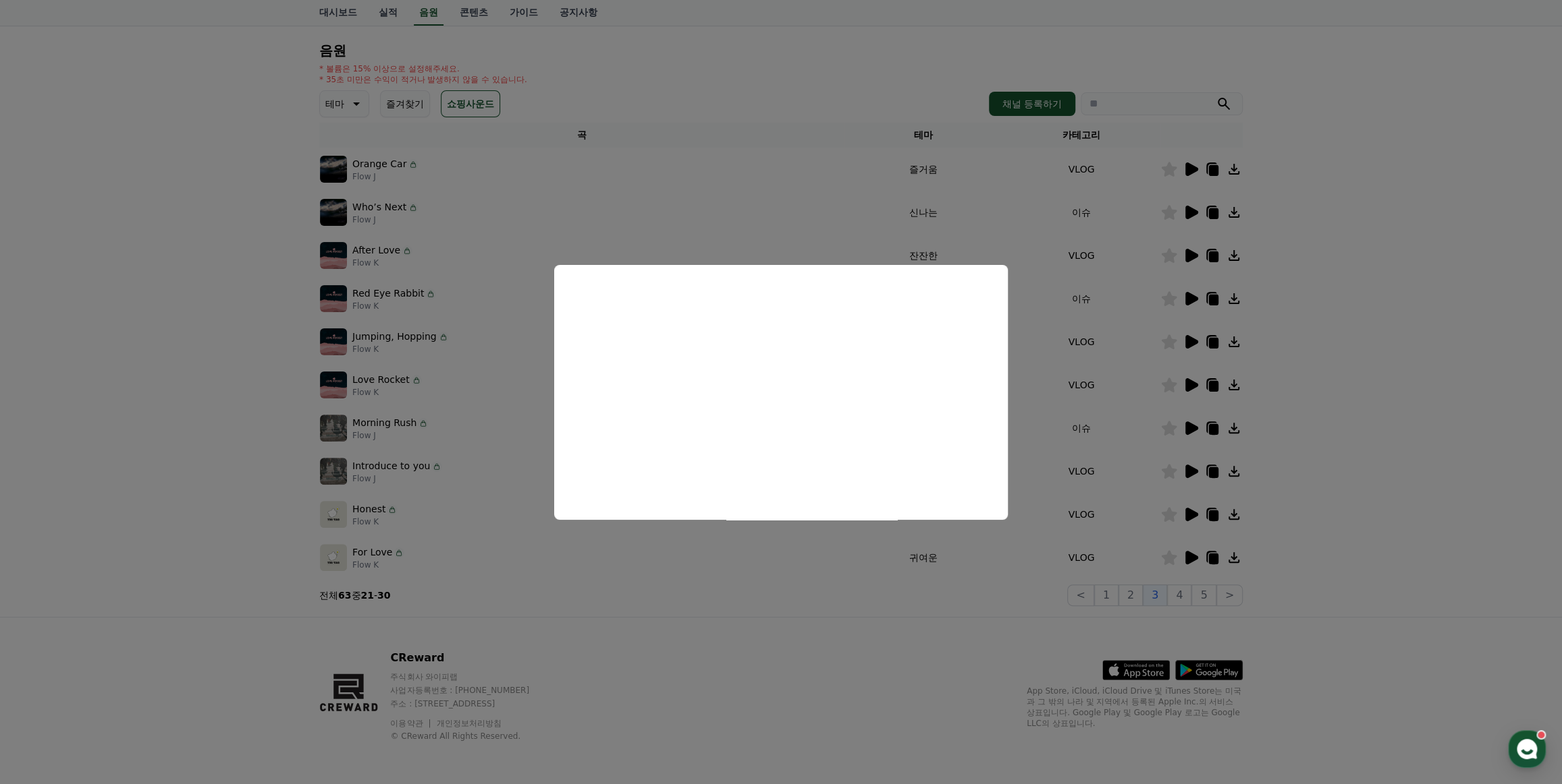
click at [1417, 371] on button "close modal" at bounding box center [781, 392] width 1562 height 784
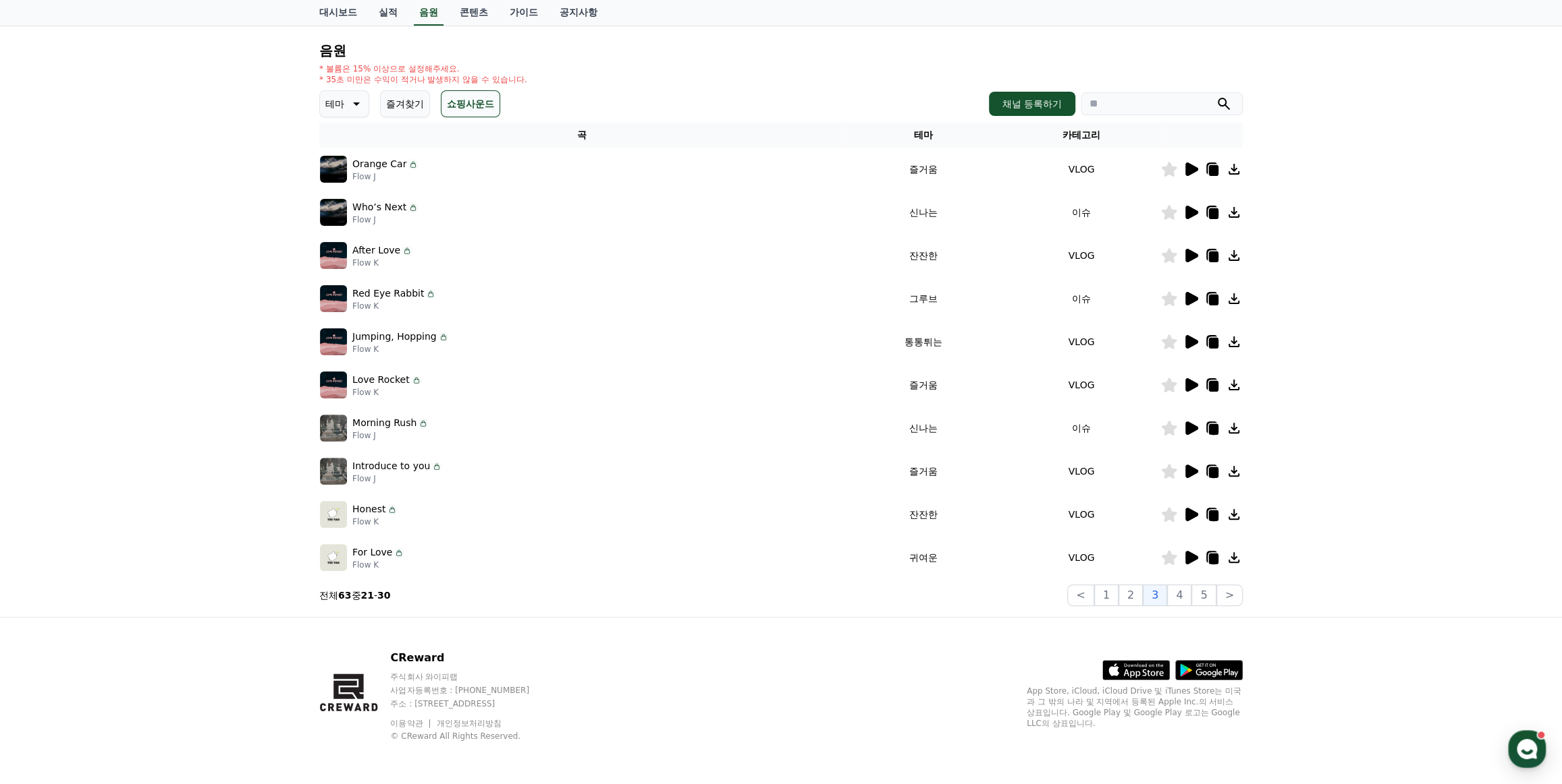
click at [1191, 170] on icon at bounding box center [1191, 169] width 13 height 14
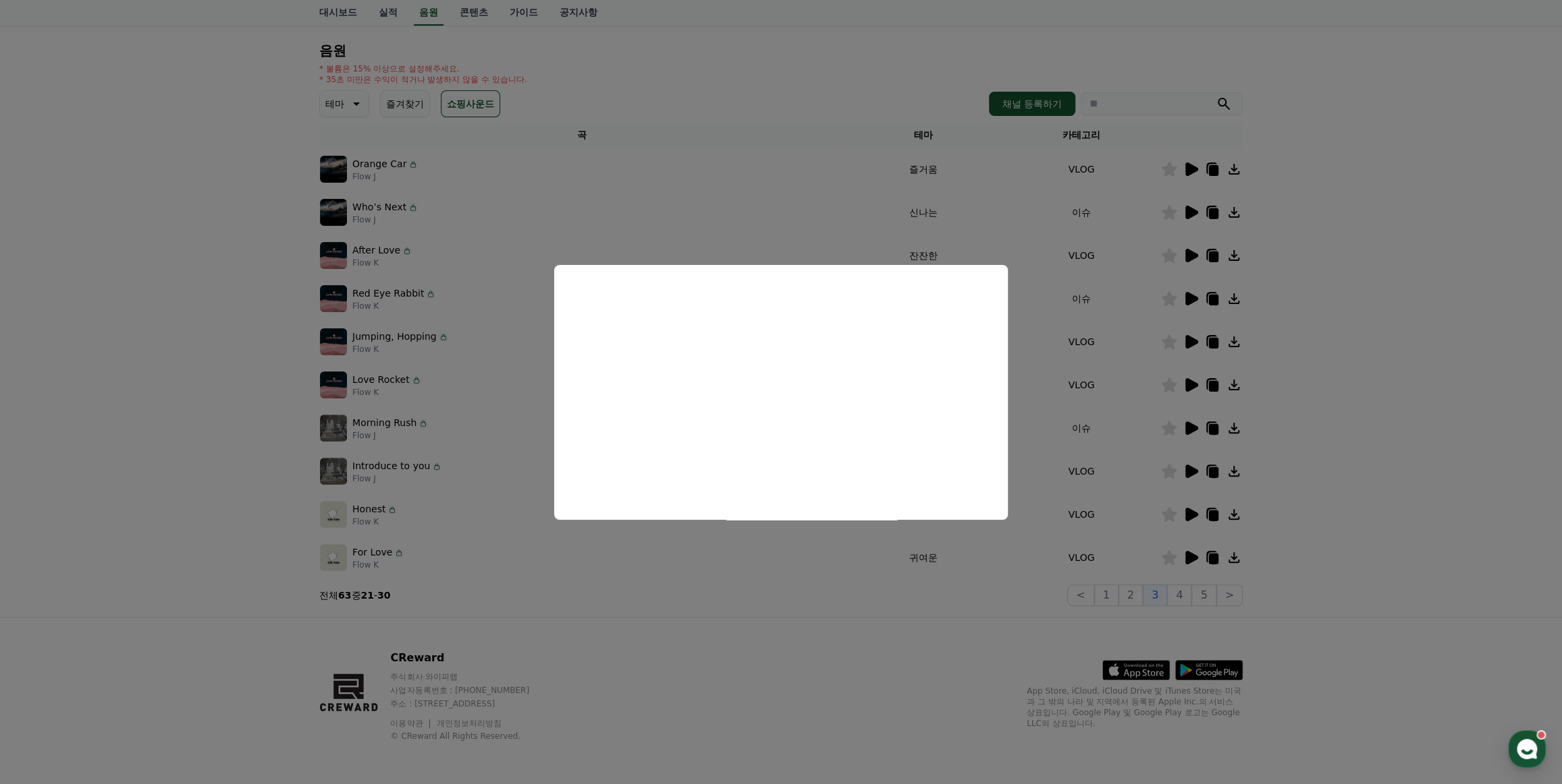
click at [1341, 377] on button "close modal" at bounding box center [781, 392] width 1562 height 784
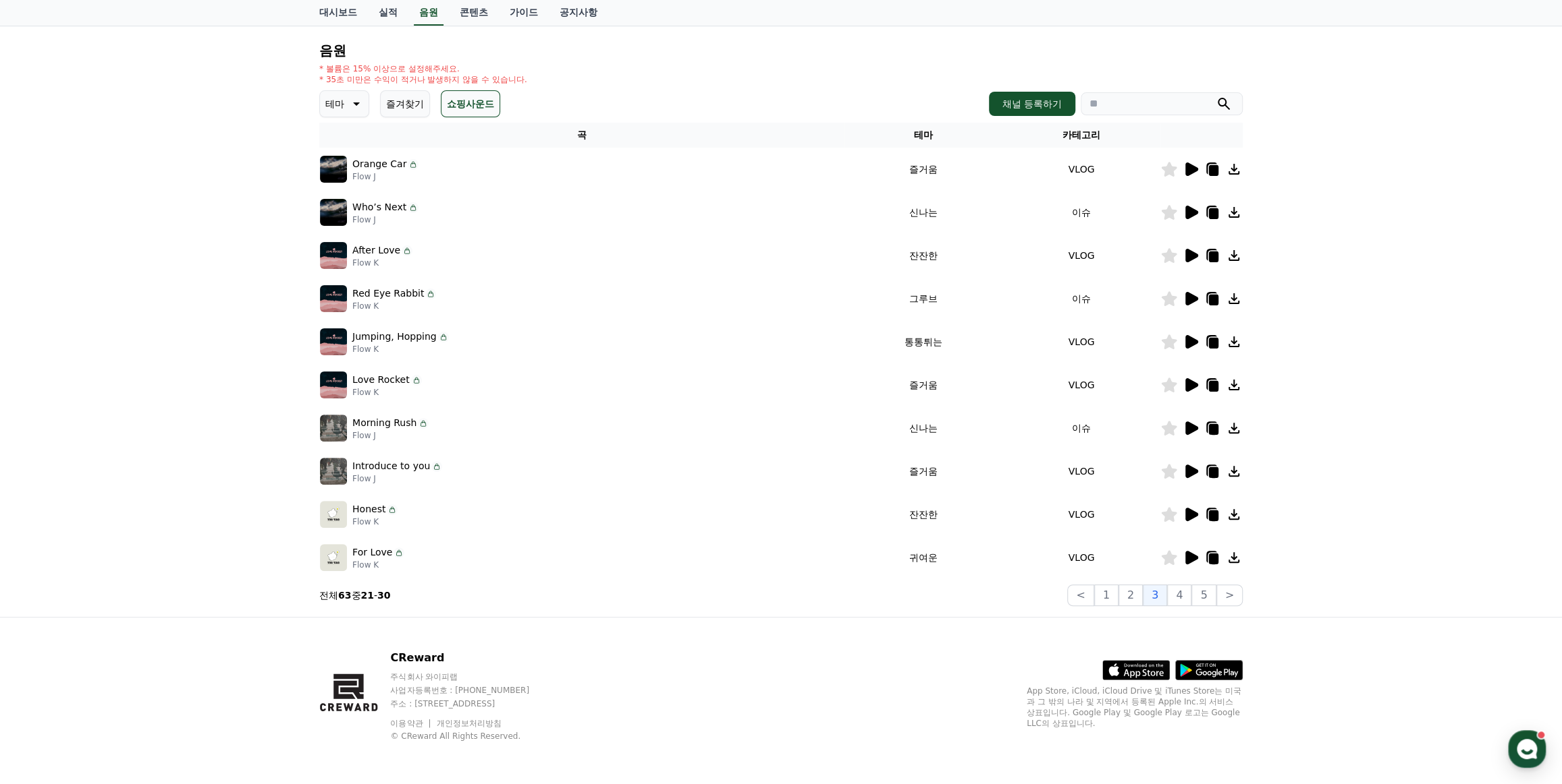
click at [1183, 559] on icon at bounding box center [1190, 558] width 16 height 16
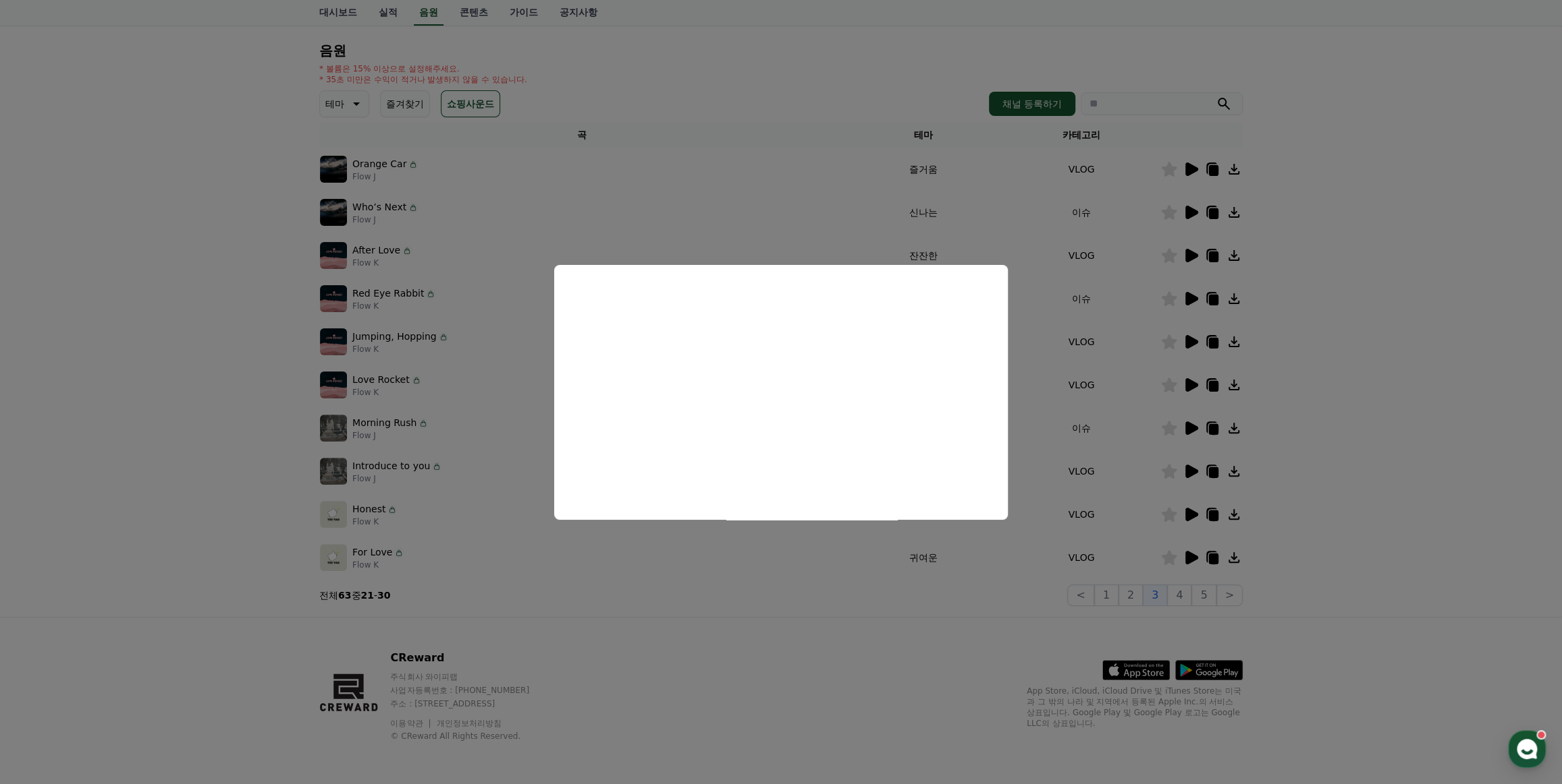
click at [1417, 468] on button "close modal" at bounding box center [781, 392] width 1562 height 784
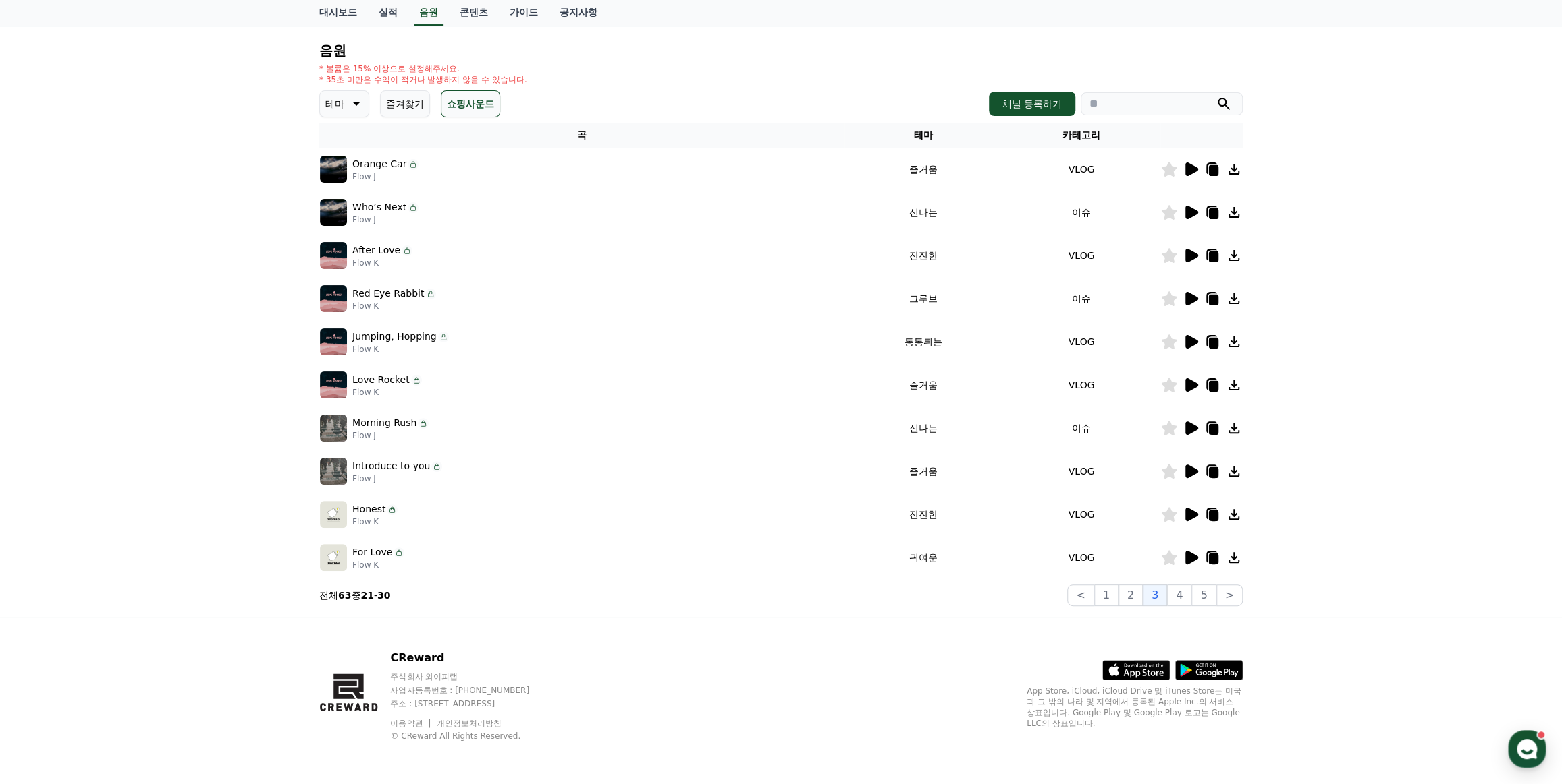
click at [1183, 509] on icon at bounding box center [1190, 514] width 16 height 16
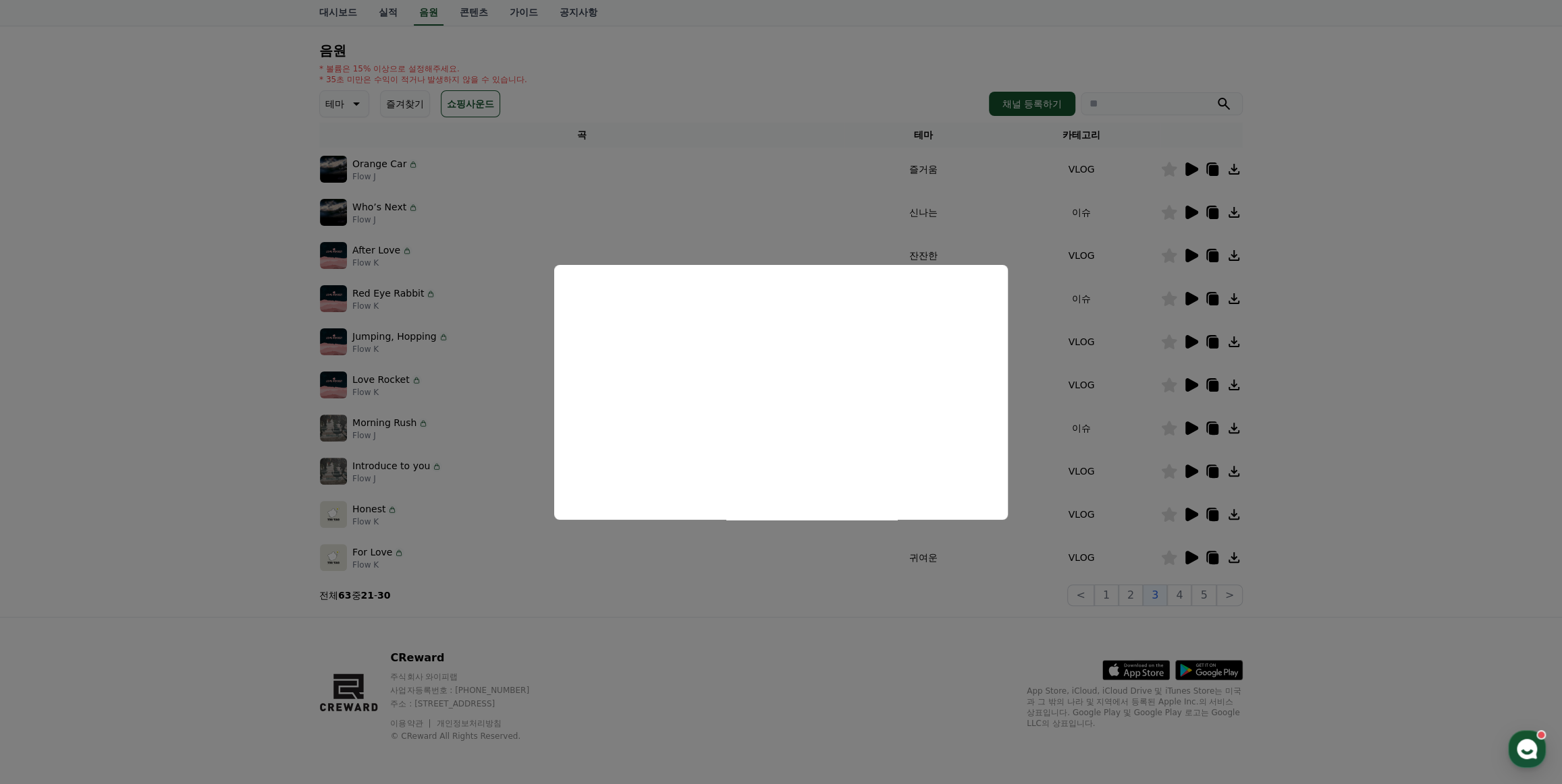
click at [1382, 392] on button "close modal" at bounding box center [781, 392] width 1562 height 784
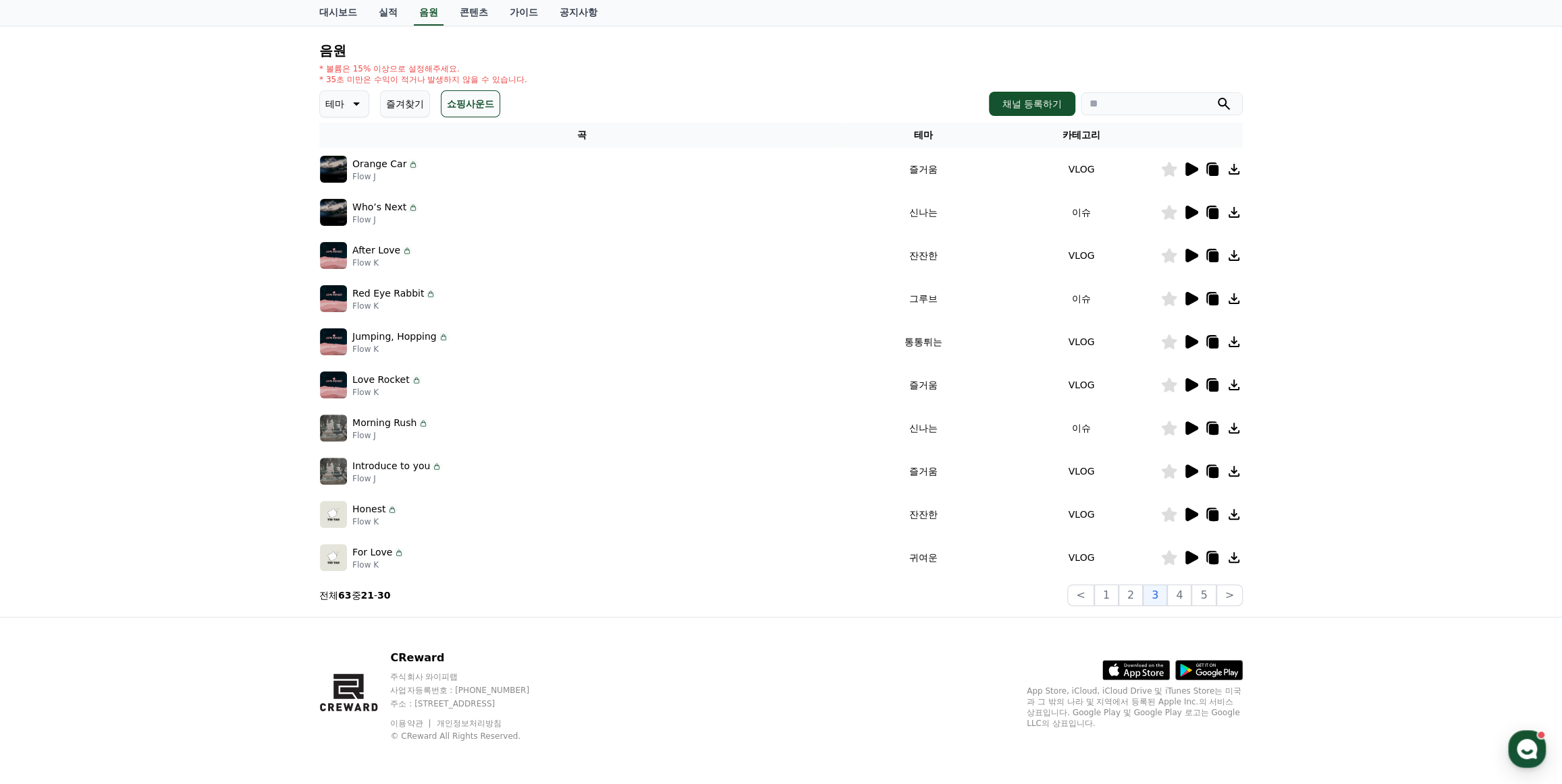
click at [1190, 470] on icon at bounding box center [1191, 471] width 13 height 14
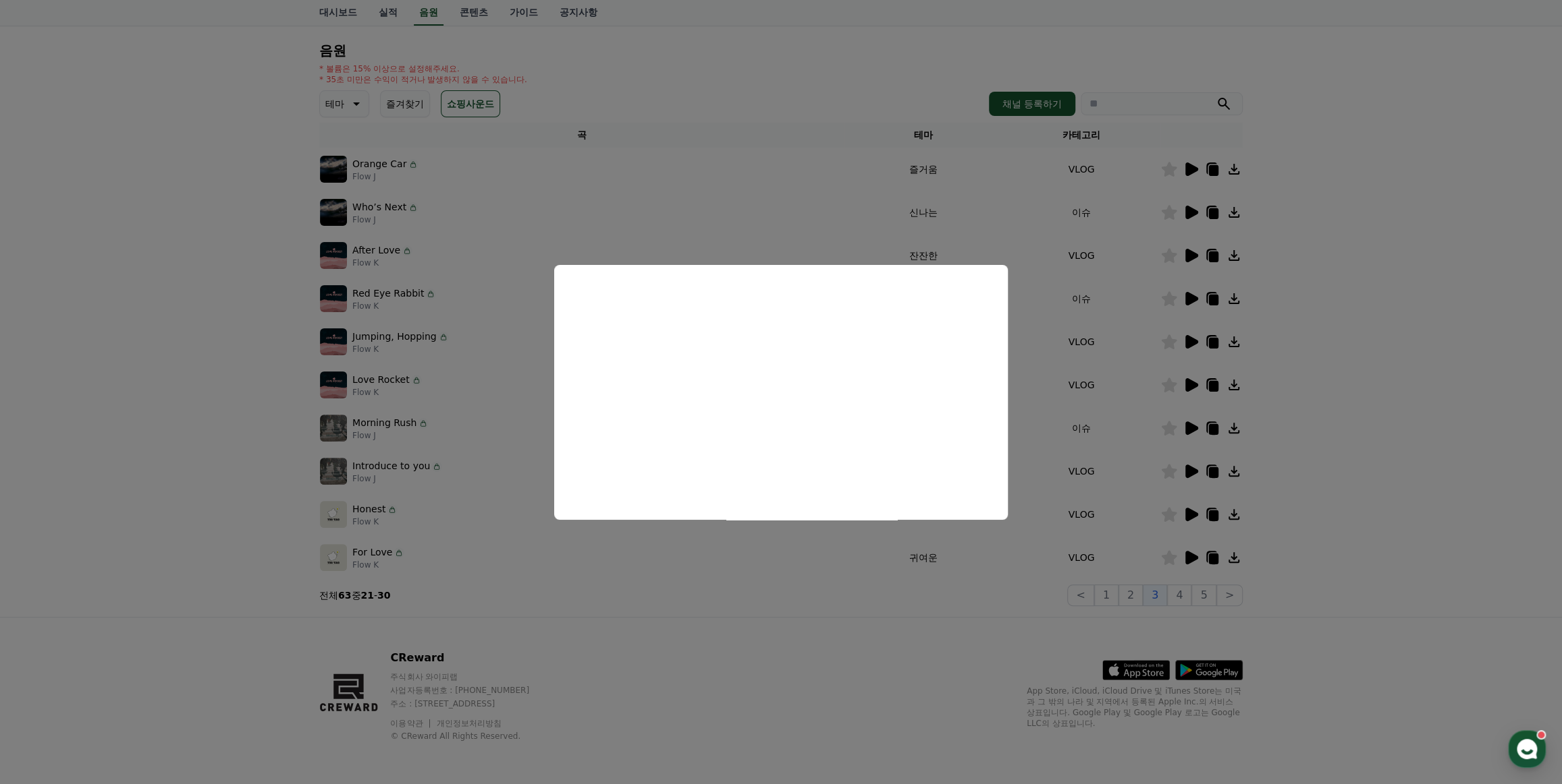
click at [1357, 395] on button "close modal" at bounding box center [781, 392] width 1562 height 784
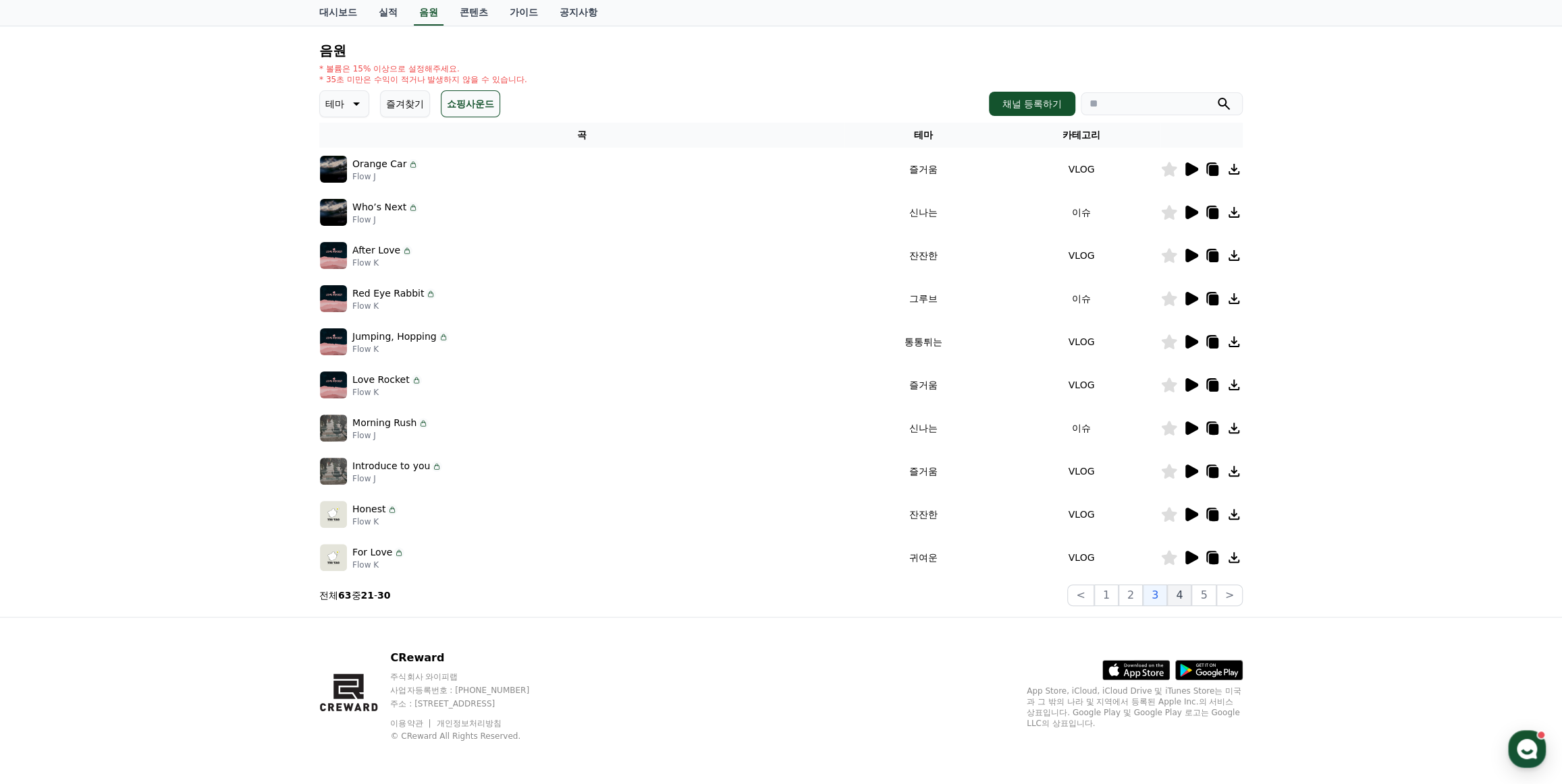
click at [1182, 587] on button "4" at bounding box center [1179, 595] width 24 height 21
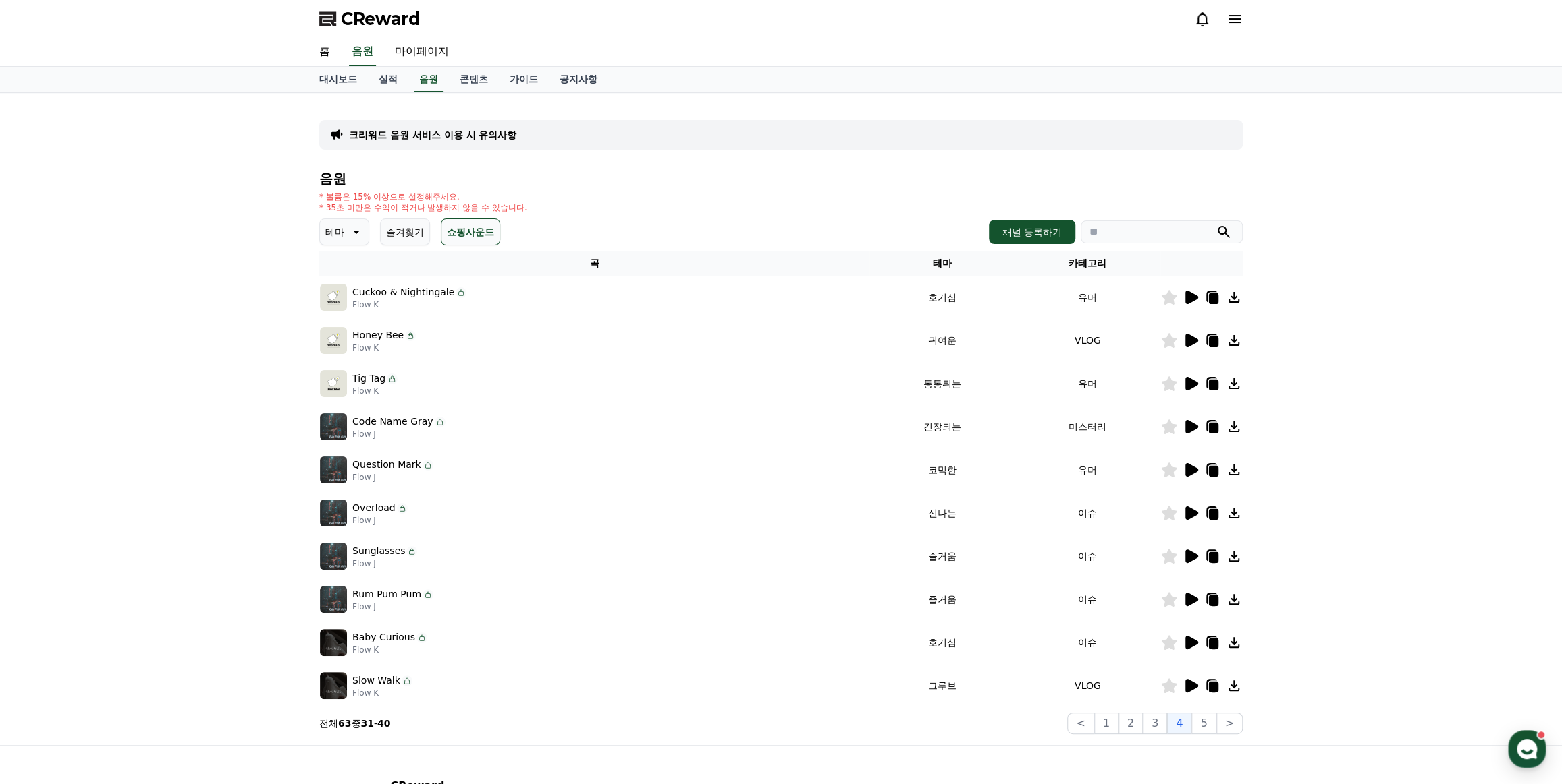
click at [1191, 383] on icon at bounding box center [1191, 384] width 13 height 14
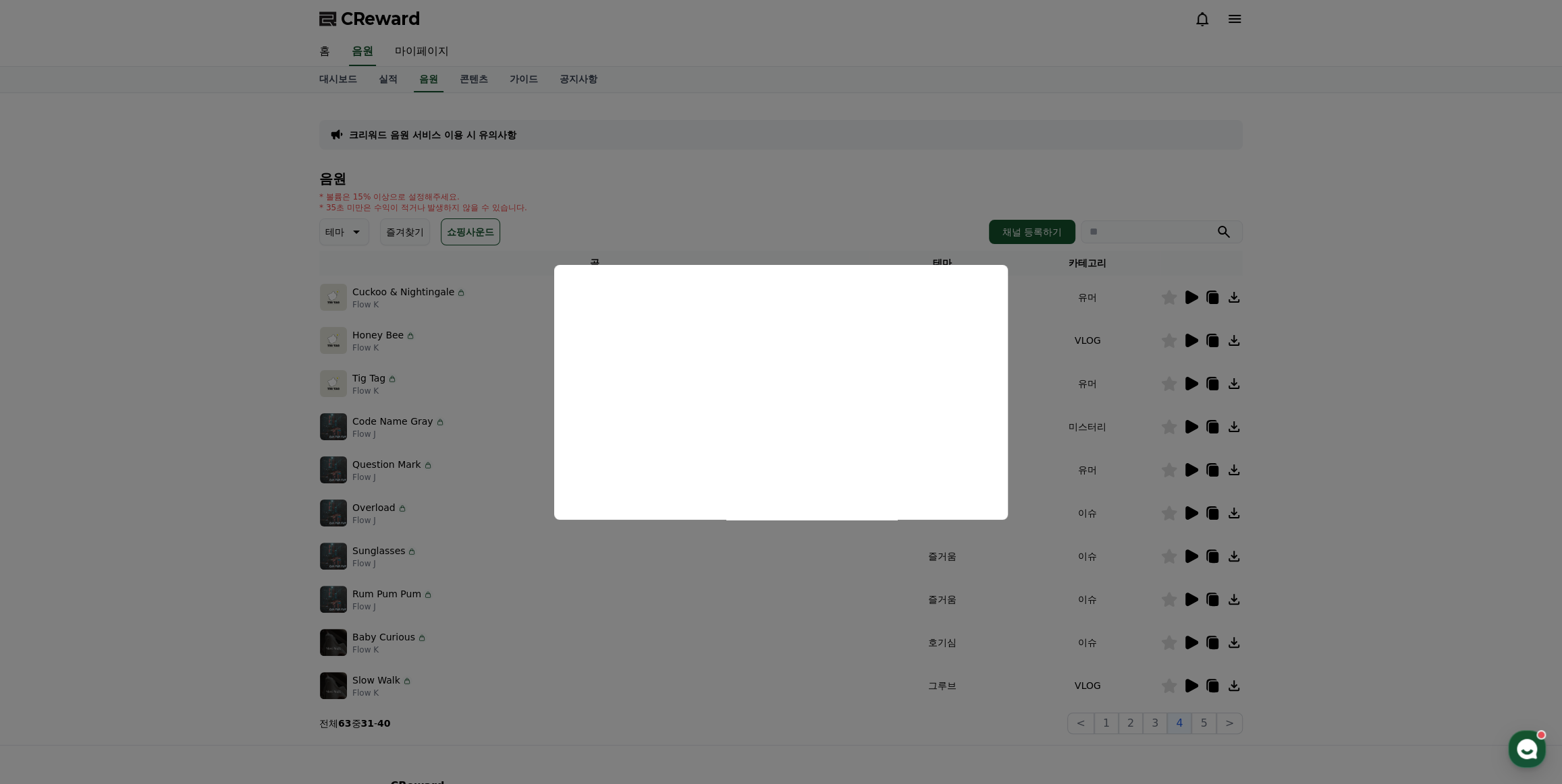
click at [1363, 407] on button "close modal" at bounding box center [781, 392] width 1562 height 784
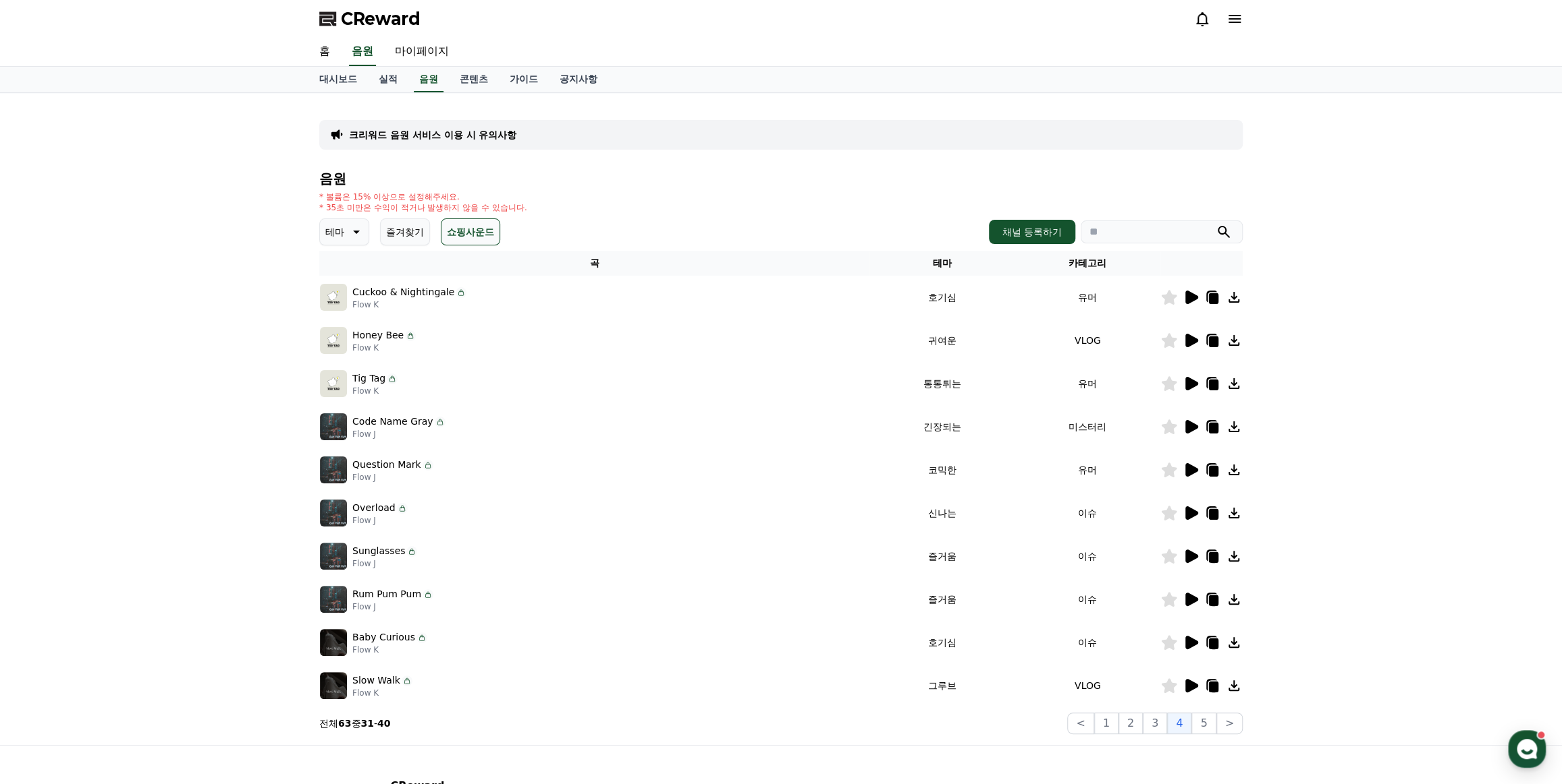
click at [1199, 339] on div at bounding box center [1202, 341] width 81 height 16
click at [1194, 429] on icon at bounding box center [1190, 427] width 16 height 16
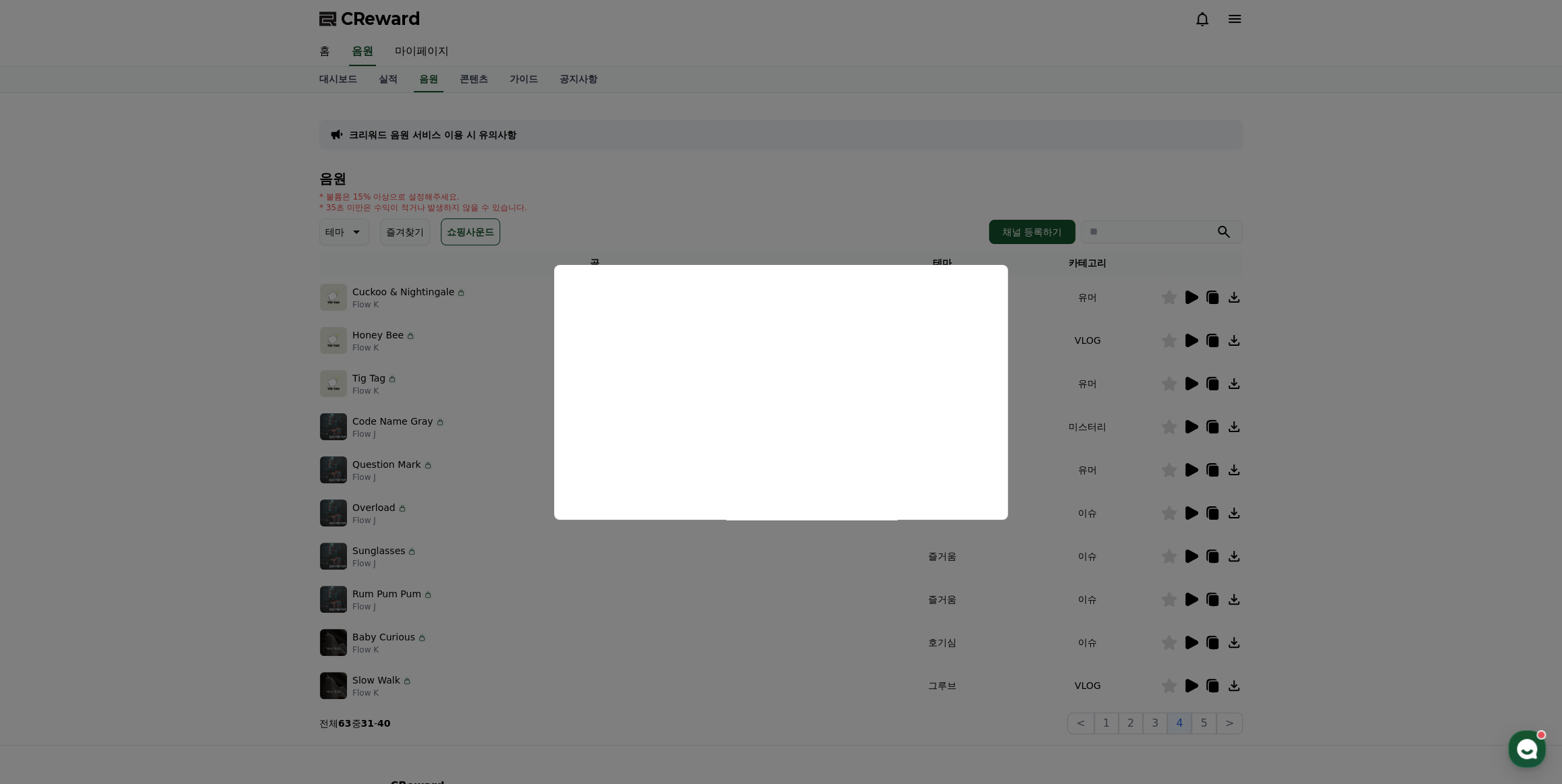
click at [1491, 492] on button "close modal" at bounding box center [781, 392] width 1562 height 784
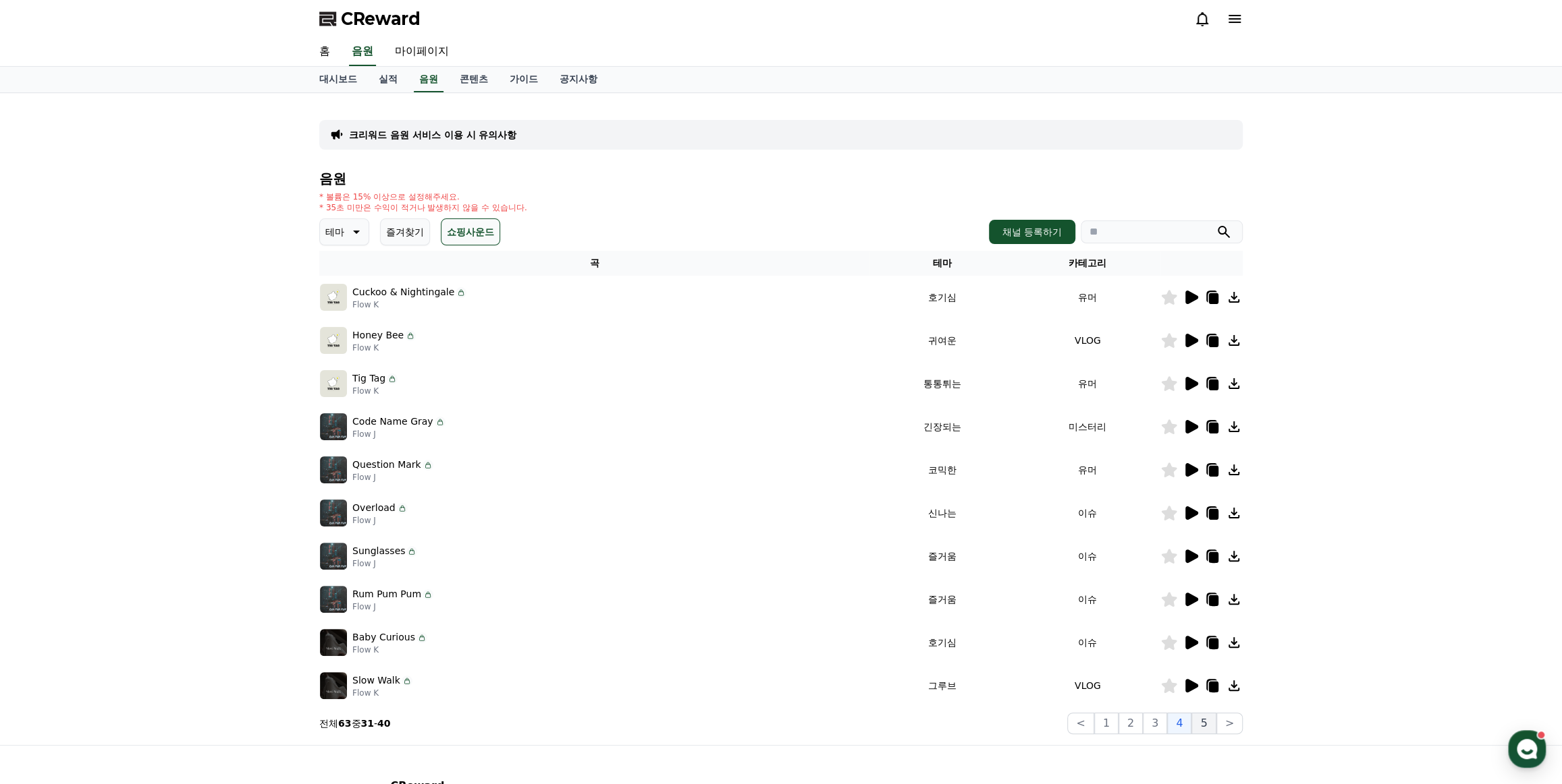
click at [1207, 723] on button "5" at bounding box center [1203, 724] width 24 height 21
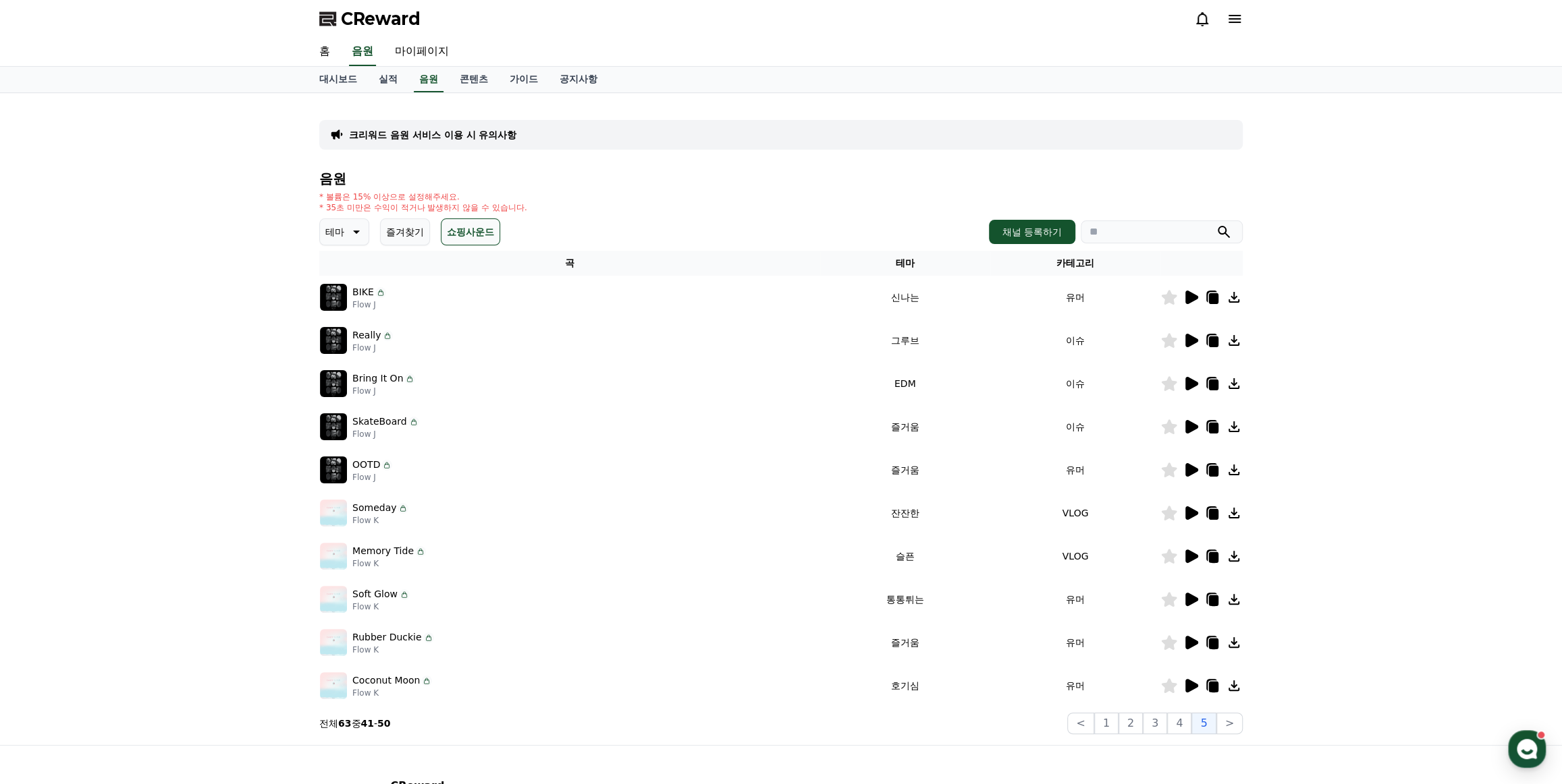
click at [1188, 680] on icon at bounding box center [1191, 686] width 13 height 14
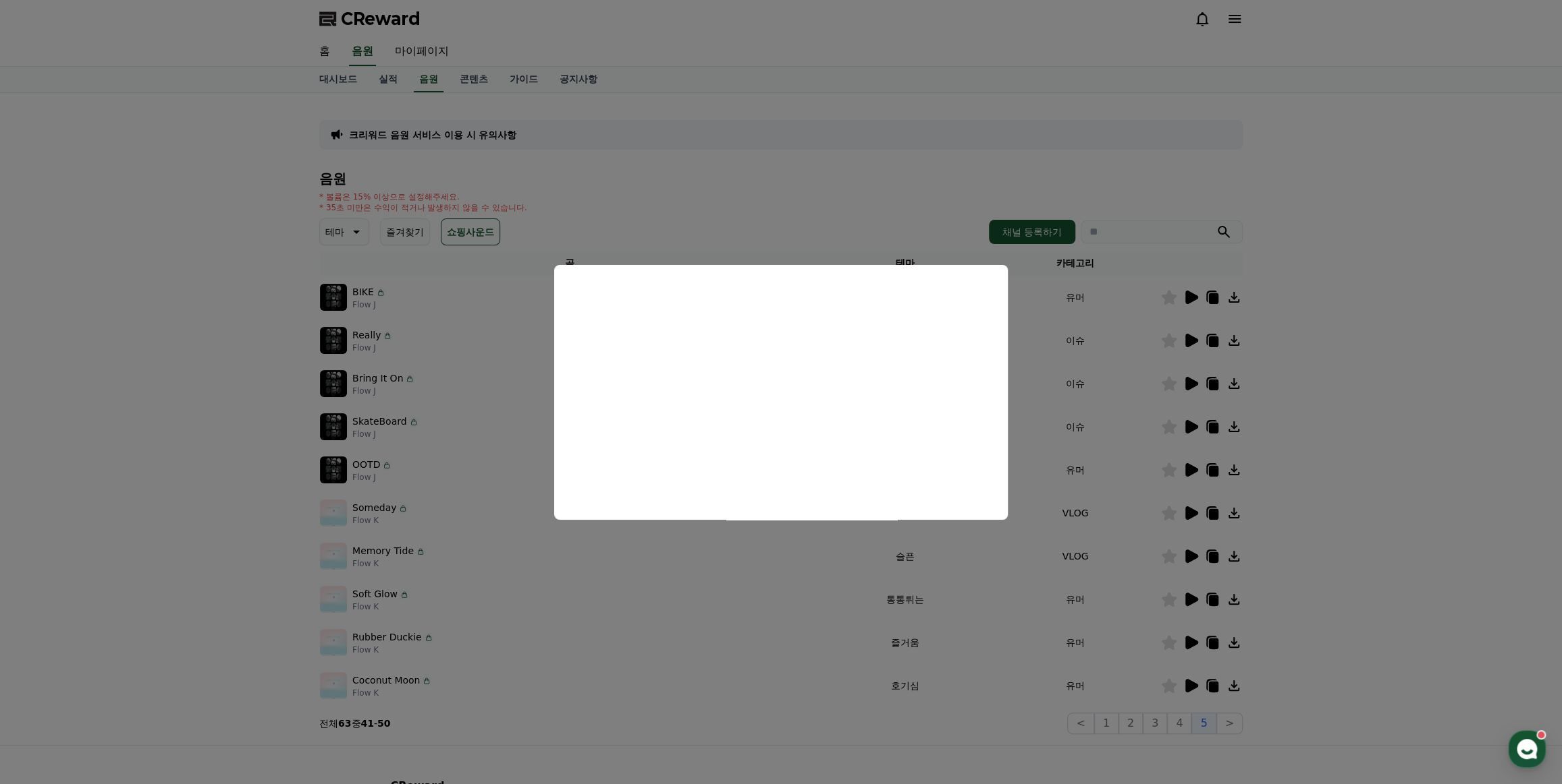
click at [1417, 578] on button "close modal" at bounding box center [781, 392] width 1562 height 784
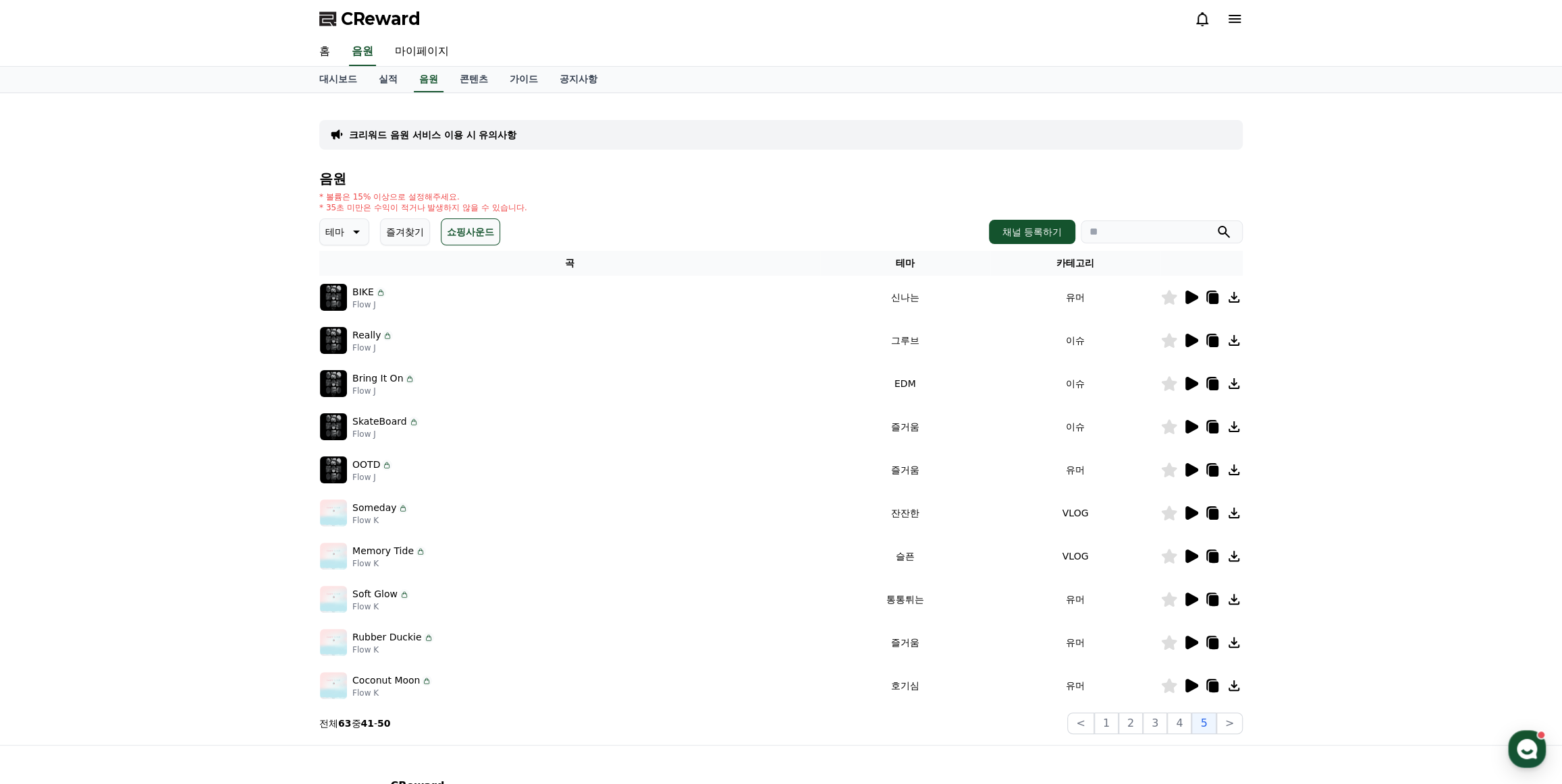
click at [1190, 513] on icon at bounding box center [1191, 513] width 13 height 14
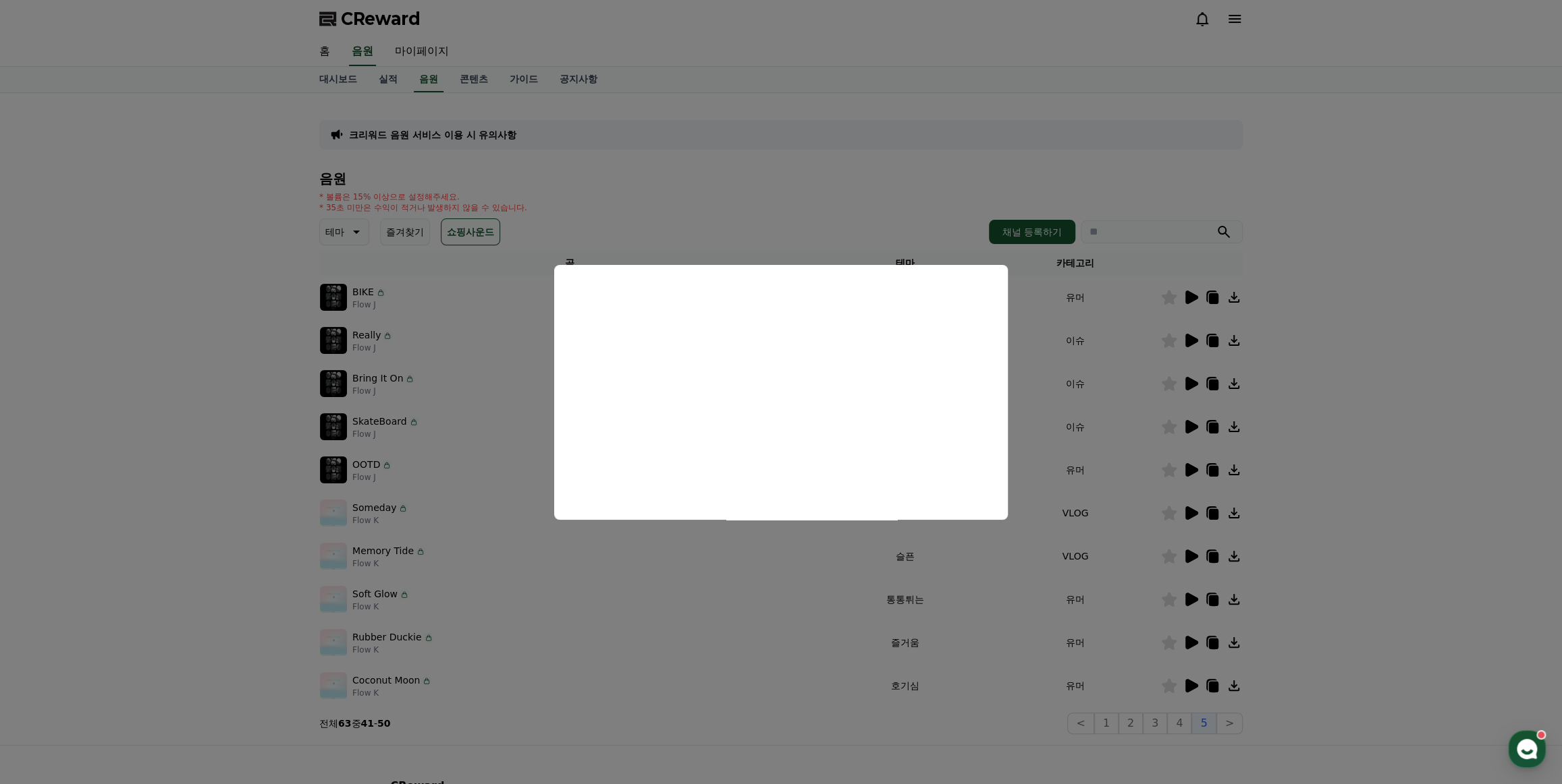
click at [1330, 491] on button "close modal" at bounding box center [781, 392] width 1562 height 784
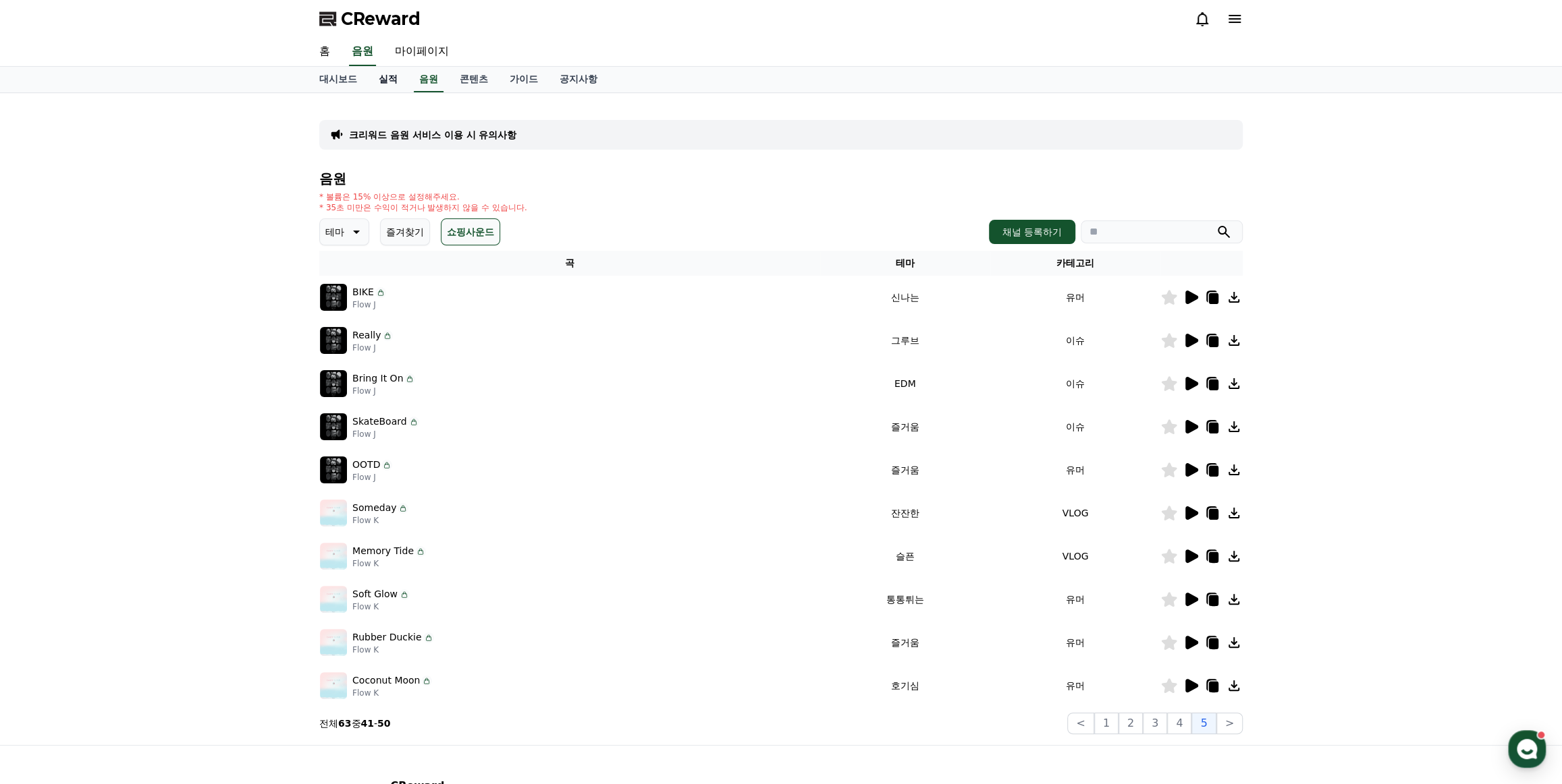
click at [385, 76] on link "실적" at bounding box center [388, 79] width 41 height 25
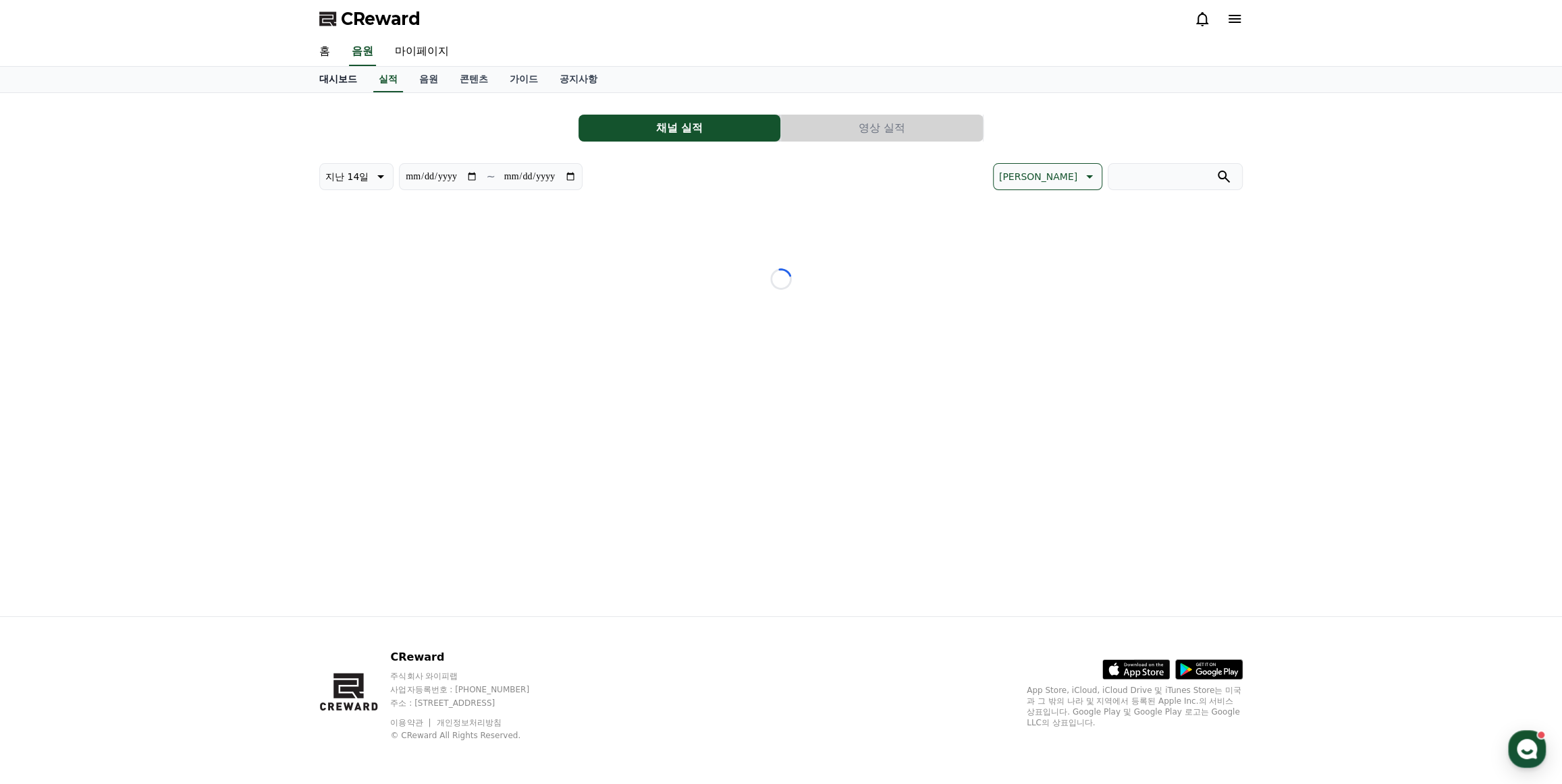
click at [344, 76] on link "대시보드" at bounding box center [337, 79] width 59 height 25
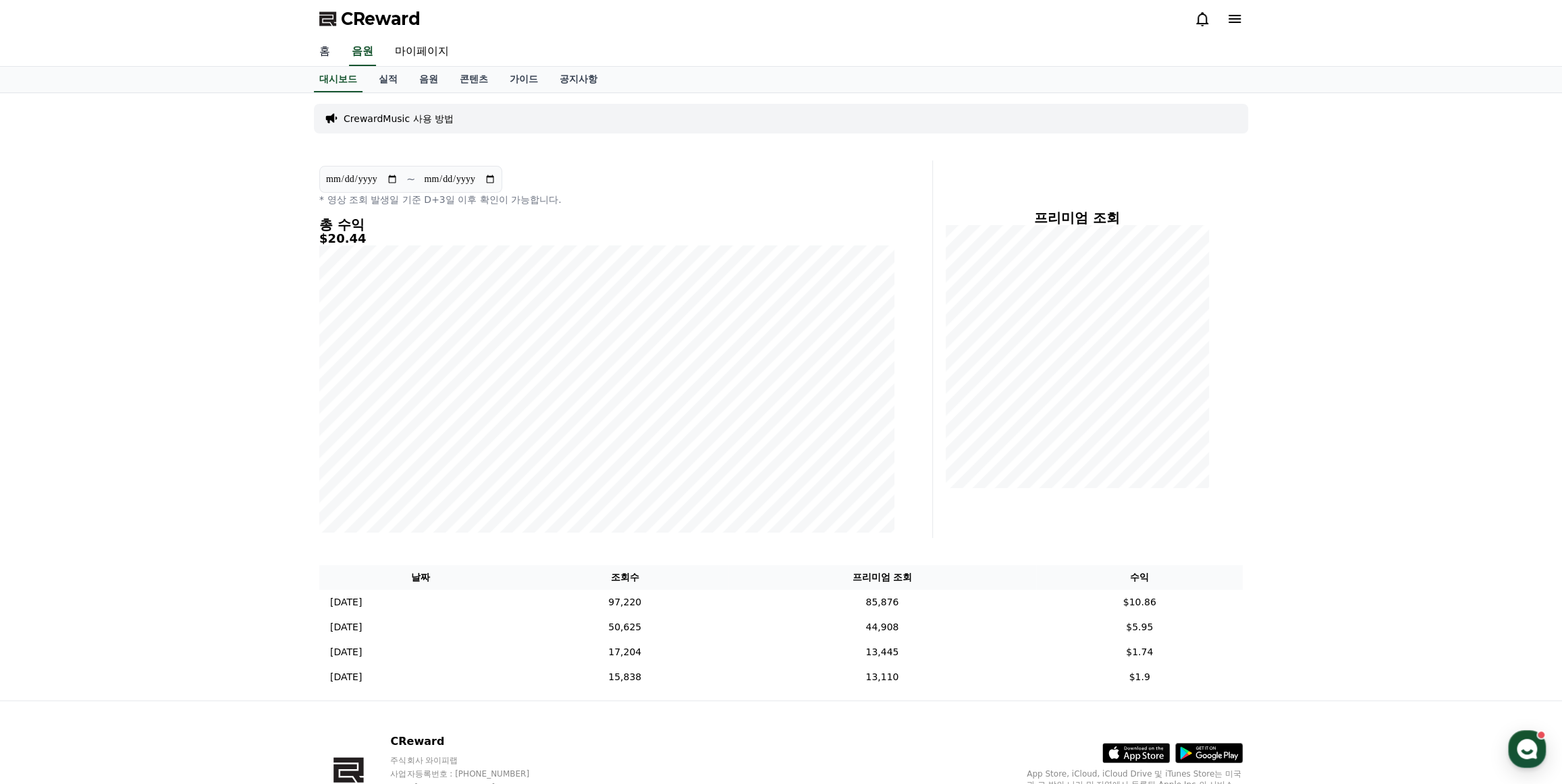
click at [329, 48] on link "홈" at bounding box center [323, 51] width 32 height 28
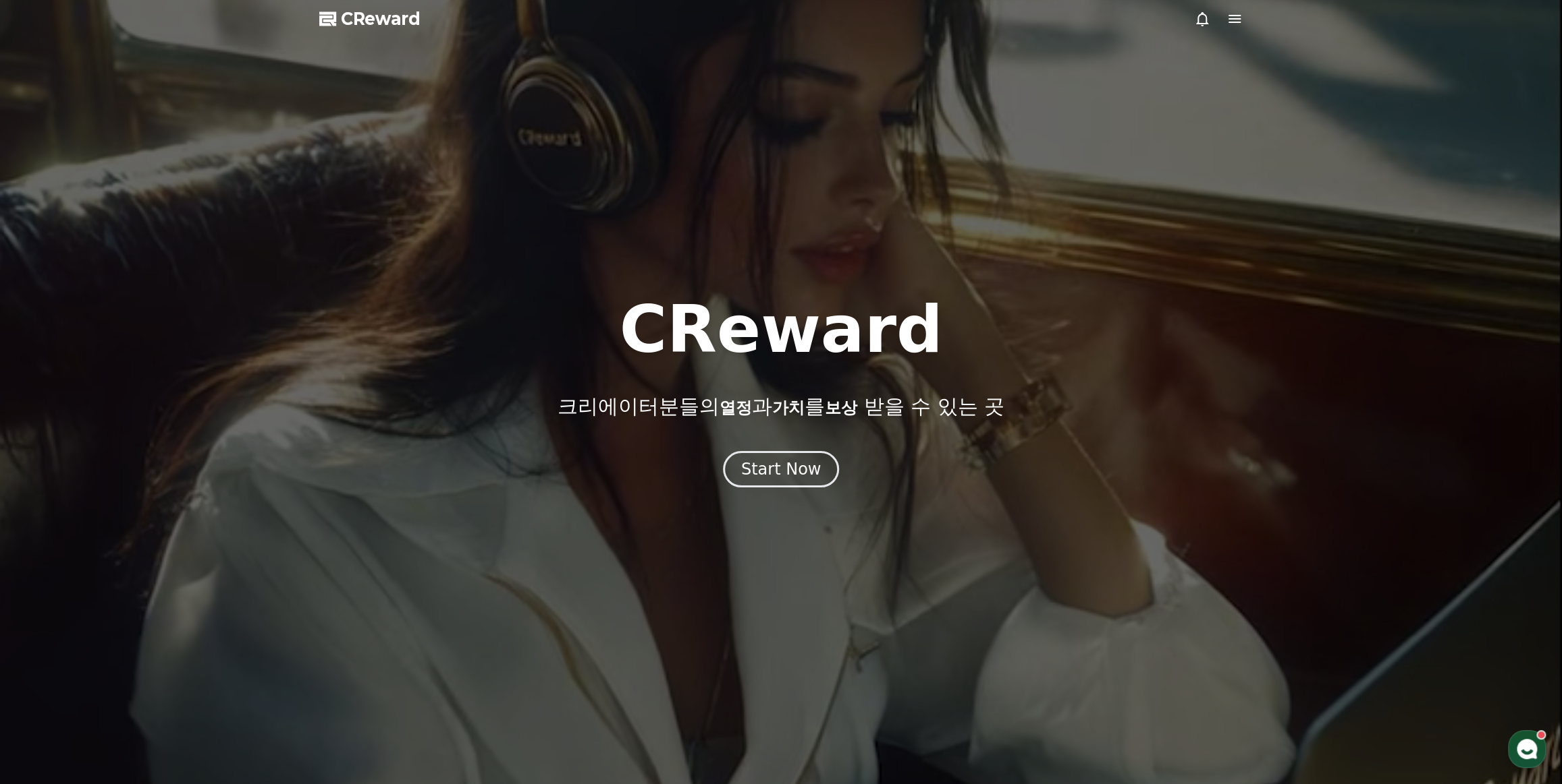
click at [755, 447] on div "CReward 크리에이터분들의 열정 과 가치 를 보상 받을 수 있는 곳 Start Now" at bounding box center [781, 392] width 1562 height 191
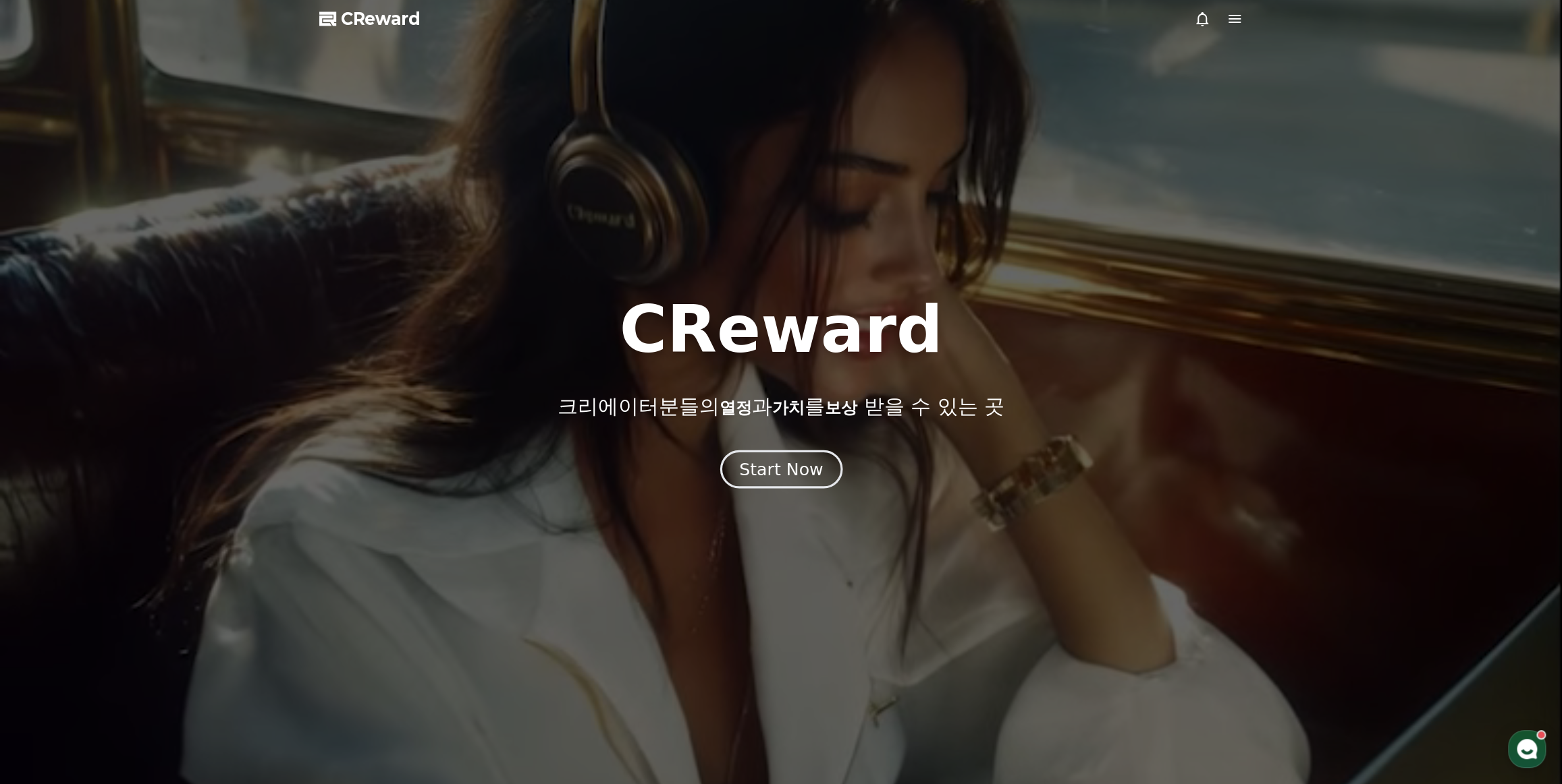
click at [769, 459] on div "Start Now" at bounding box center [781, 469] width 83 height 23
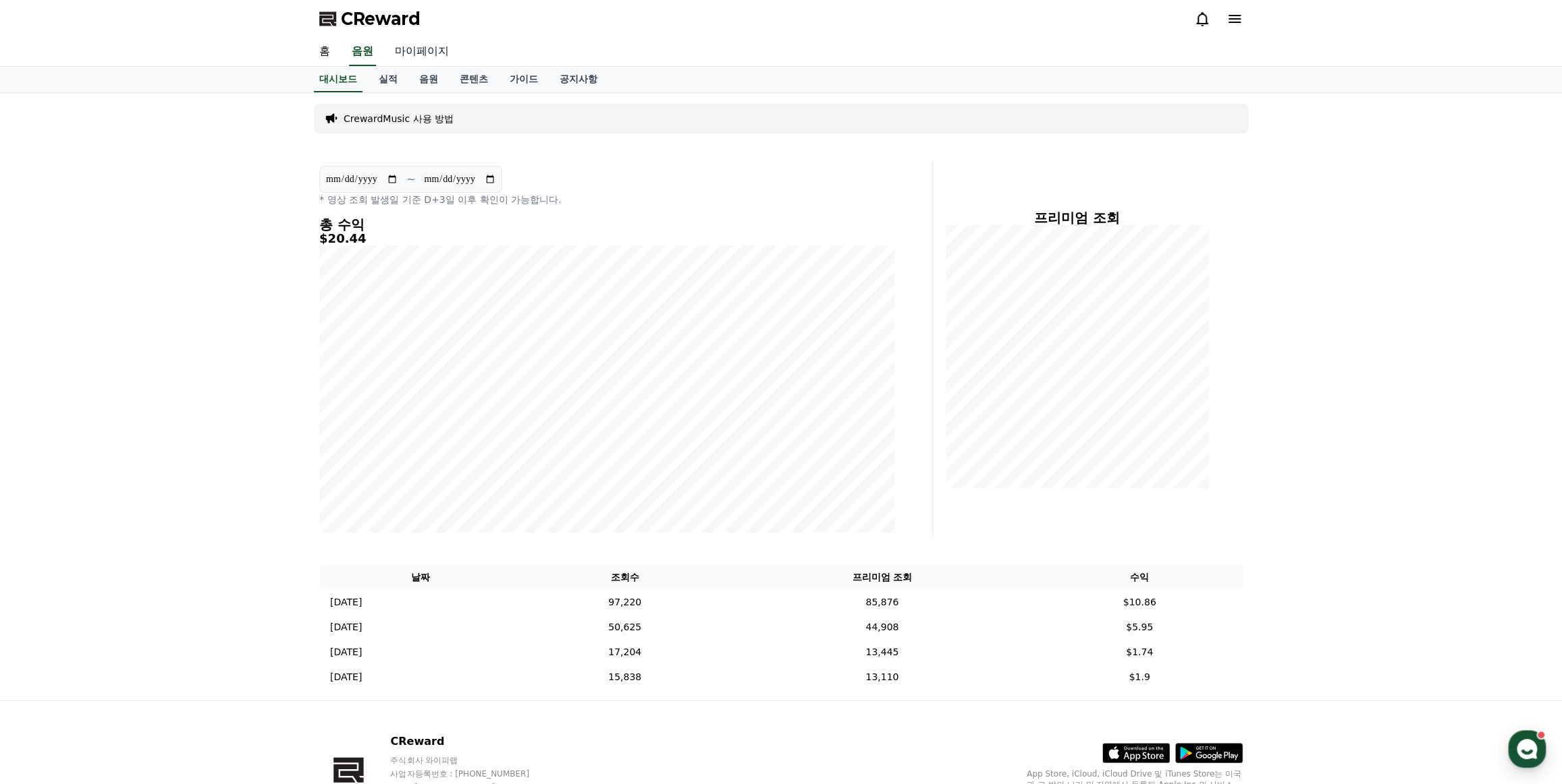
click at [432, 45] on link "마이페이지" at bounding box center [422, 51] width 76 height 28
select select "**********"
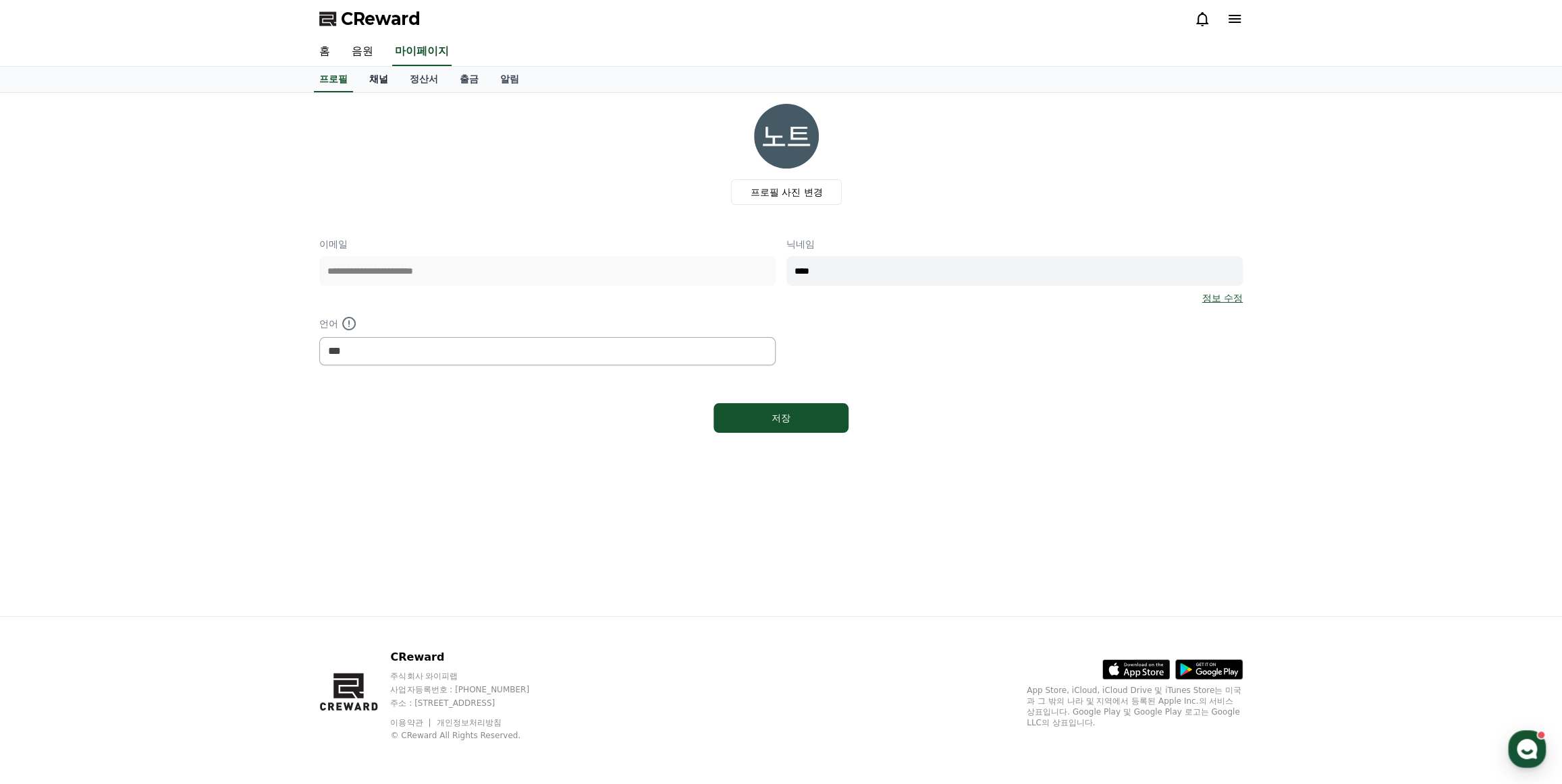
click at [372, 86] on link "채널" at bounding box center [379, 79] width 41 height 25
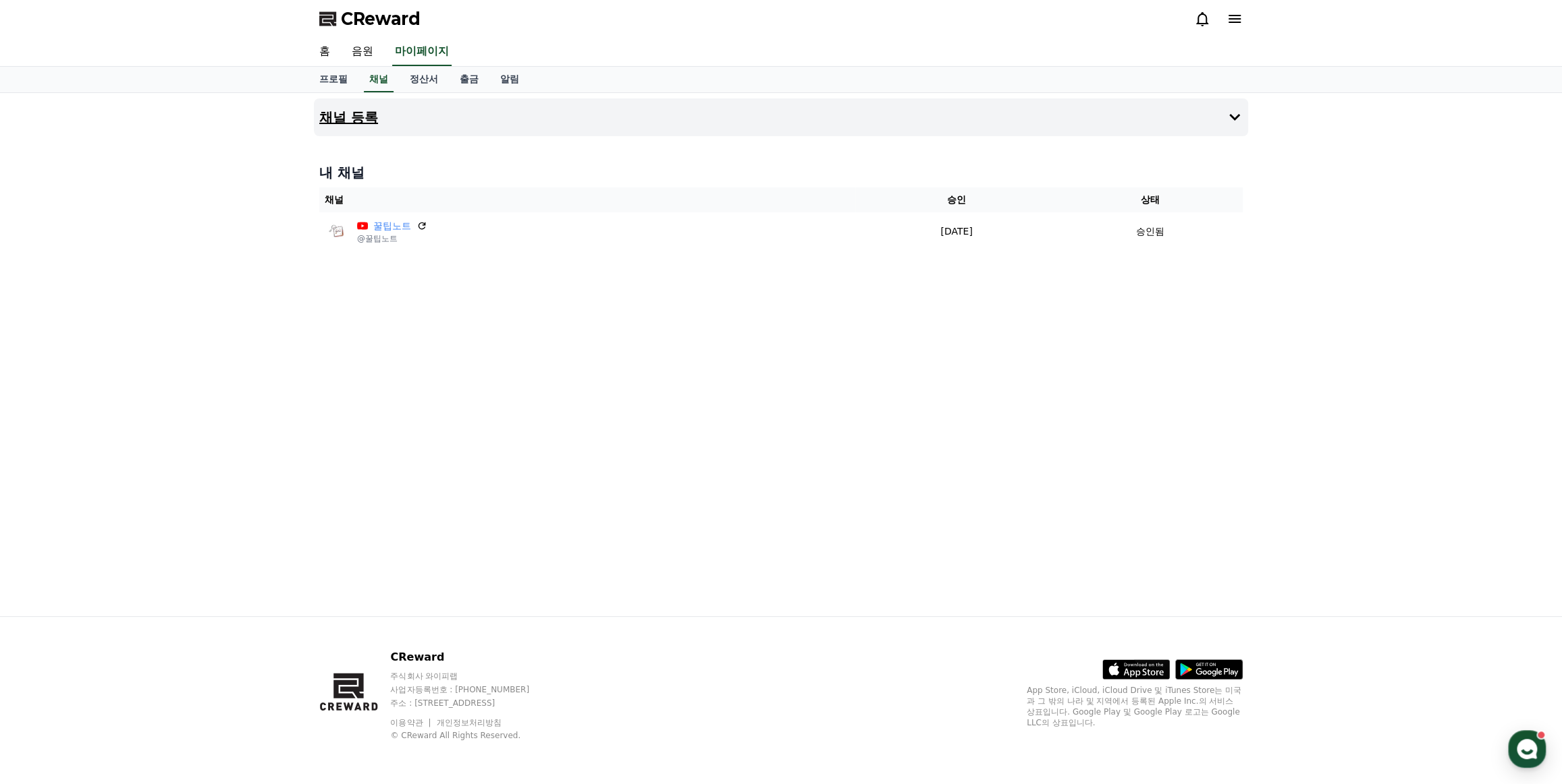
click at [1177, 114] on button "채널 등록" at bounding box center [781, 117] width 934 height 38
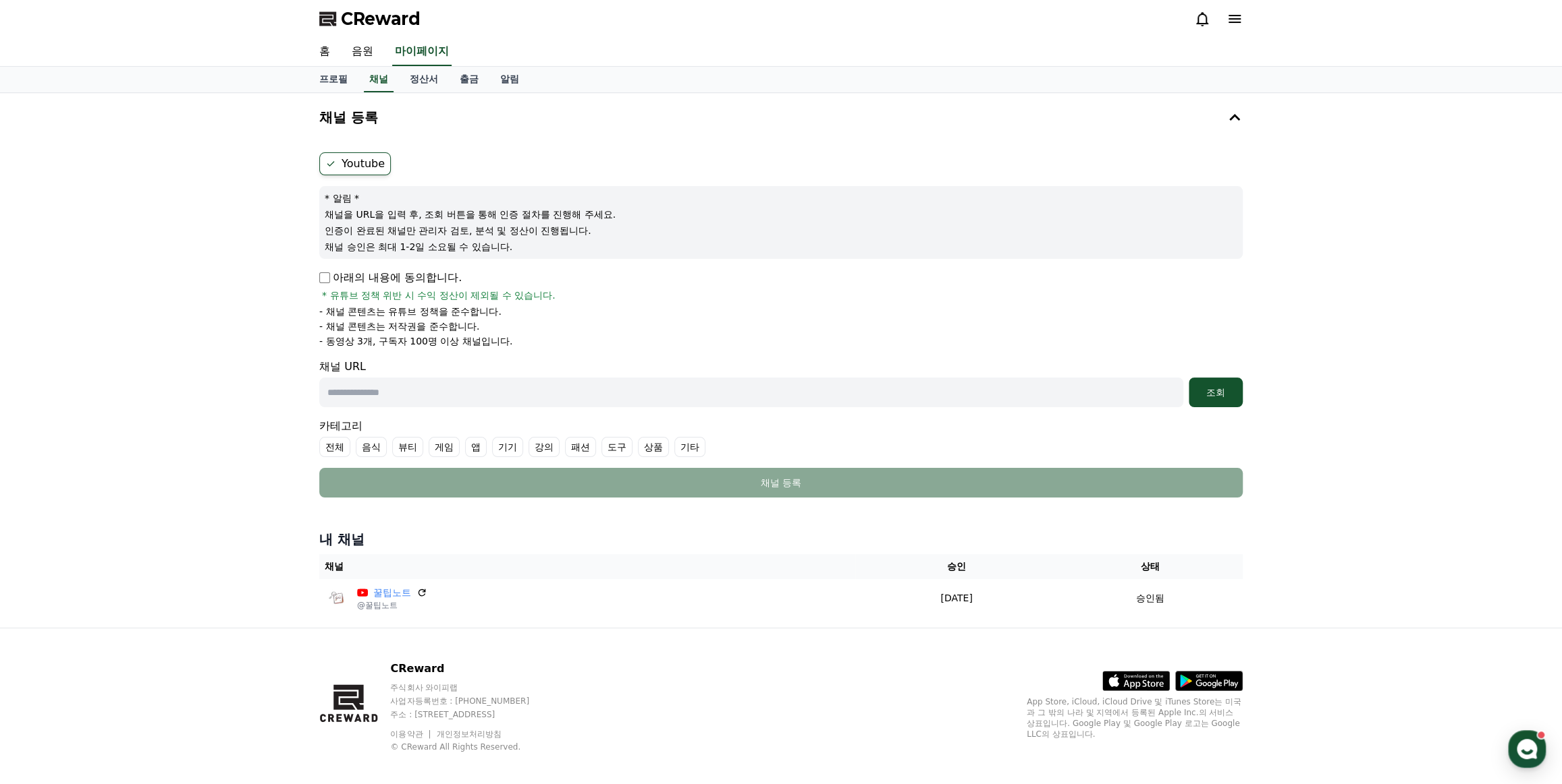
click at [320, 286] on div "아래의 내용에 동의합니다. * 유튜브 정책 위반 시 수익 정산이 제외될 수 있습니다." at bounding box center [781, 286] width 923 height 32
click at [375, 47] on link "음원" at bounding box center [362, 51] width 44 height 28
